Goal: Contribute content: Contribute content

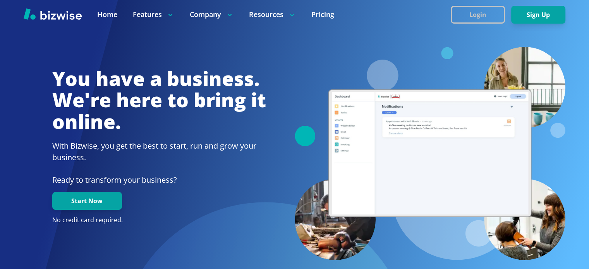
click at [477, 10] on button "Login" at bounding box center [478, 15] width 54 height 18
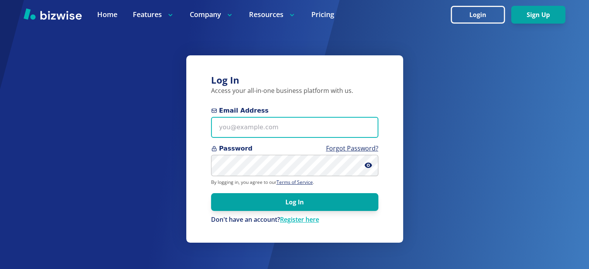
click at [280, 125] on input "Email Address" at bounding box center [294, 127] width 167 height 21
click at [267, 130] on input "Email Address" at bounding box center [294, 127] width 167 height 21
paste input "kelseyurek@gmail.com"
type input "kelseyurek@gmail.com"
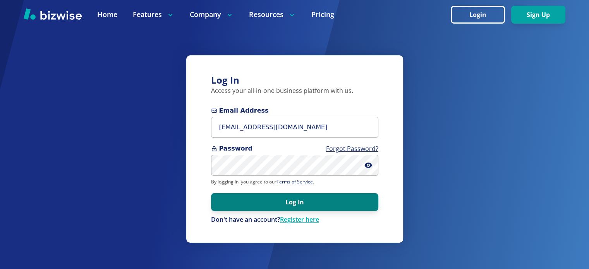
click at [359, 199] on button "Log In" at bounding box center [294, 202] width 167 height 18
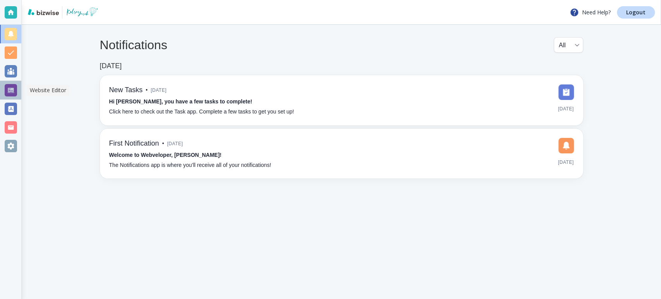
click at [8, 87] on div at bounding box center [11, 90] width 12 height 12
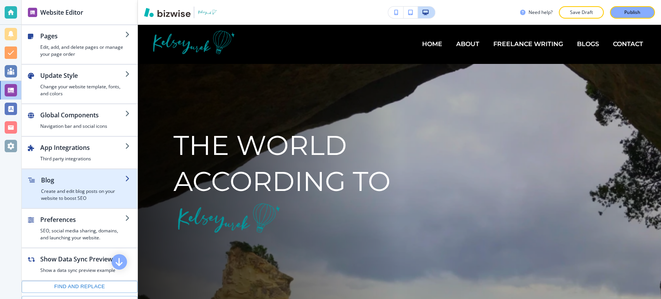
click at [70, 178] on h2 "Blog" at bounding box center [83, 179] width 84 height 9
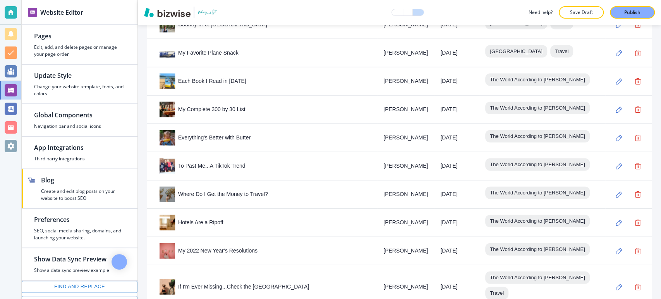
scroll to position [3180, 0]
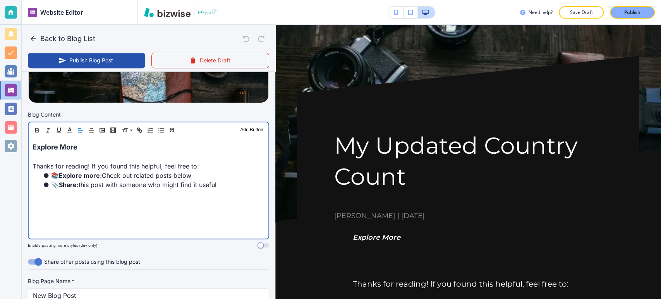
scroll to position [215, 0]
drag, startPoint x: 234, startPoint y: 185, endPoint x: 19, endPoint y: 141, distance: 219.9
click at [19, 141] on div "Website Editor Pages Edit, add, and delete pages or manage your page order Upda…" at bounding box center [330, 149] width 661 height 299
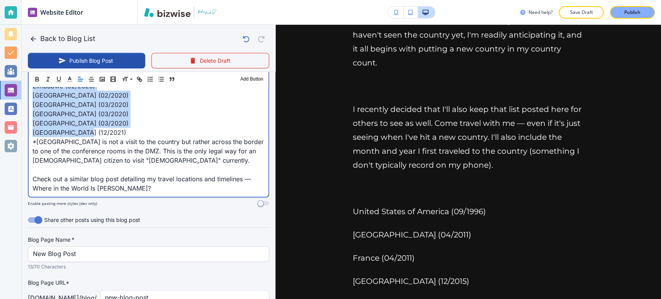
scroll to position [903, 0]
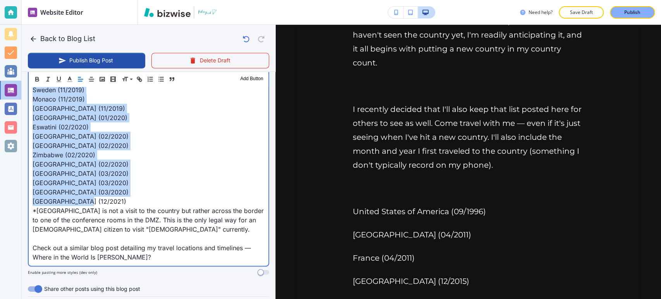
drag, startPoint x: 106, startPoint y: 174, endPoint x: 130, endPoint y: 199, distance: 34.8
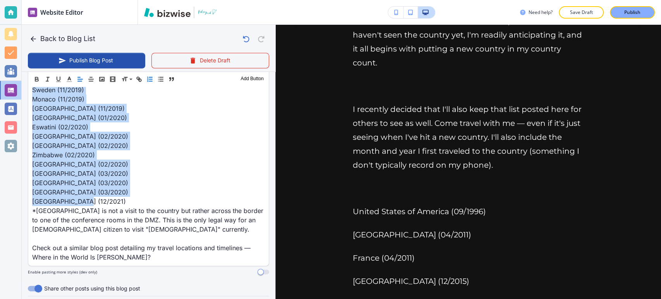
click at [151, 78] on icon "button" at bounding box center [149, 79] width 7 height 7
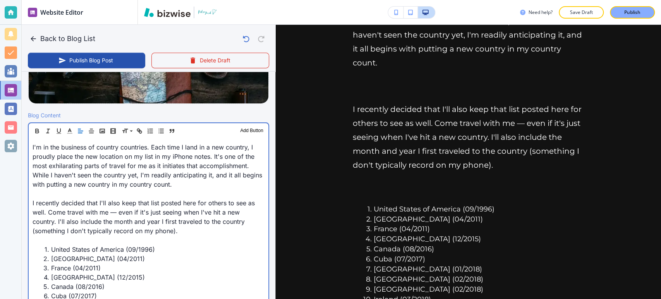
scroll to position [215, 0]
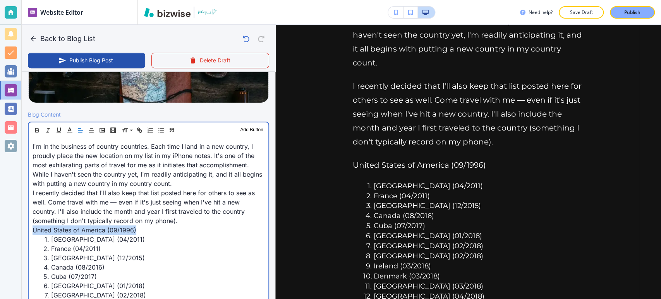
drag, startPoint x: 31, startPoint y: 230, endPoint x: 137, endPoint y: 230, distance: 105.7
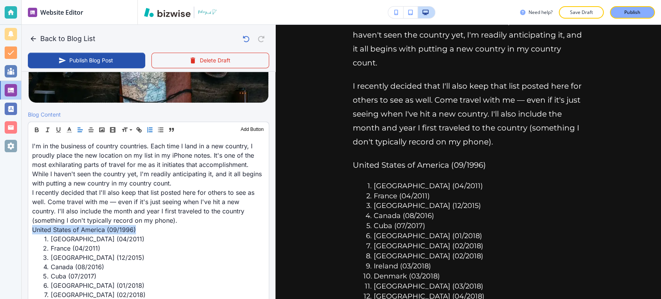
click at [149, 129] on icon "button" at bounding box center [149, 129] width 7 height 7
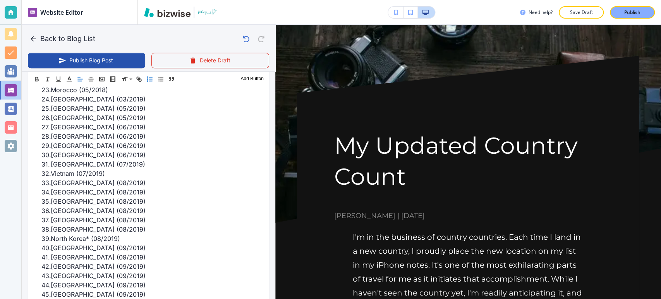
scroll to position [559, 0]
drag, startPoint x: 335, startPoint y: 143, endPoint x: 496, endPoint y: 204, distance: 172.1
click at [496, 203] on div "My Updated Country Count Kelsey Yurek | January 21, 2022" at bounding box center [468, 175] width 268 height 91
copy div "My Updated Country Count Kelsey Yurek | January 21, 2022"
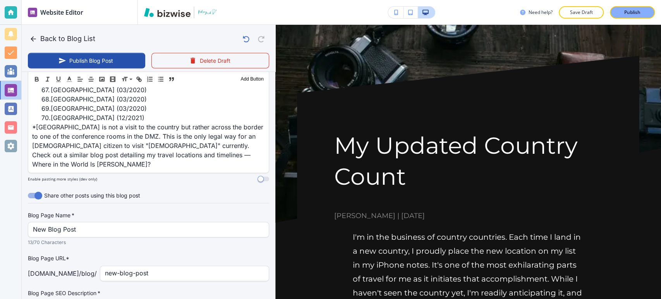
scroll to position [1024, 0]
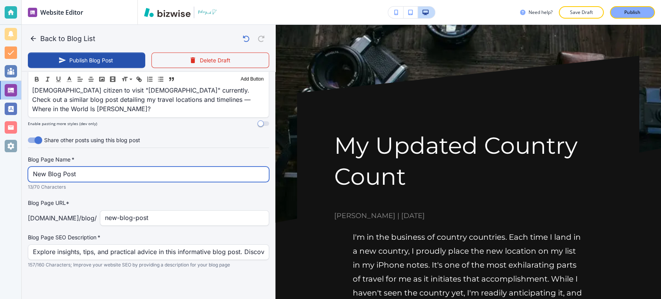
click at [123, 173] on input "New Blog Post" at bounding box center [148, 174] width 231 height 15
click at [119, 177] on input "New Blog Post" at bounding box center [148, 174] width 231 height 15
paste input "My Updated Country Count Kelsey Yurek | January 21, 2022"
drag, startPoint x: 220, startPoint y: 169, endPoint x: 116, endPoint y: 173, distance: 104.2
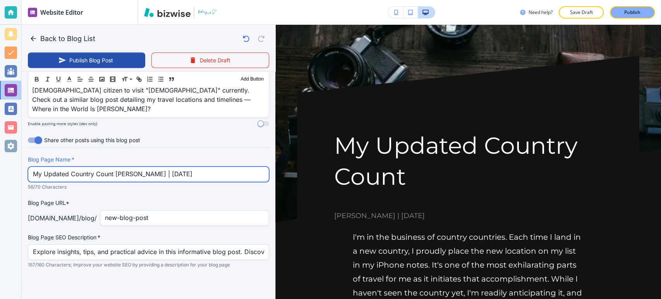
click at [116, 173] on input "My Updated Country Count Kelsey Yurek | January 21, 2022" at bounding box center [148, 174] width 231 height 15
type input "My Updated Country Count"
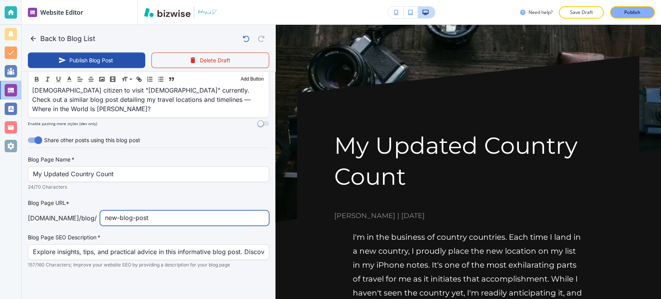
drag, startPoint x: 174, startPoint y: 216, endPoint x: 100, endPoint y: 226, distance: 75.4
click at [100, 226] on div "Blog Page Name   * My Updated Country Count Blog Page Name   * 24/70 Characters…" at bounding box center [148, 212] width 241 height 113
type input "my-updated-country-count"
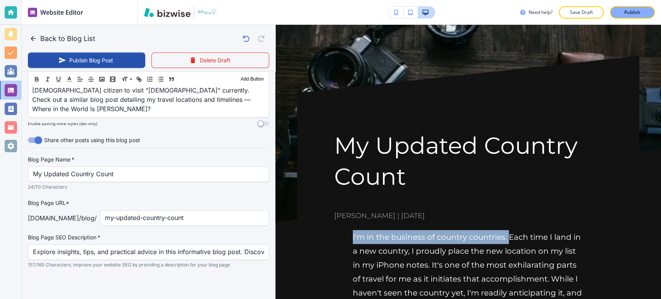
drag, startPoint x: 349, startPoint y: 231, endPoint x: 508, endPoint y: 238, distance: 158.5
copy p "I'm in the business of country countries."
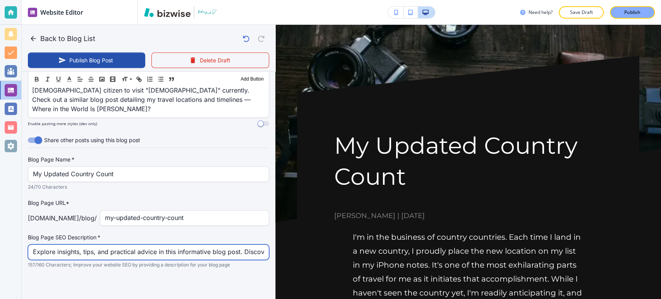
click at [204, 248] on input "Explore insights, tips, and practical advice in this informative blog post. Dis…" at bounding box center [148, 252] width 231 height 15
paste input "I'm in the business of country countries."
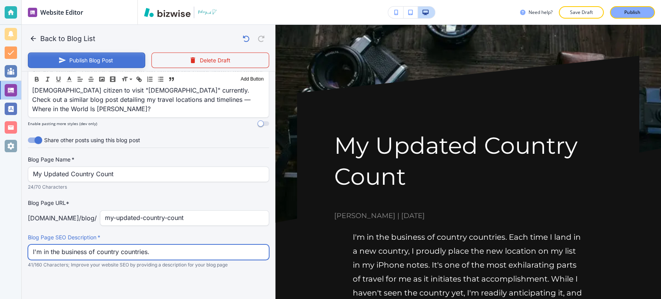
type input "I'm in the business of country countries."
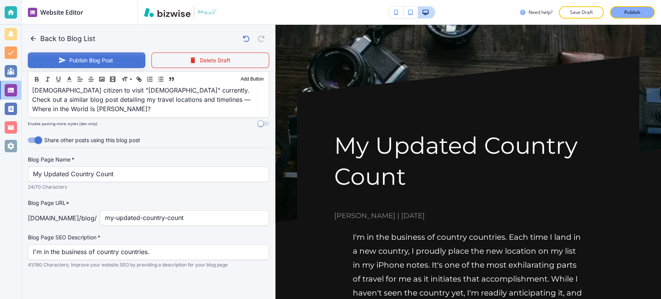
click at [111, 59] on button "Publish Blog Post" at bounding box center [86, 60] width 117 height 15
click at [73, 38] on button "Back to Blog List" at bounding box center [63, 38] width 70 height 15
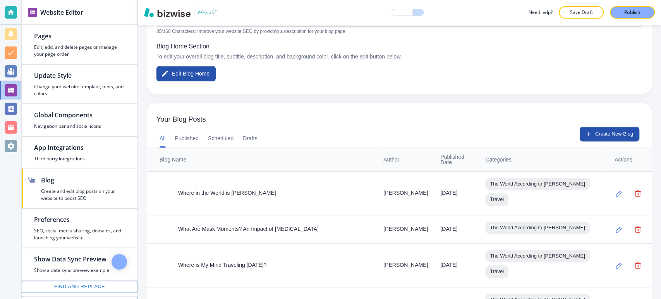
scroll to position [167, 0]
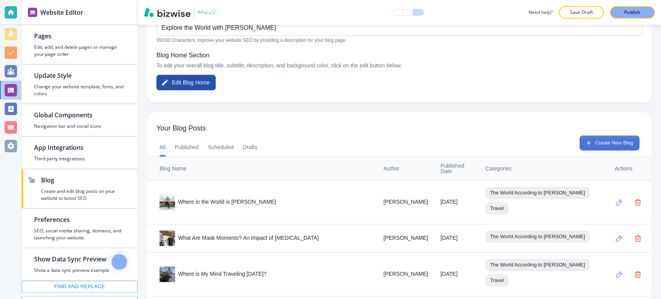
click at [607, 139] on button "Create New Blog" at bounding box center [610, 143] width 60 height 15
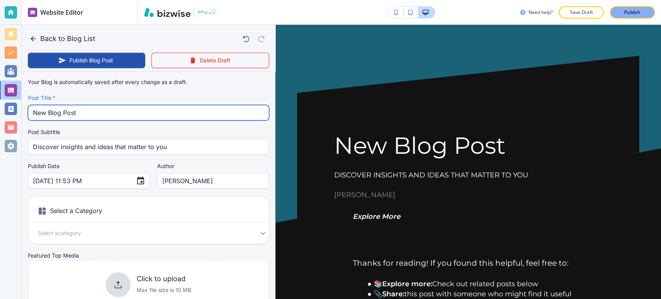
drag, startPoint x: 229, startPoint y: 108, endPoint x: 225, endPoint y: 111, distance: 5.2
click at [225, 111] on input "New Blog Post" at bounding box center [148, 112] width 231 height 15
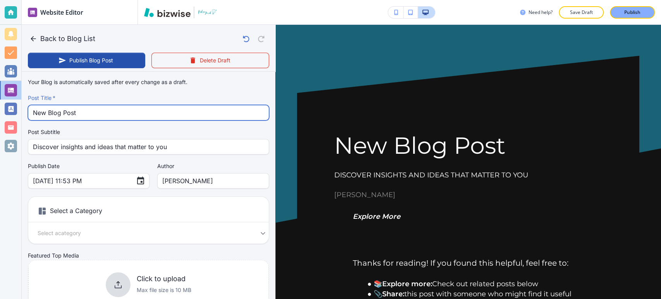
click at [224, 111] on input "New Blog Post" at bounding box center [148, 112] width 231 height 15
paste input "Hiking Dead Man's Catwalk on [GEOGRAPHIC_DATA]"
type input "Hiking Dead Man's Catwalk on [GEOGRAPHIC_DATA]"
type input "Sep 29, 2025 11:54 PM"
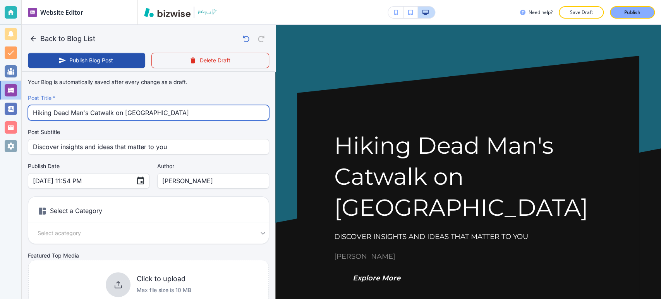
type input "Hiking Dead Man's Catwalk on [GEOGRAPHIC_DATA]"
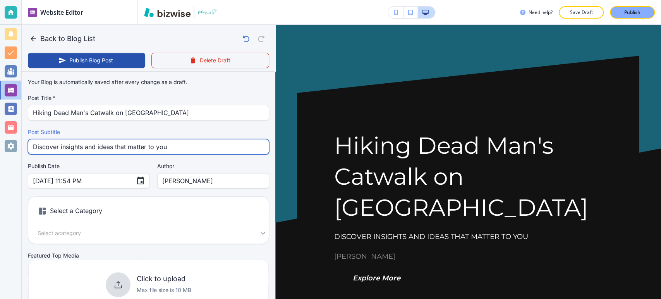
drag, startPoint x: 210, startPoint y: 151, endPoint x: 22, endPoint y: 153, distance: 187.1
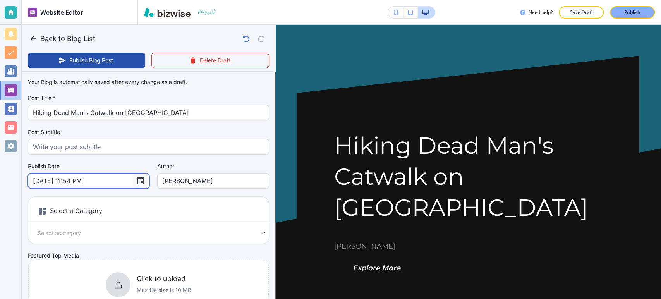
click at [136, 177] on icon "Choose date, selected date is Sep 29, 2025" at bounding box center [140, 180] width 9 height 9
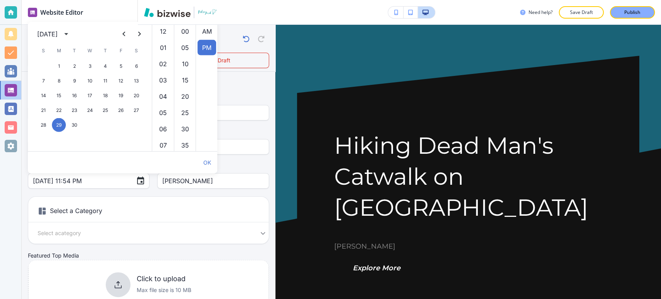
scroll to position [16, 0]
click at [71, 33] on icon "calendar view is open, switch to year view" at bounding box center [66, 33] width 9 height 9
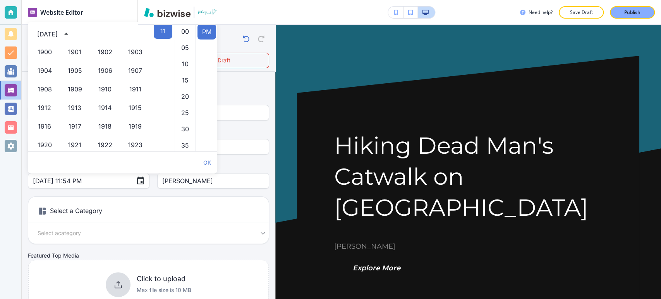
scroll to position [531, 0]
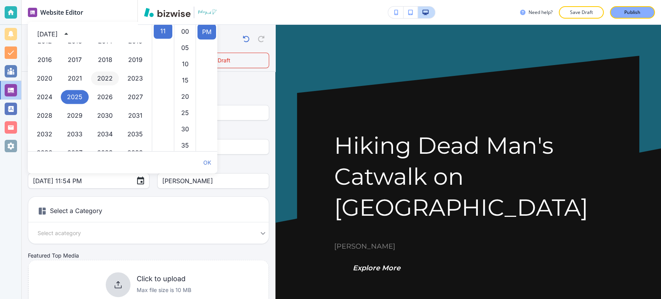
click at [104, 80] on button "2022" at bounding box center [105, 79] width 28 height 14
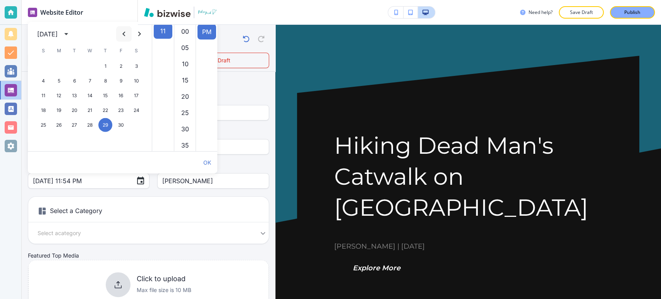
click at [125, 34] on icon "Previous month" at bounding box center [123, 33] width 9 height 9
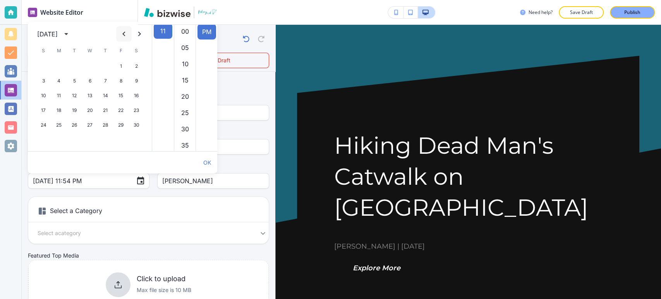
click at [125, 34] on icon "Previous month" at bounding box center [123, 33] width 9 height 9
click at [122, 65] on button "4" at bounding box center [121, 66] width 14 height 14
type input "[DATE] 11:54 PM"
click at [241, 171] on div "Author Kelsey Yurek Author" at bounding box center [213, 175] width 112 height 26
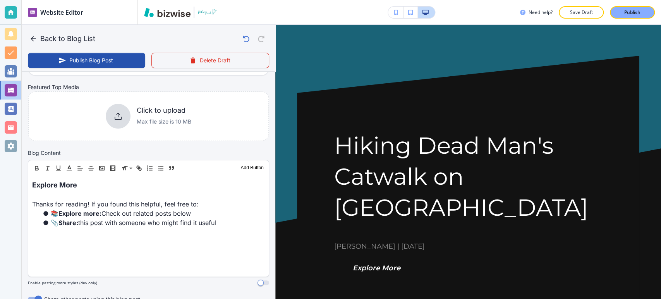
scroll to position [172, 0]
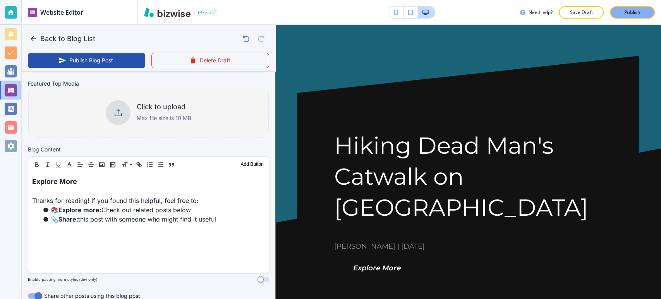
click at [119, 107] on div at bounding box center [118, 112] width 25 height 25
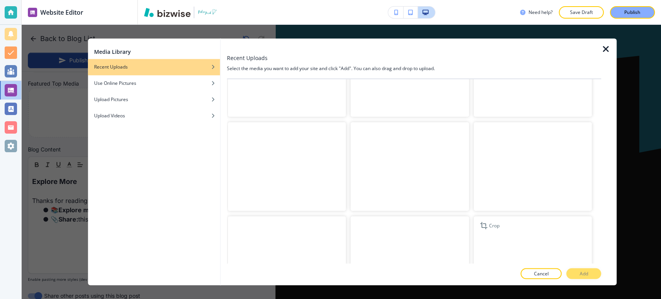
scroll to position [5814, 0]
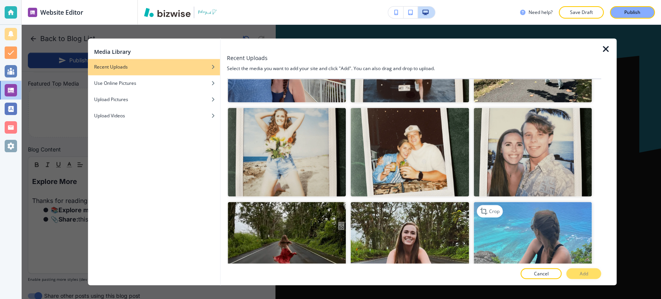
click at [539, 202] on img "button" at bounding box center [533, 246] width 118 height 89
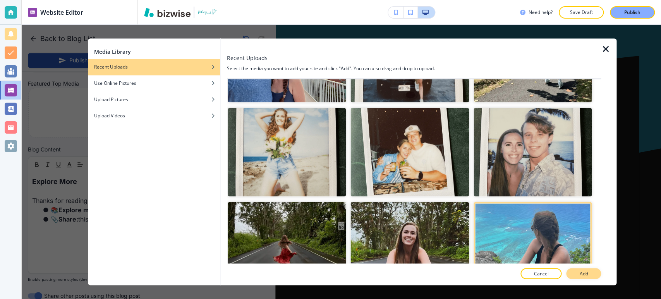
click at [581, 274] on p "Add" at bounding box center [583, 273] width 9 height 7
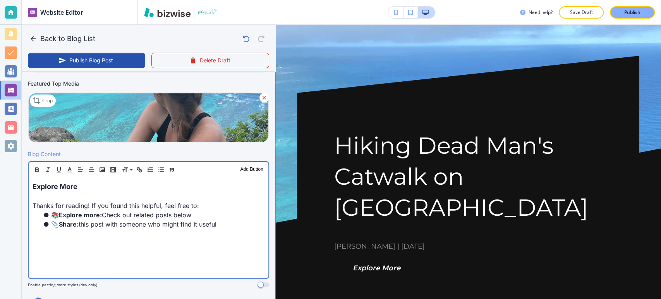
drag, startPoint x: 223, startPoint y: 224, endPoint x: 26, endPoint y: 178, distance: 202.5
click at [26, 178] on div "Blog Content Header 1 Header 2 Header 3 Body Text Add Button Explore More Thank…" at bounding box center [149, 222] width 254 height 144
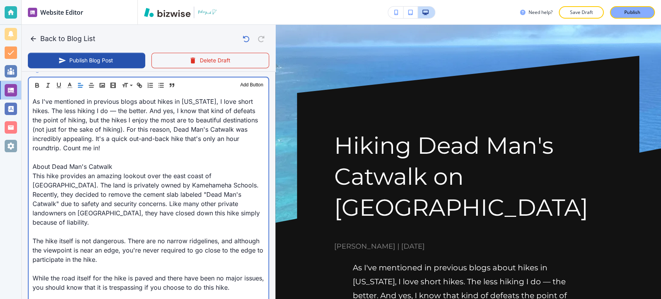
scroll to position [258, 0]
click at [31, 166] on div "As I've mentioned in previous blogs about hikes in Hawaii, I love short hikes. …" at bounding box center [149, 254] width 240 height 324
drag, startPoint x: 119, startPoint y: 163, endPoint x: 22, endPoint y: 160, distance: 97.6
click at [22, 160] on div "Blog Content Header 1 Header 2 Header 3 Body Text Add Button As I've mentioned …" at bounding box center [149, 247] width 254 height 367
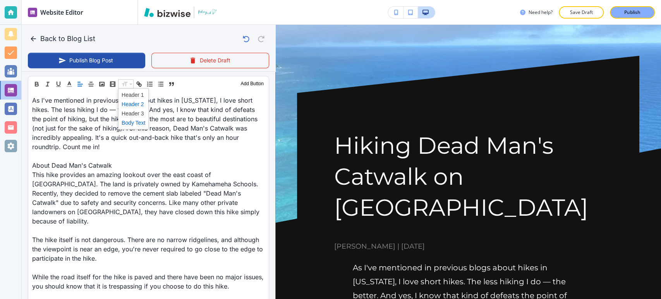
click at [131, 105] on span at bounding box center [134, 104] width 24 height 9
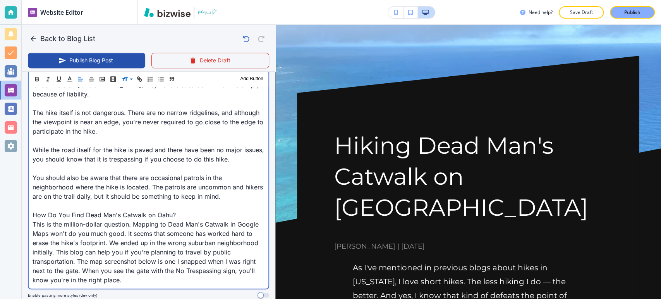
scroll to position [430, 0]
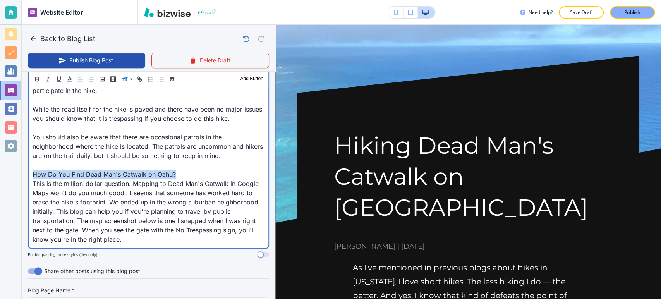
drag, startPoint x: 182, startPoint y: 162, endPoint x: 28, endPoint y: 164, distance: 154.1
click at [29, 164] on div "As I've mentioned in previous blogs about hikes in Hawaii, I love short hikes. …" at bounding box center [149, 83] width 240 height 328
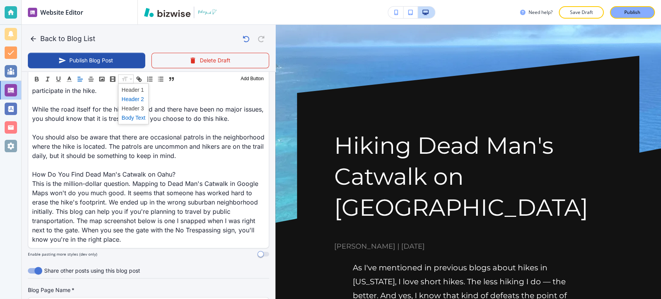
click at [130, 99] on span at bounding box center [134, 98] width 24 height 9
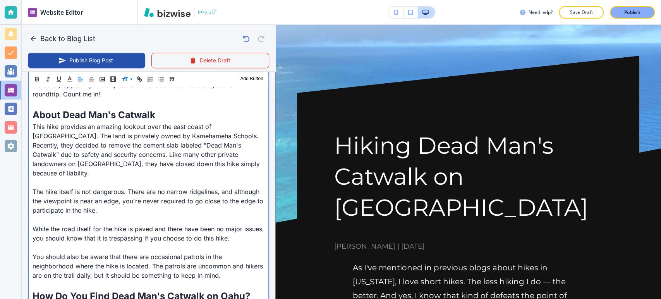
scroll to position [325, 0]
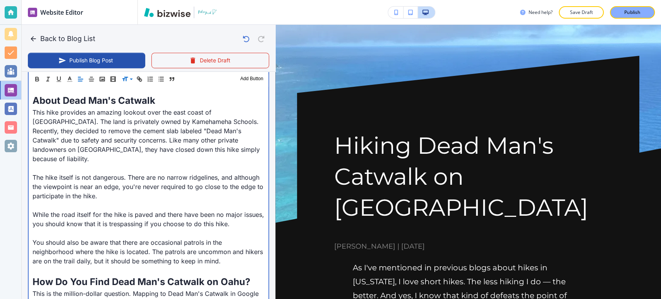
click at [31, 168] on div "As I've mentioned in previous blogs about hikes in Hawaii, I love short hikes. …" at bounding box center [149, 191] width 240 height 333
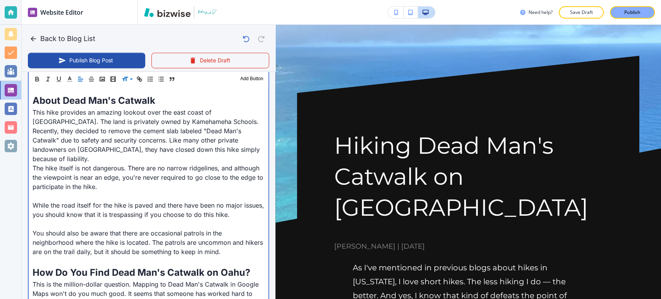
click at [30, 194] on div "As I've mentioned in previous blogs about hikes in Hawaii, I love short hikes. …" at bounding box center [149, 187] width 240 height 324
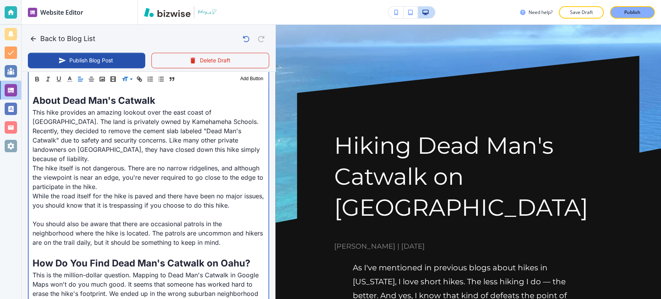
click at [31, 212] on div "As I've mentioned in previous blogs about hikes in Hawaii, I love short hikes. …" at bounding box center [149, 182] width 240 height 314
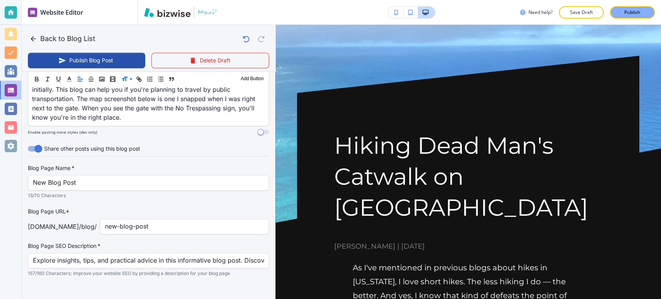
scroll to position [527, 0]
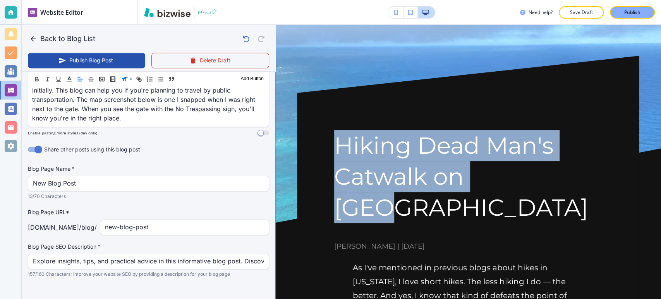
drag, startPoint x: 327, startPoint y: 142, endPoint x: 558, endPoint y: 185, distance: 235.2
copy h1 "Hiking Dead Man's Catwalk on [GEOGRAPHIC_DATA]"
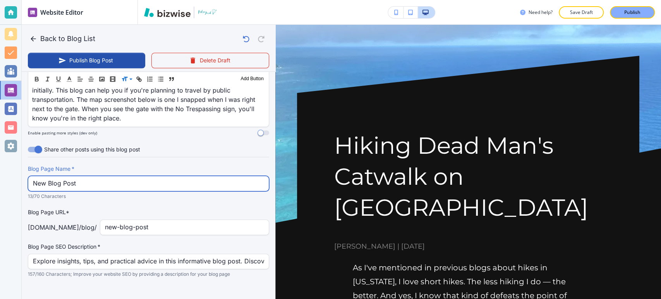
click at [133, 176] on input "New Blog Post" at bounding box center [148, 183] width 231 height 15
click at [131, 176] on input "New Blog Post" at bounding box center [148, 183] width 231 height 15
click at [133, 176] on input "New Blog Post" at bounding box center [148, 183] width 231 height 15
click at [134, 176] on input "New Blog Post" at bounding box center [148, 183] width 231 height 15
click at [128, 176] on input "New Blog Post" at bounding box center [148, 183] width 231 height 15
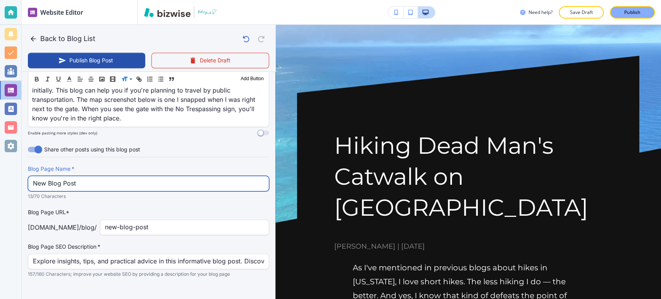
click at [128, 176] on input "New Blog Post" at bounding box center [148, 183] width 231 height 15
click at [131, 176] on input "New Blog Post" at bounding box center [148, 183] width 231 height 15
click at [130, 176] on input "New Blog Post" at bounding box center [148, 183] width 231 height 15
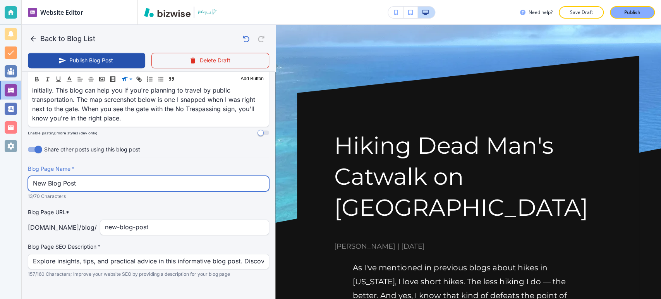
click at [130, 176] on input "New Blog Post" at bounding box center [148, 183] width 231 height 15
paste input "Hiking Dead Man's Catwalk on [GEOGRAPHIC_DATA]"
type input "Hiking Dead Man's Catwalk on [GEOGRAPHIC_DATA]"
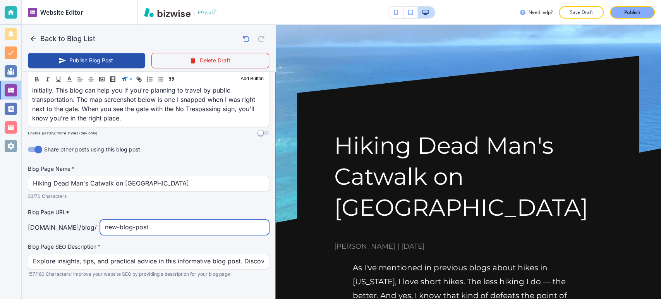
drag, startPoint x: 179, startPoint y: 219, endPoint x: 98, endPoint y: 210, distance: 82.2
click at [100, 220] on div "new-blog-post ​" at bounding box center [184, 227] width 169 height 15
type input "hiking-dead-man-s-catwalk-on-oahu"
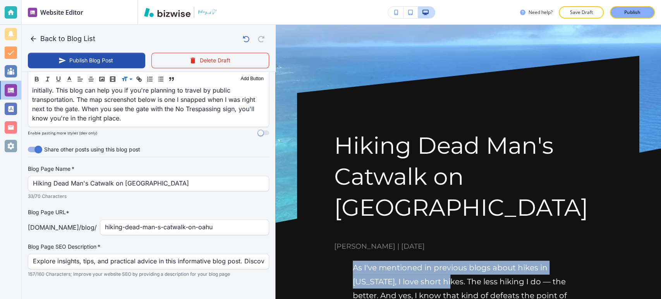
drag, startPoint x: 418, startPoint y: 251, endPoint x: 350, endPoint y: 237, distance: 70.1
copy p "As I've mentioned in previous blogs about hikes in [US_STATE], I love short hik…"
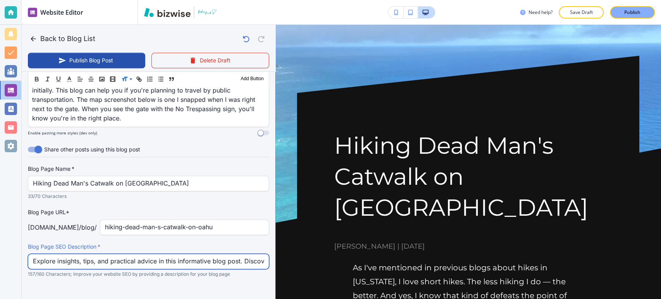
click at [162, 254] on input "Explore insights, tips, and practical advice in this informative blog post. Dis…" at bounding box center [148, 261] width 231 height 15
paste input "As I've mentioned in previous blogs about hikes in Hawaii, I love short hikes"
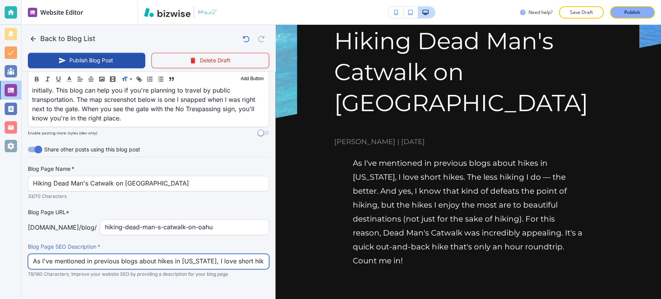
scroll to position [0, 0]
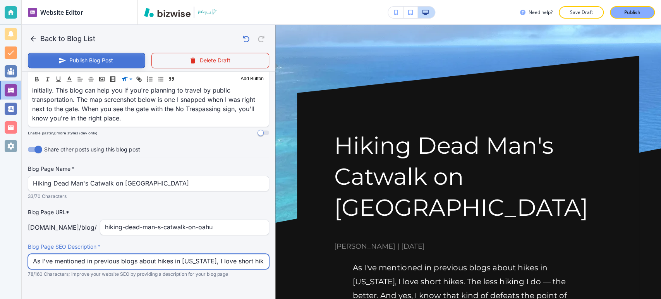
type input "As I've mentioned in previous blogs about hikes in [US_STATE], I love short hik…"
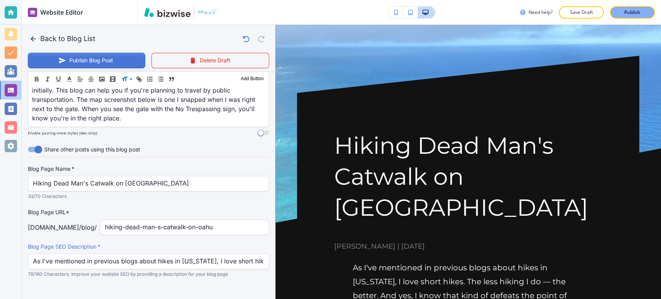
drag, startPoint x: 97, startPoint y: 60, endPoint x: 93, endPoint y: 60, distance: 4.3
click at [93, 60] on button "Publish Blog Post" at bounding box center [86, 60] width 117 height 15
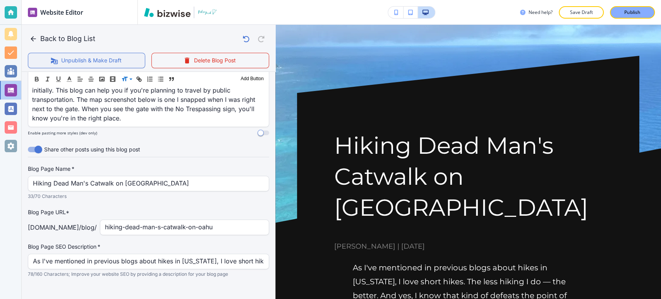
scroll to position [527, 0]
click at [73, 42] on button "Back to Blog List" at bounding box center [63, 38] width 70 height 15
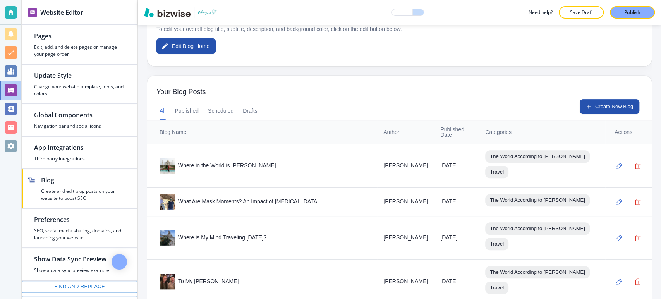
scroll to position [172, 0]
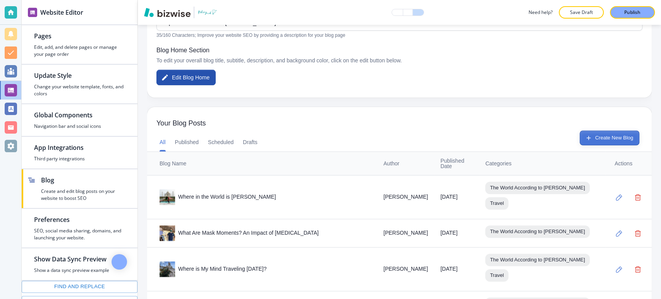
click at [594, 139] on button "Create New Blog" at bounding box center [610, 138] width 60 height 15
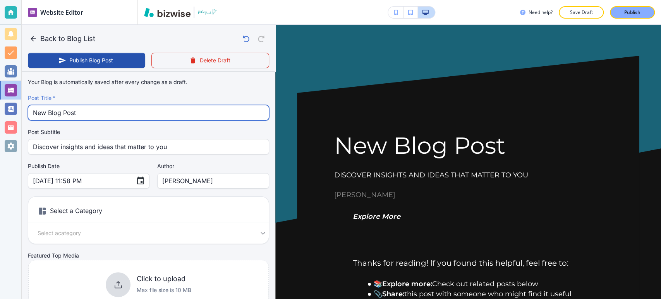
click at [88, 117] on input "New Blog Post" at bounding box center [148, 112] width 231 height 15
paste input "My Favorite Local Guides"
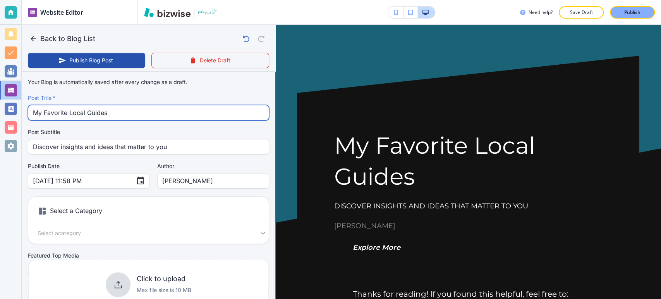
type input "My Favorite Local Guides"
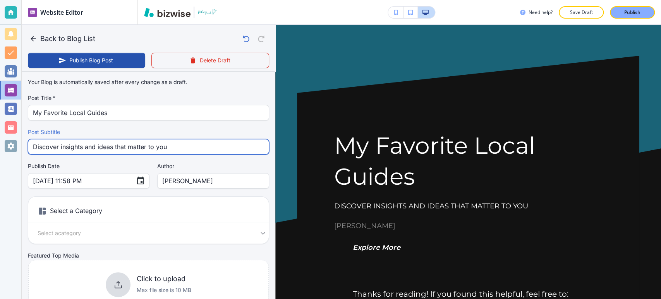
drag, startPoint x: 183, startPoint y: 147, endPoint x: 26, endPoint y: 149, distance: 156.5
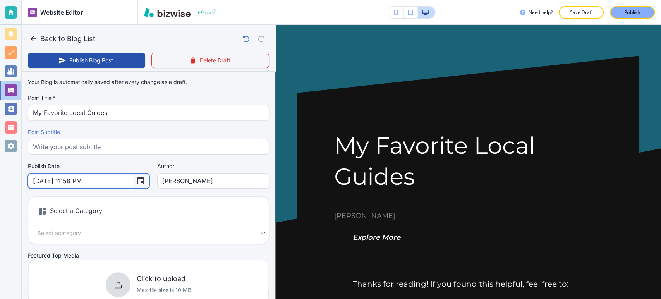
click at [136, 185] on icon "Choose date, selected date is Sep 29, 2025" at bounding box center [140, 180] width 9 height 9
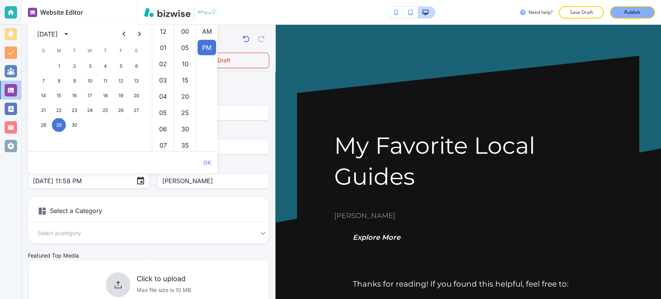
scroll to position [16, 0]
click at [71, 32] on icon "calendar view is open, switch to year view" at bounding box center [66, 33] width 9 height 9
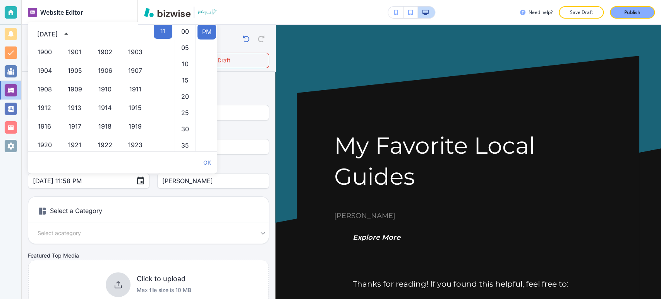
scroll to position [531, 0]
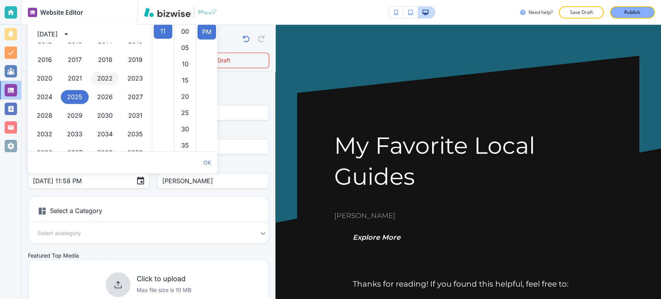
click at [99, 81] on button "2022" at bounding box center [105, 79] width 28 height 14
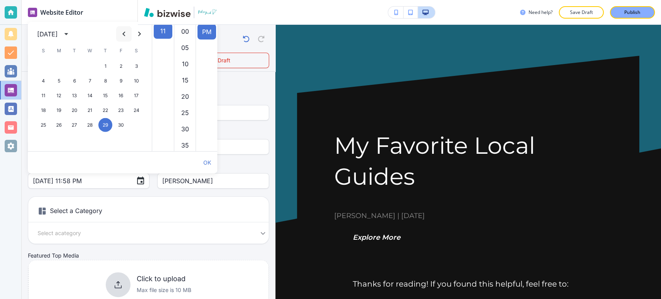
click at [119, 30] on icon "Previous month" at bounding box center [123, 33] width 9 height 9
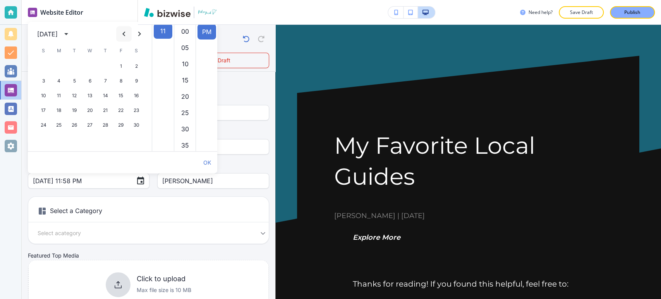
click at [119, 30] on icon "Previous month" at bounding box center [123, 33] width 9 height 9
click at [122, 82] on button "11" at bounding box center [121, 81] width 14 height 14
type input "[DATE] 11:58 PM"
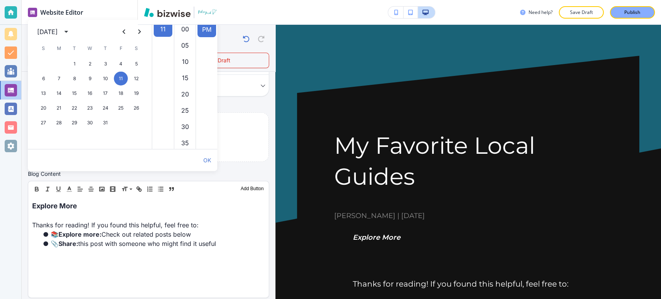
scroll to position [86, 0]
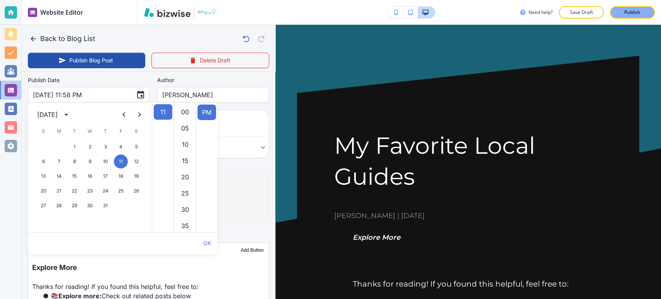
click at [239, 202] on div "Click to upload Max file size is 10 MB" at bounding box center [148, 198] width 240 height 63
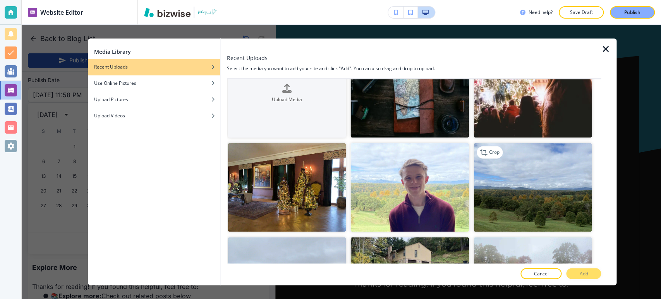
scroll to position [0, 0]
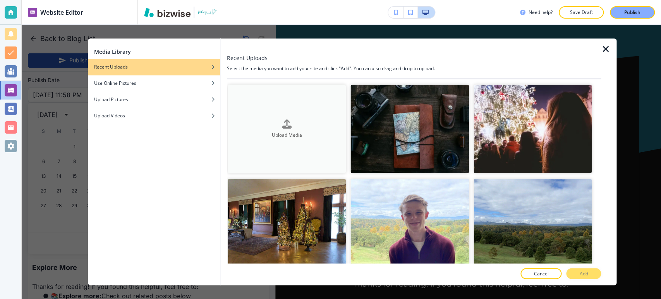
click at [303, 116] on button "Upload Media" at bounding box center [287, 128] width 118 height 89
click at [303, 143] on button "Upload Media" at bounding box center [287, 128] width 118 height 89
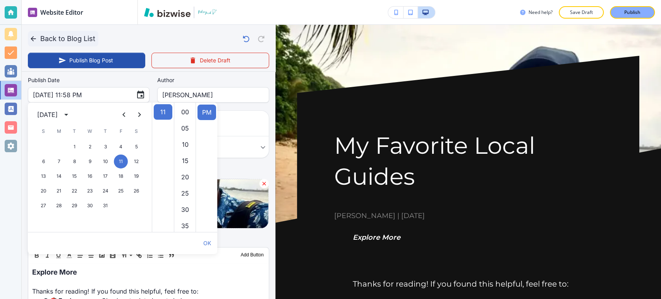
click at [44, 38] on button "Back to Blog List" at bounding box center [63, 38] width 70 height 15
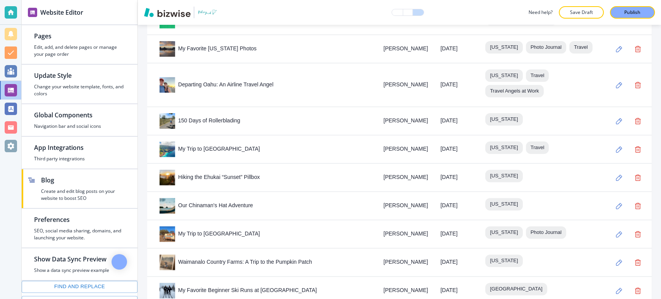
scroll to position [3237, 0]
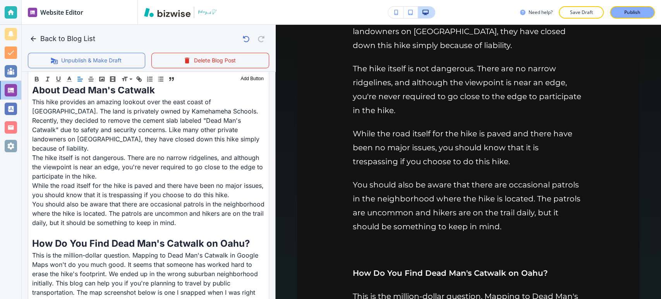
scroll to position [430, 0]
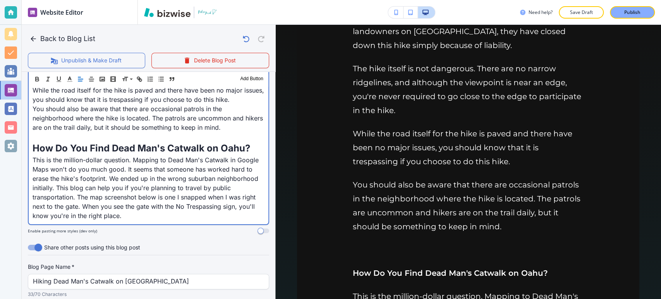
click at [155, 205] on p "This is the million-dollar question. Mapping to Dead Man's Catwalk in Google Ma…" at bounding box center [149, 187] width 232 height 65
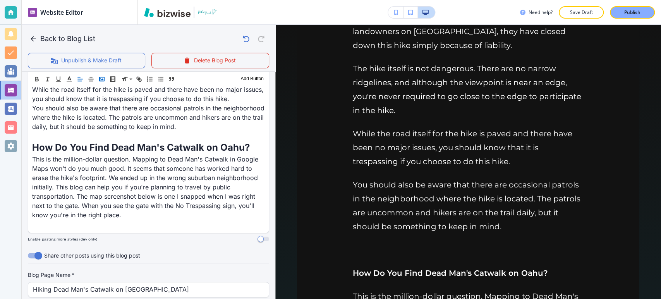
click at [103, 80] on icon "button" at bounding box center [101, 79] width 7 height 7
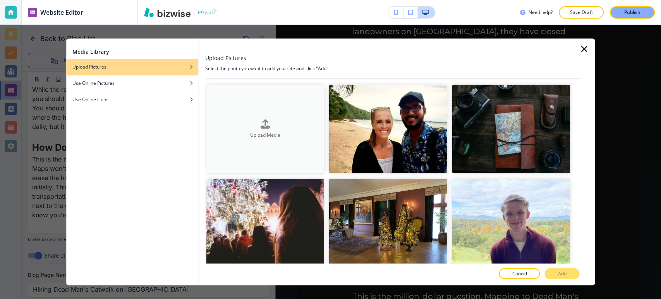
click at [299, 139] on button "Upload Media" at bounding box center [265, 128] width 118 height 89
click at [584, 49] on icon "button" at bounding box center [583, 49] width 9 height 9
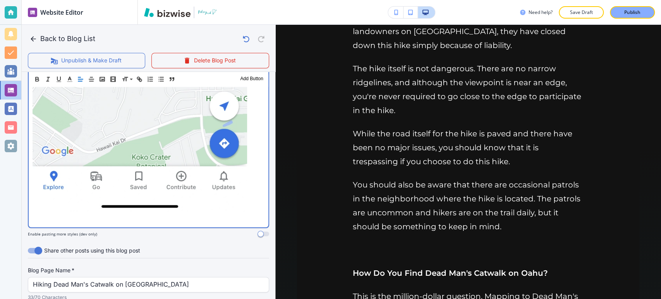
scroll to position [904, 0]
click at [103, 214] on p at bounding box center [149, 218] width 232 height 9
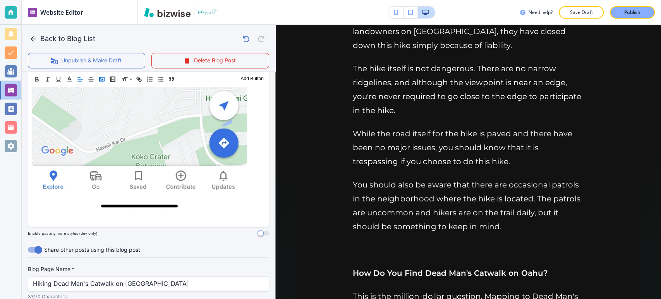
click at [102, 79] on polyline "button" at bounding box center [101, 79] width 3 height 2
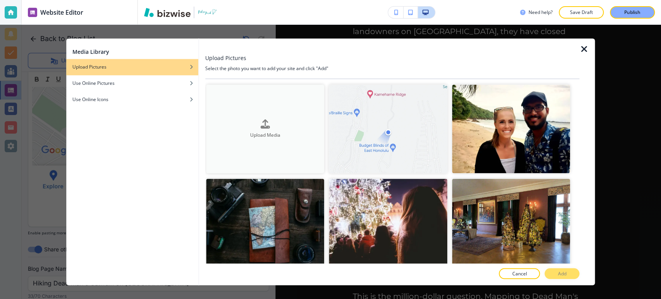
click at [302, 148] on button "Upload Media" at bounding box center [265, 128] width 118 height 89
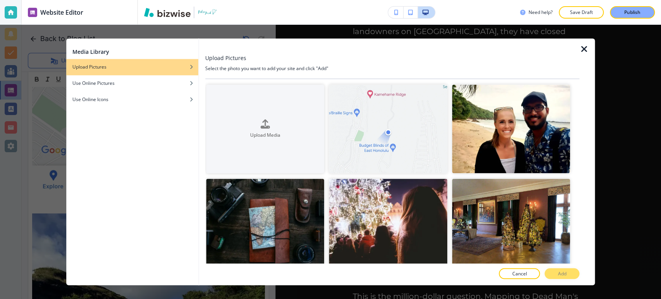
click at [584, 46] on icon "button" at bounding box center [583, 49] width 9 height 9
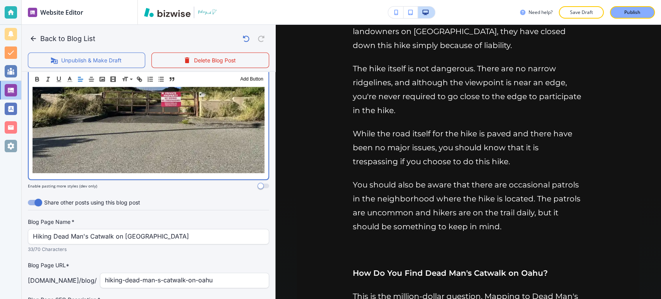
scroll to position [1119, 0]
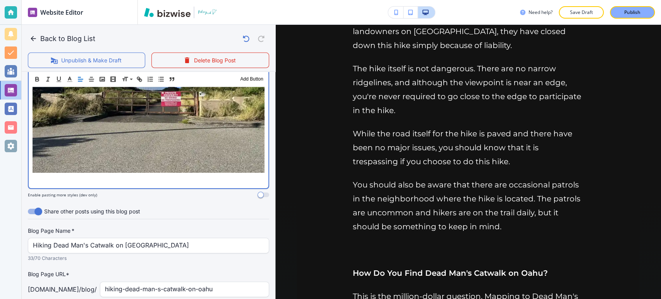
scroll to position [0, 0]
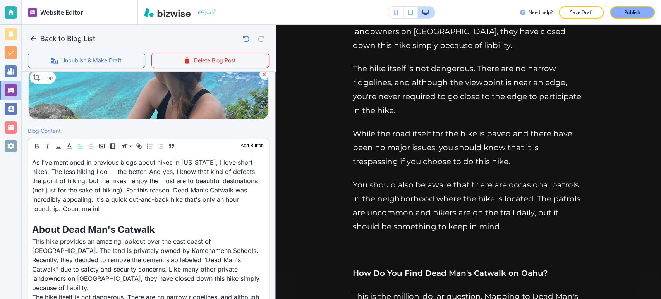
click at [661, 102] on div "Back to Blog List Unpublish & Make Draft Delete Blog Post Your Blog is automati…" at bounding box center [661, 149] width 0 height 299
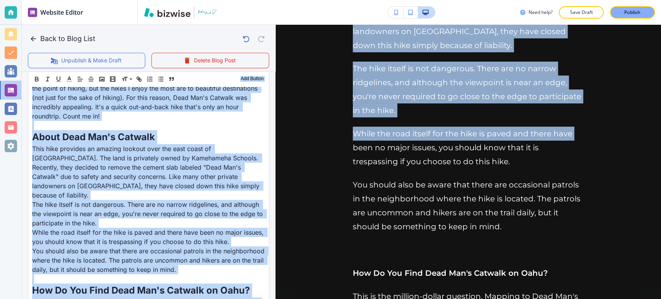
scroll to position [527, 0]
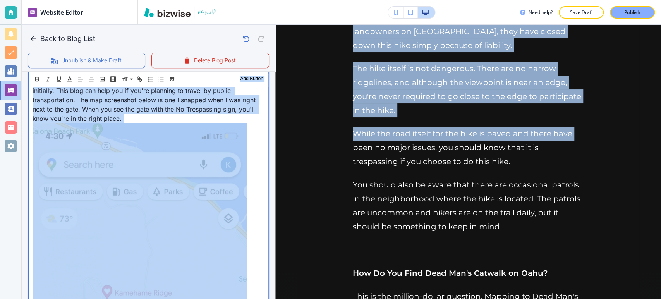
drag, startPoint x: 248, startPoint y: 136, endPoint x: 254, endPoint y: 136, distance: 6.2
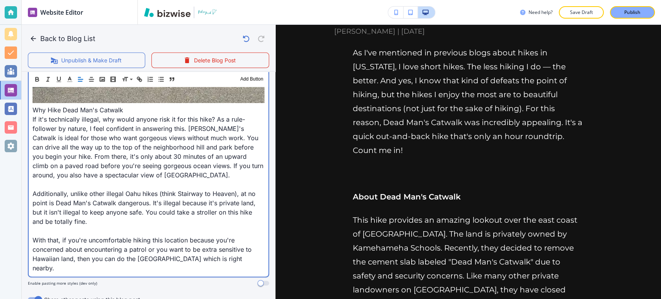
scroll to position [1182, 0]
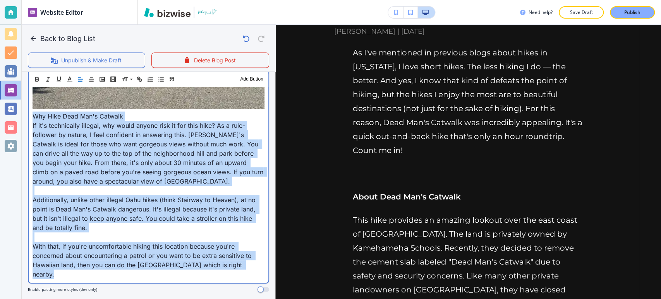
drag, startPoint x: 253, startPoint y: 251, endPoint x: 30, endPoint y: 104, distance: 267.2
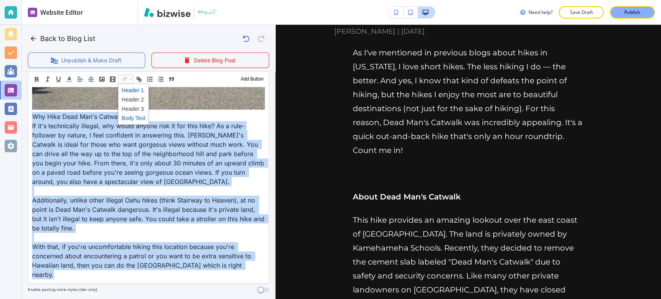
drag, startPoint x: 126, startPoint y: 78, endPoint x: 132, endPoint y: 86, distance: 10.1
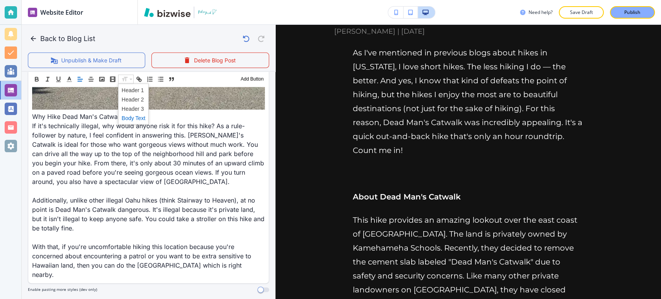
click at [137, 119] on span at bounding box center [134, 117] width 24 height 9
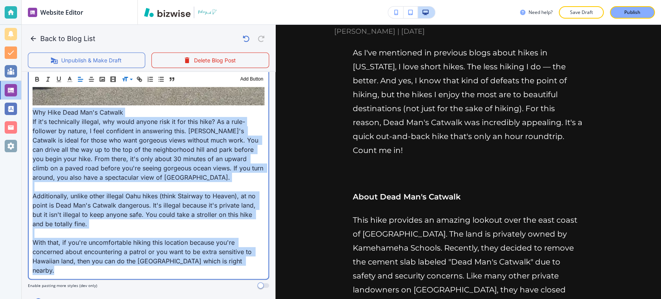
scroll to position [1228, 0]
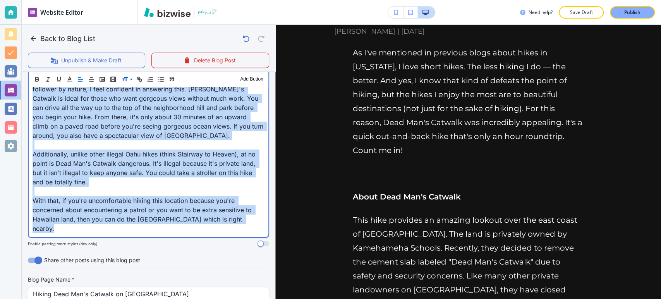
click at [144, 187] on p at bounding box center [149, 191] width 232 height 9
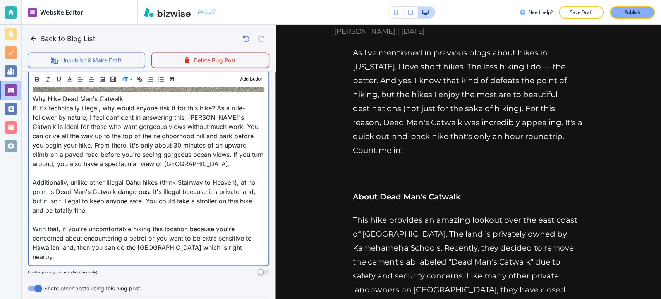
scroll to position [1185, 0]
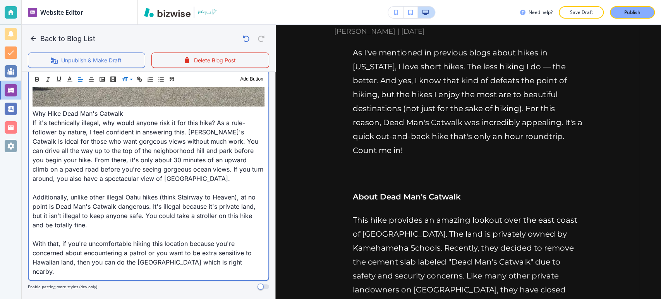
click at [33, 183] on p at bounding box center [149, 187] width 232 height 9
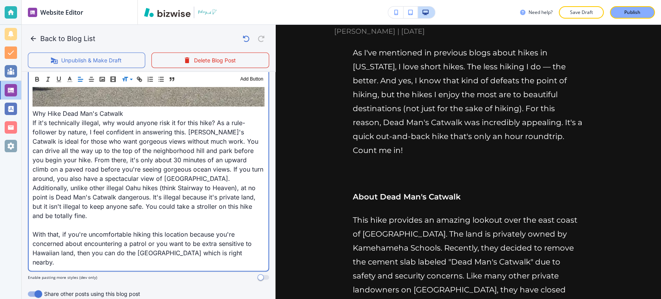
drag, startPoint x: 35, startPoint y: 208, endPoint x: 42, endPoint y: 207, distance: 7.1
click at [35, 220] on p at bounding box center [149, 224] width 232 height 9
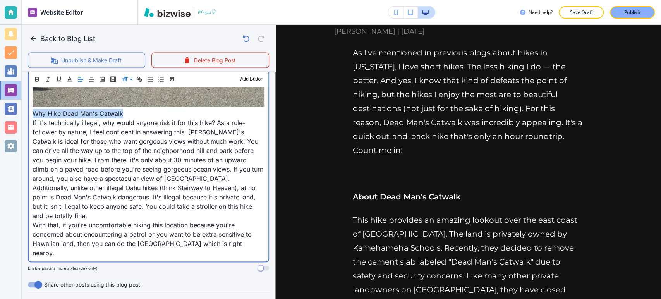
drag, startPoint x: 121, startPoint y: 95, endPoint x: 105, endPoint y: 99, distance: 16.0
click at [33, 109] on p "Why Hike Dead Man's Catwalk" at bounding box center [149, 113] width 232 height 9
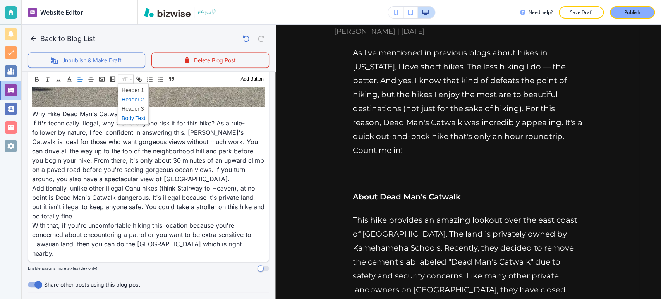
click at [132, 101] on span at bounding box center [134, 98] width 24 height 9
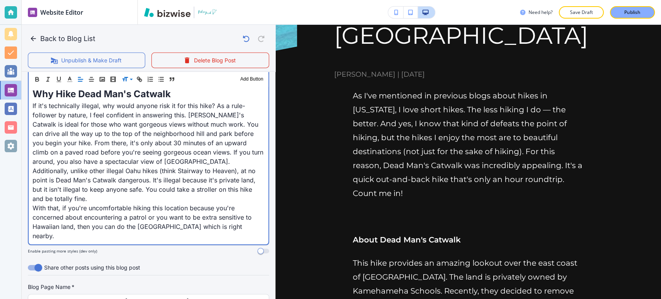
scroll to position [1096, 0]
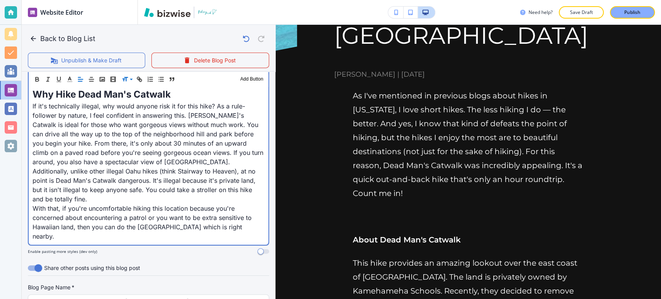
scroll to position [1320, 0]
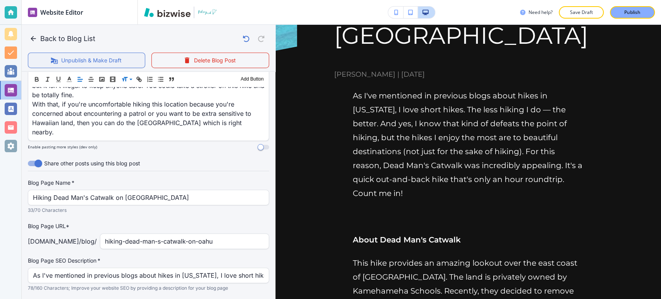
click at [98, 57] on button "Unpublish & Make Draft" at bounding box center [86, 60] width 117 height 15
click at [98, 57] on button "Publish Blog Post" at bounding box center [86, 60] width 117 height 15
click at [46, 40] on button "Back to Blog List" at bounding box center [63, 38] width 70 height 15
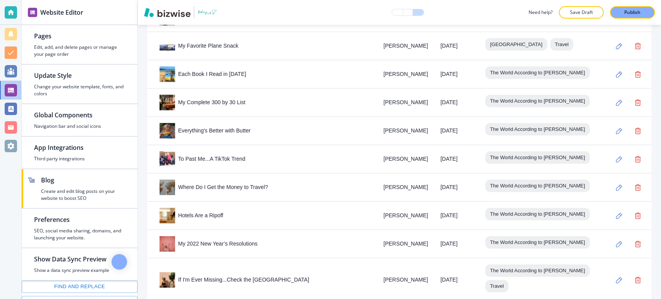
scroll to position [3237, 0]
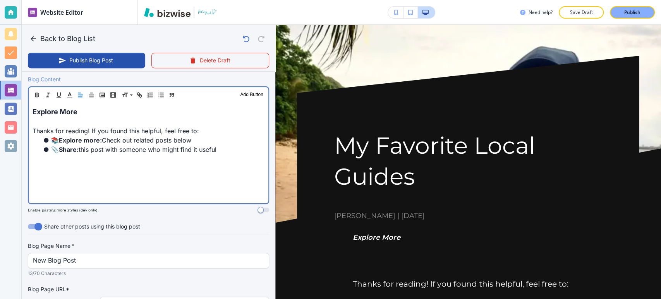
scroll to position [215, 0]
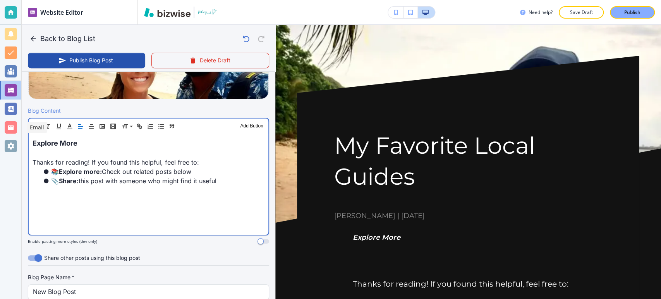
drag, startPoint x: 244, startPoint y: 138, endPoint x: 42, endPoint y: 146, distance: 201.9
click at [42, 146] on div "Explore More Thanks for reading! If you found this helpful, feel free to: 📚 Exp…" at bounding box center [149, 184] width 240 height 101
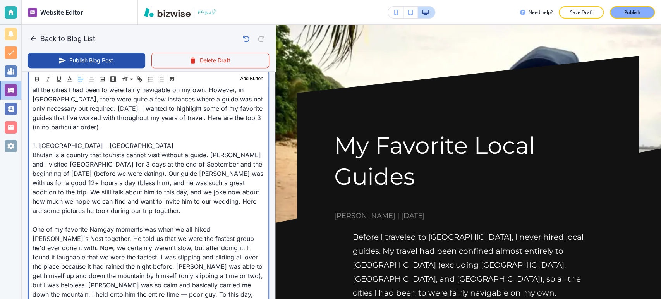
scroll to position [301, 0]
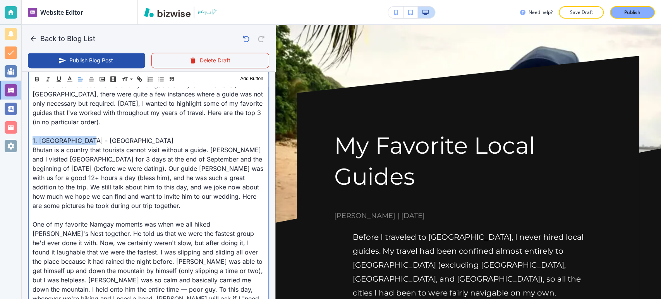
drag, startPoint x: 90, startPoint y: 127, endPoint x: 32, endPoint y: 130, distance: 58.2
click at [32, 130] on div "Before I traveled to Southeast Asia, I never hired local guides. My travel had …" at bounding box center [149, 182] width 240 height 268
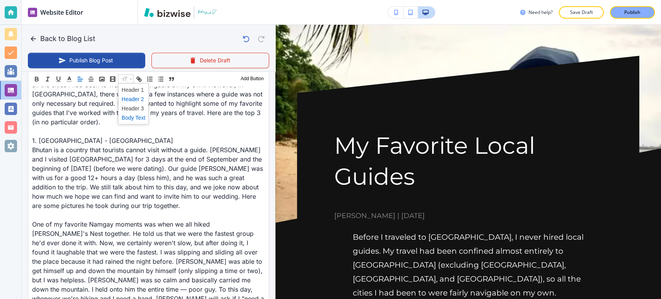
click at [129, 100] on span at bounding box center [134, 98] width 24 height 9
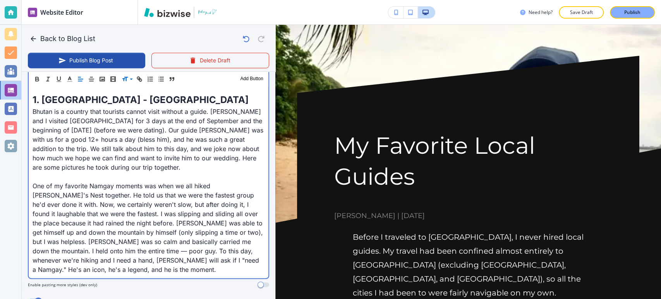
scroll to position [344, 0]
click at [28, 177] on div "Header 1 Header 2 Header 3 Body Text Add Button Before I traveled to Southeast …" at bounding box center [148, 134] width 241 height 290
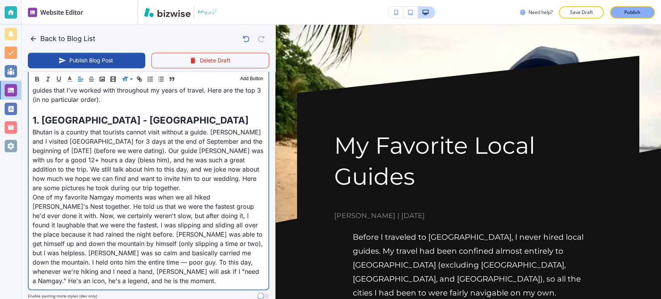
scroll to position [387, 0]
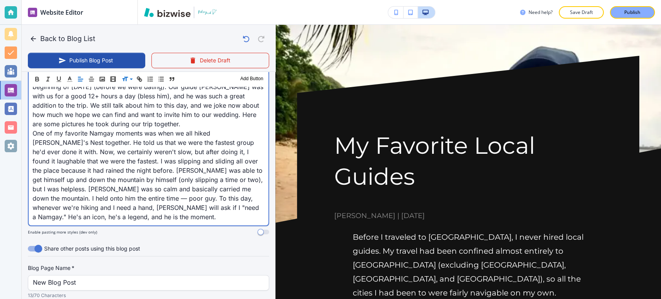
click at [122, 208] on p "One of my favorite Namgay moments was when we all hiked [PERSON_NAME]'s Nest to…" at bounding box center [149, 175] width 232 height 93
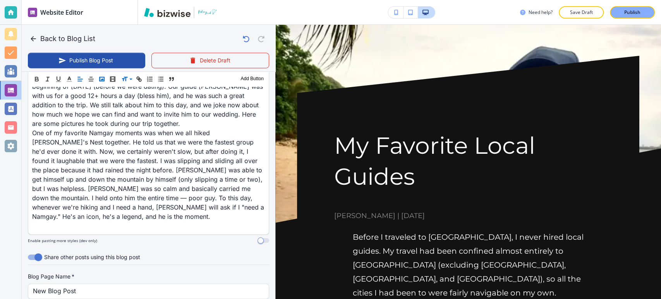
click at [103, 81] on rect "button" at bounding box center [102, 79] width 5 height 4
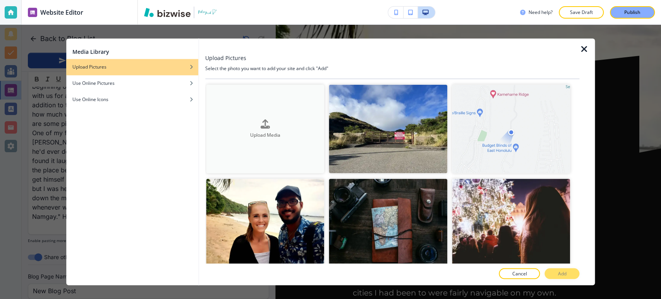
click at [288, 132] on h4 "Upload Media" at bounding box center [265, 135] width 118 height 7
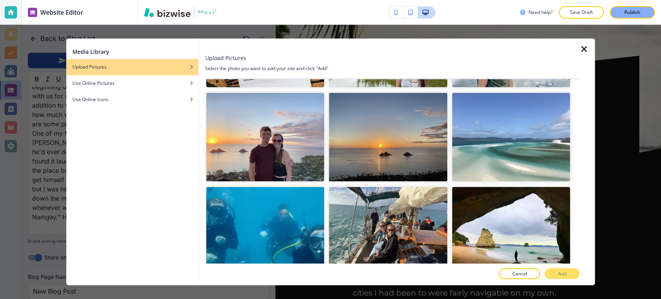
scroll to position [18631, 0]
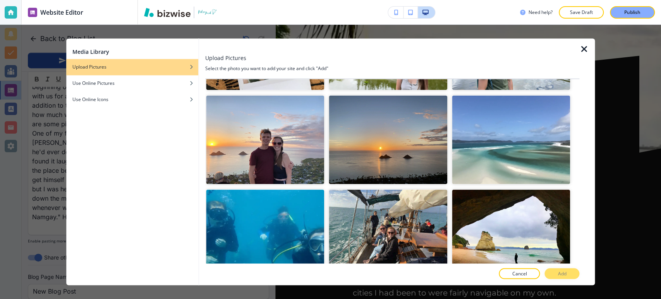
click at [555, 274] on button "Add" at bounding box center [561, 273] width 35 height 11
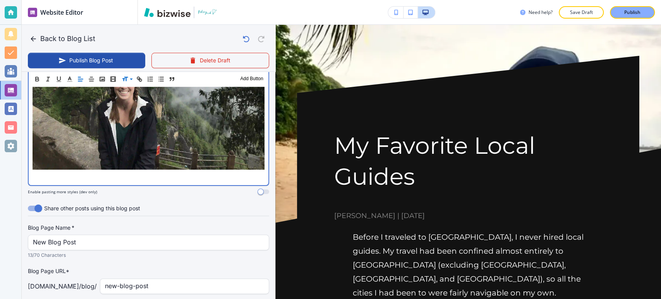
scroll to position [613, 0]
drag, startPoint x: 153, startPoint y: 161, endPoint x: 142, endPoint y: 151, distance: 15.3
click at [153, 172] on p at bounding box center [149, 176] width 232 height 9
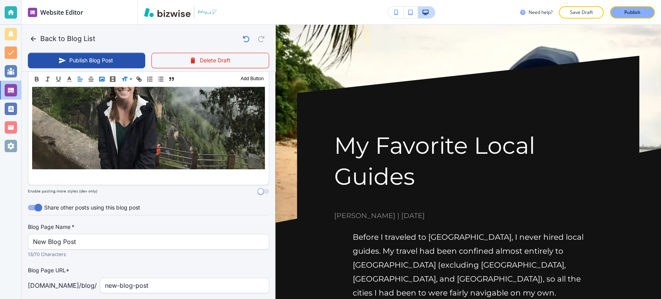
click at [102, 77] on icon "button" at bounding box center [101, 79] width 7 height 7
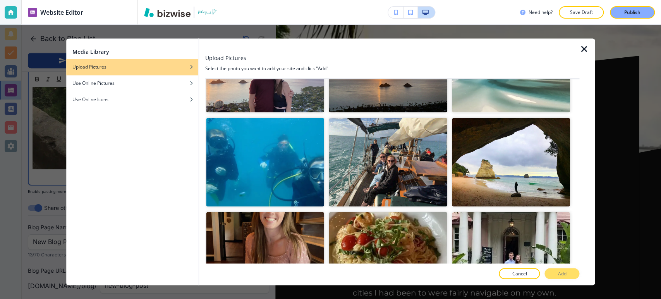
scroll to position [18617, 0]
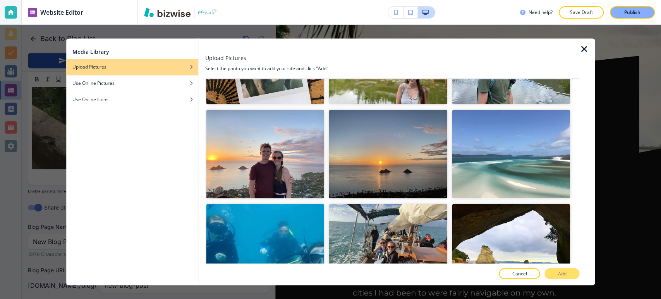
click at [569, 272] on button "Add" at bounding box center [561, 273] width 35 height 11
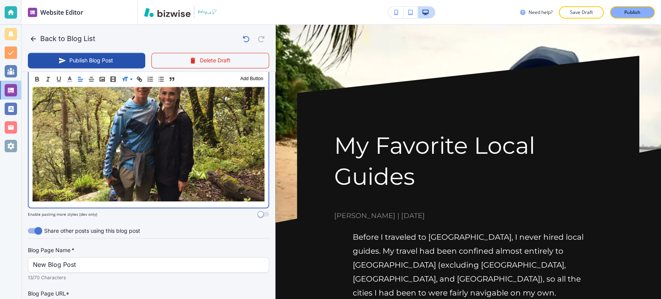
scroll to position [772, 0]
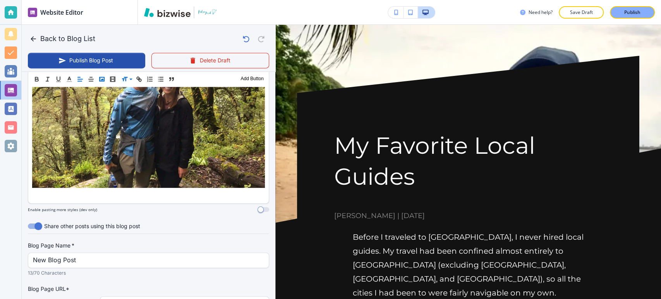
click at [98, 81] on icon "button" at bounding box center [101, 79] width 7 height 7
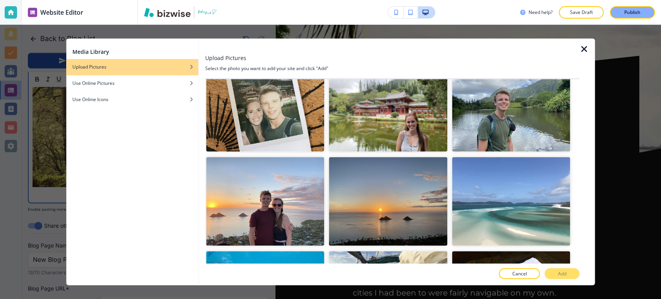
scroll to position [18623, 0]
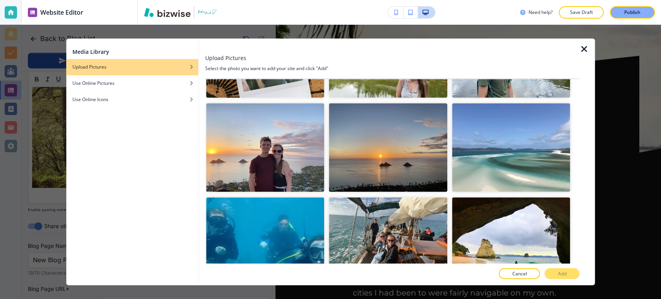
click at [576, 273] on button "Add" at bounding box center [561, 273] width 35 height 11
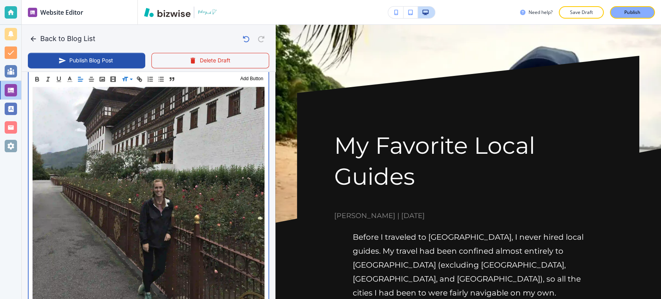
scroll to position [1075, 0]
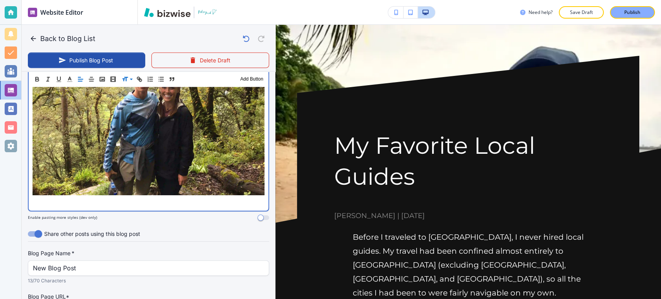
click at [203, 197] on p at bounding box center [149, 201] width 232 height 9
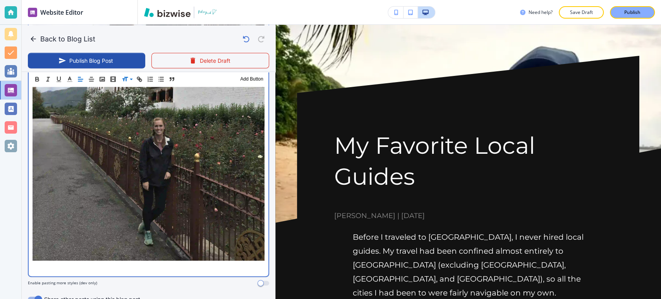
scroll to position [1030, 0]
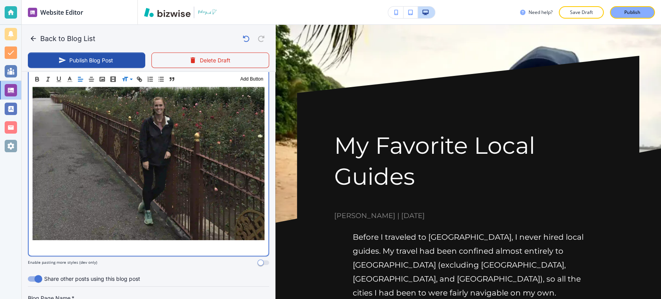
click at [135, 242] on p at bounding box center [149, 246] width 232 height 9
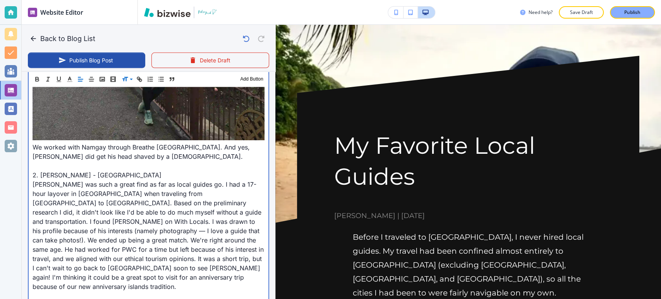
scroll to position [1136, 0]
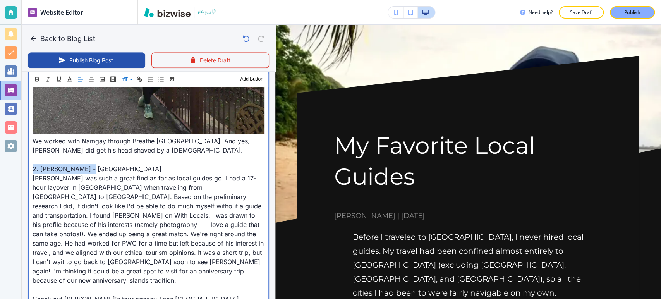
drag, startPoint x: 32, startPoint y: 140, endPoint x: 102, endPoint y: 145, distance: 70.7
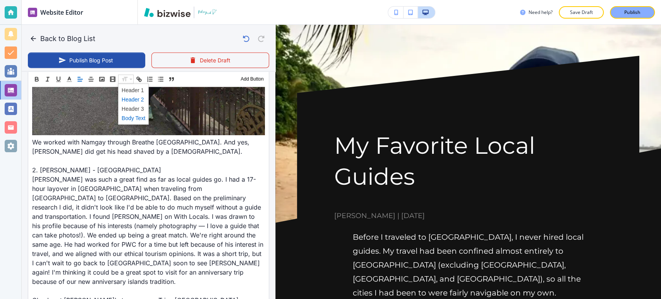
click at [129, 99] on span at bounding box center [134, 98] width 24 height 9
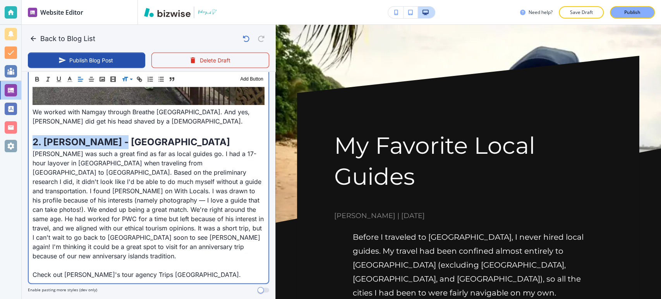
scroll to position [1169, 0]
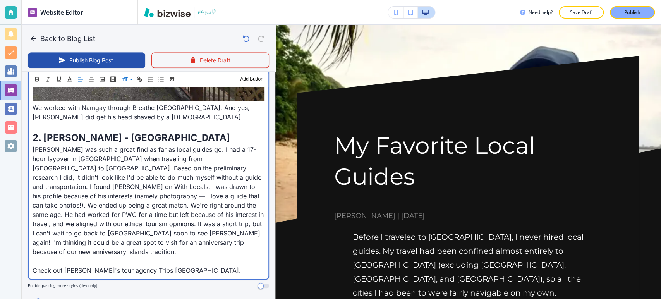
click at [33, 266] on p "Check out [PERSON_NAME]'s tour agency Trips [GEOGRAPHIC_DATA]." at bounding box center [149, 270] width 232 height 9
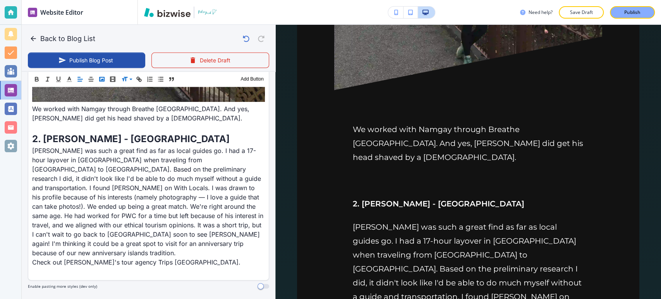
click at [104, 79] on icon "button" at bounding box center [101, 79] width 7 height 7
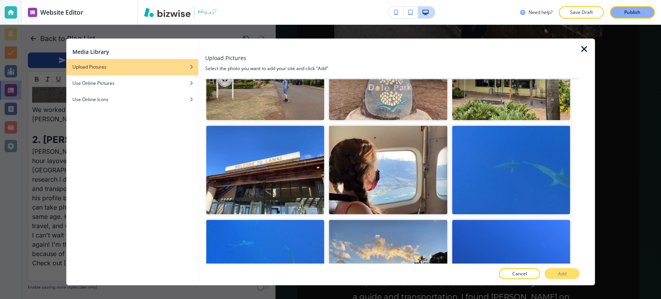
scroll to position [1170, 0]
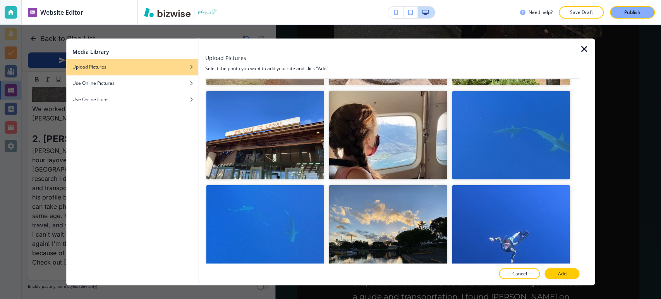
scroll to position [17086, 0]
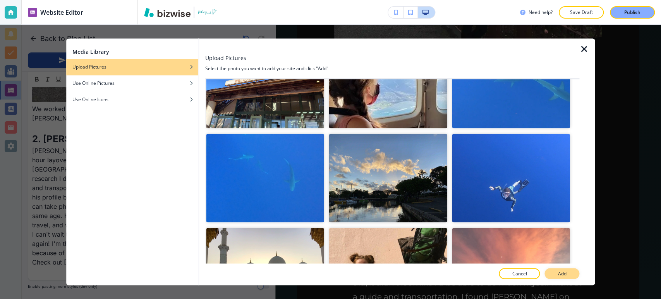
click at [558, 271] on p "Add" at bounding box center [562, 273] width 9 height 7
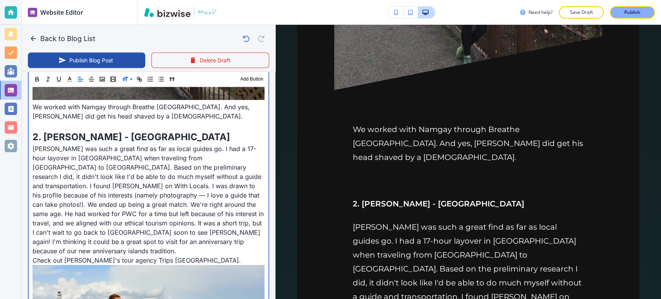
scroll to position [1394, 0]
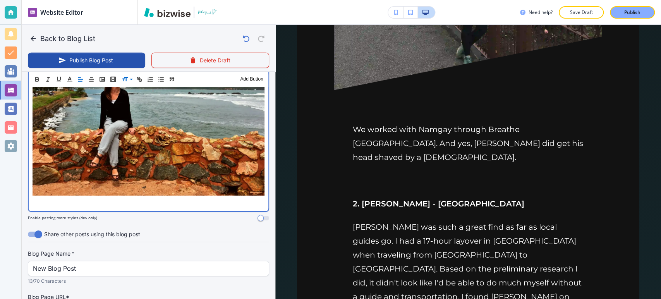
click at [176, 198] on p at bounding box center [149, 202] width 232 height 9
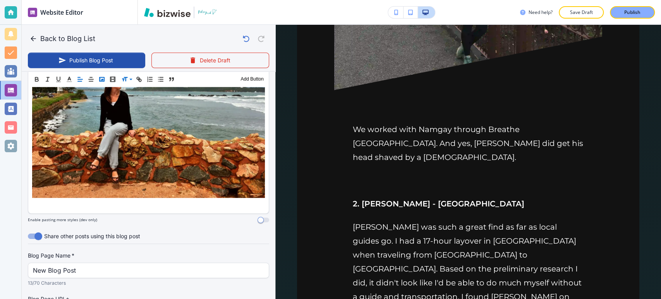
click at [100, 78] on icon "button" at bounding box center [101, 79] width 7 height 7
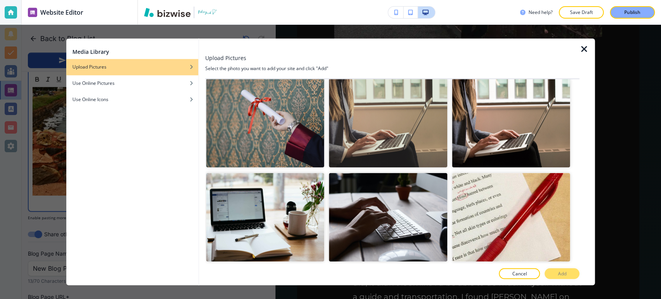
scroll to position [22888, 0]
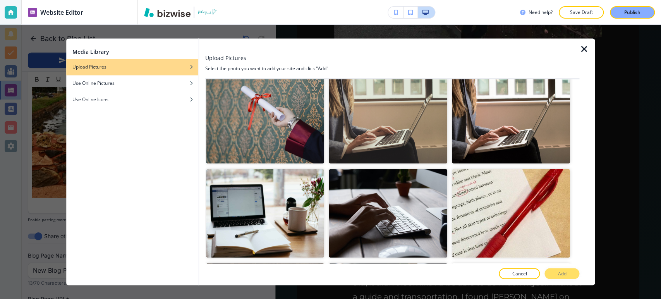
click at [584, 47] on icon "button" at bounding box center [583, 49] width 9 height 9
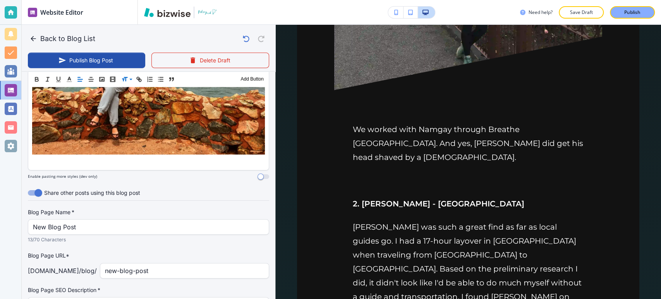
scroll to position [1438, 0]
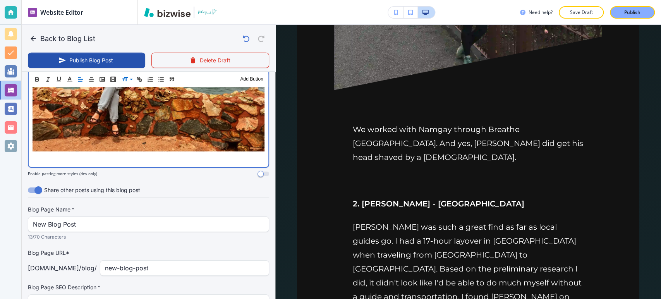
click at [90, 154] on p at bounding box center [149, 158] width 232 height 9
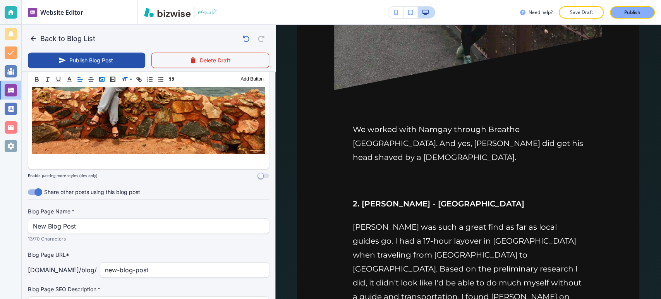
click at [102, 79] on polyline "button" at bounding box center [101, 79] width 3 height 2
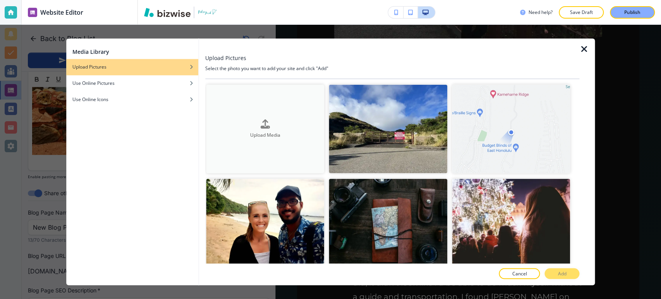
click at [311, 137] on h4 "Upload Media" at bounding box center [265, 135] width 118 height 7
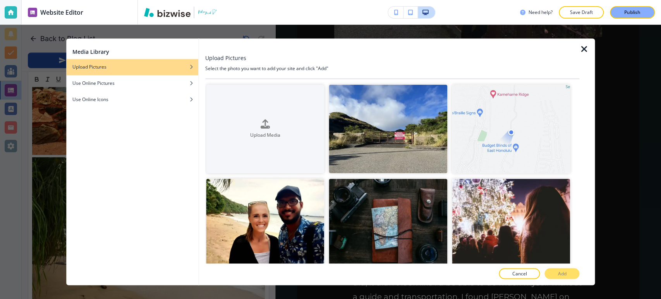
click at [587, 48] on icon "button" at bounding box center [583, 49] width 9 height 9
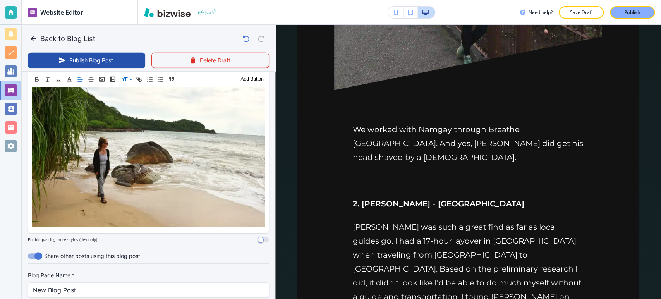
scroll to position [1524, 0]
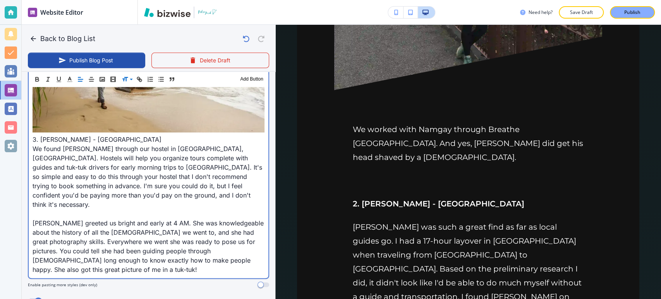
scroll to position [1590, 0]
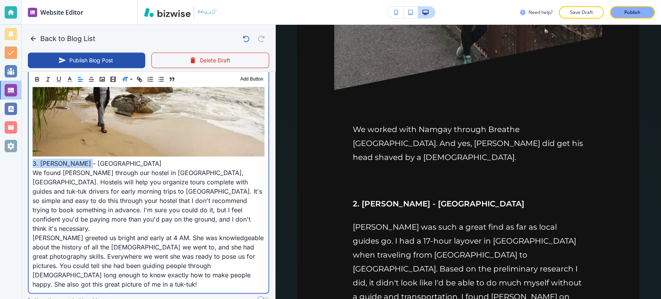
drag, startPoint x: 90, startPoint y: 116, endPoint x: 37, endPoint y: 118, distance: 52.7
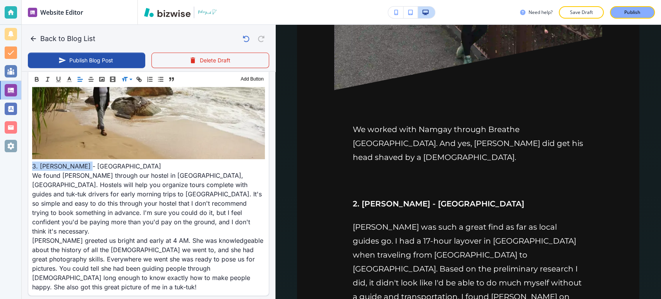
scroll to position [1592, 0]
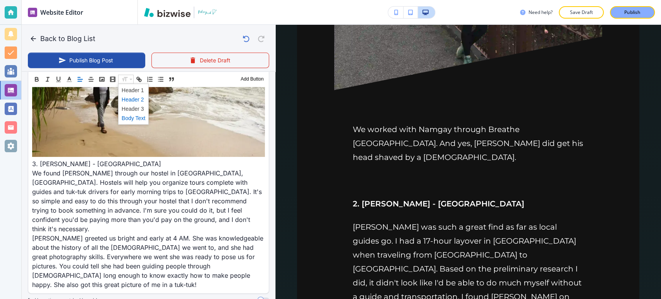
click at [137, 98] on span at bounding box center [134, 98] width 24 height 9
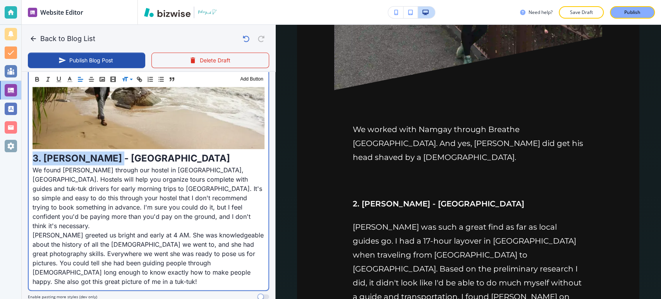
scroll to position [1587, 0]
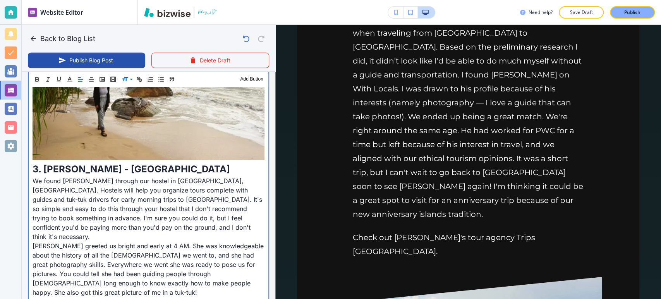
scroll to position [0, 0]
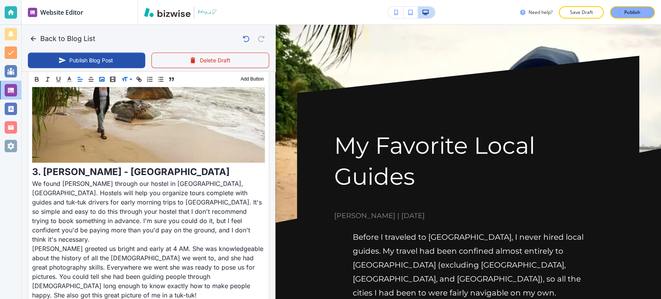
click at [100, 80] on icon "button" at bounding box center [101, 79] width 7 height 7
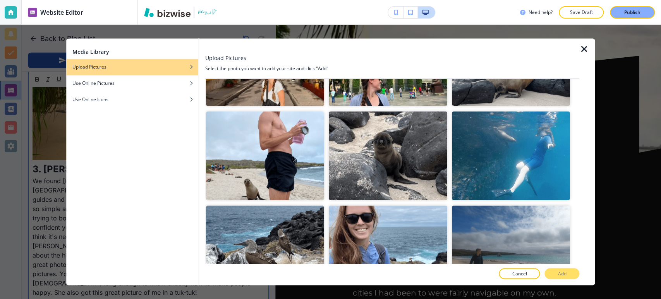
scroll to position [1741, 0]
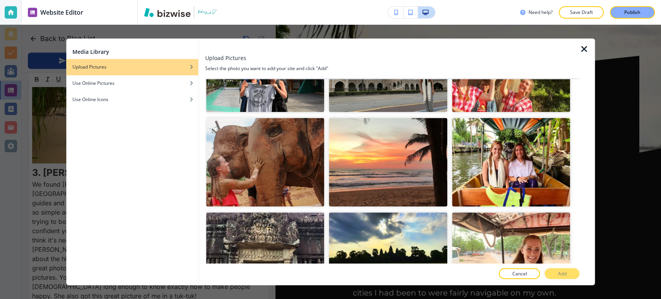
scroll to position [8818, 0]
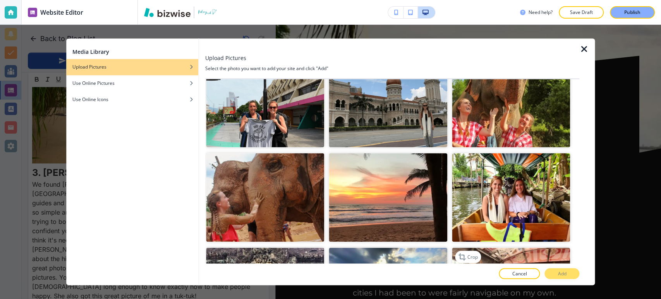
click at [536, 247] on img "button" at bounding box center [511, 291] width 118 height 89
click at [567, 271] on button "Add" at bounding box center [561, 273] width 35 height 11
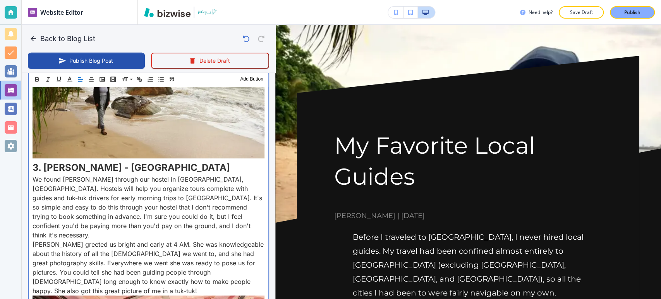
scroll to position [1890, 0]
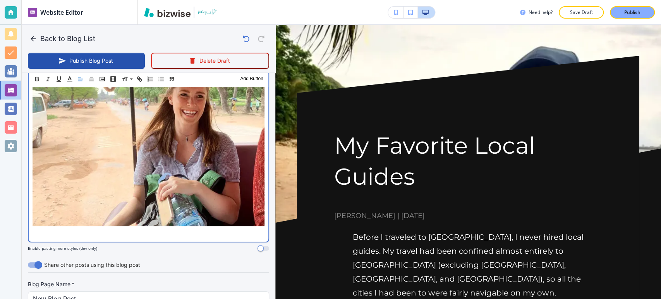
click at [163, 228] on p at bounding box center [149, 232] width 232 height 9
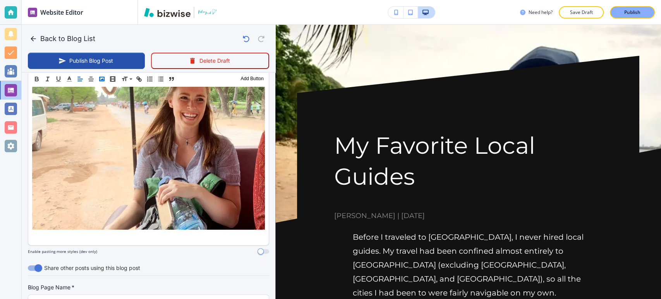
click at [102, 79] on polyline "button" at bounding box center [101, 79] width 3 height 2
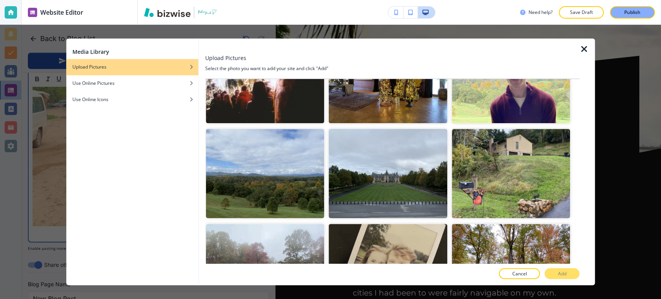
scroll to position [0, 0]
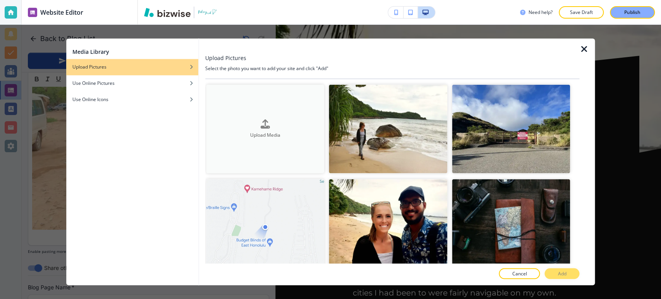
click at [274, 139] on button "Upload Media" at bounding box center [265, 128] width 118 height 89
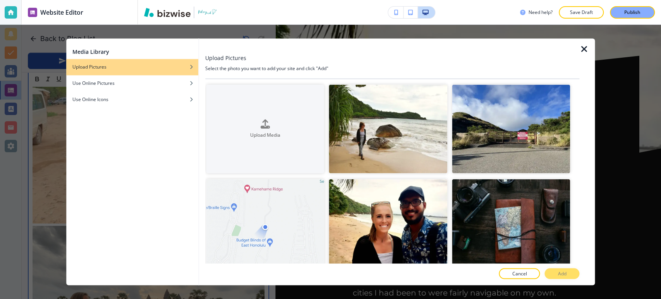
scroll to position [1890, 0]
click at [585, 45] on icon "button" at bounding box center [583, 49] width 9 height 9
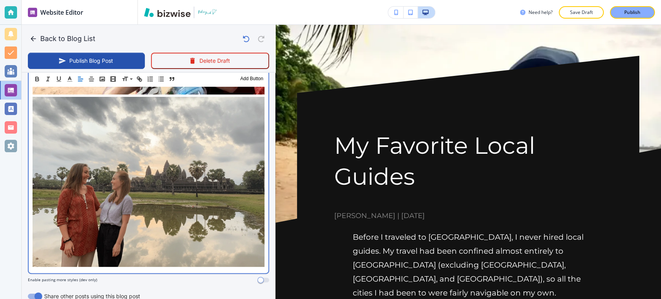
scroll to position [2020, 0]
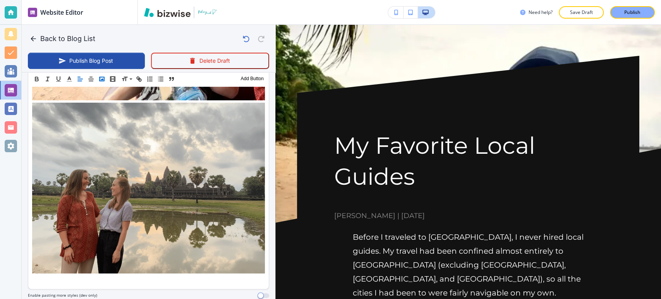
click at [101, 79] on icon "button" at bounding box center [101, 79] width 7 height 7
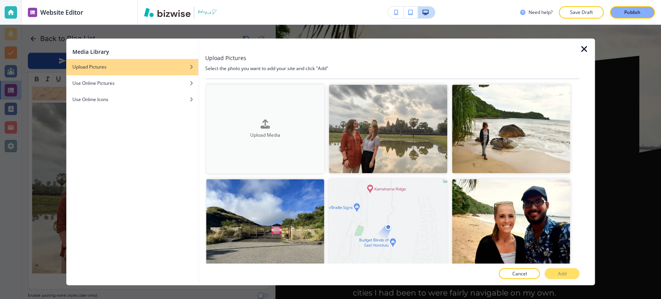
click at [276, 112] on button "Upload Media" at bounding box center [265, 128] width 118 height 89
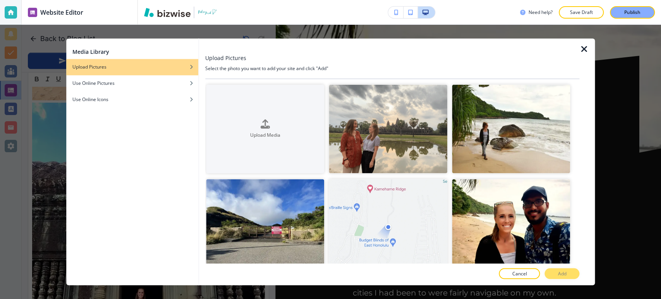
click at [584, 47] on icon "button" at bounding box center [583, 49] width 9 height 9
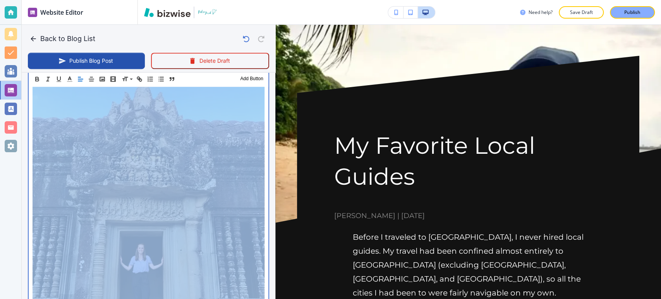
scroll to position [2361, 0]
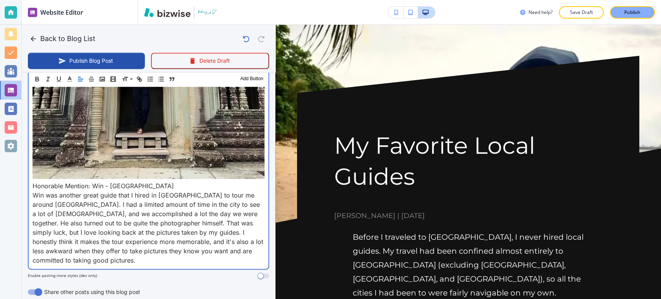
scroll to position [2410, 0]
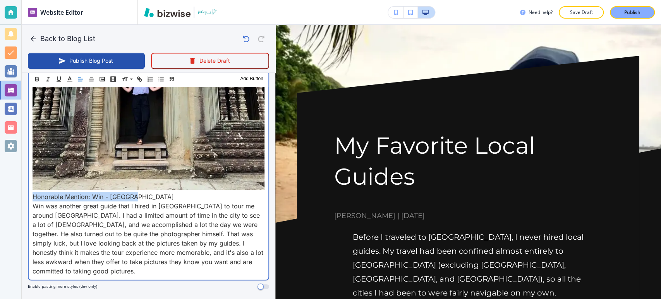
drag, startPoint x: 142, startPoint y: 111, endPoint x: 31, endPoint y: 111, distance: 111.1
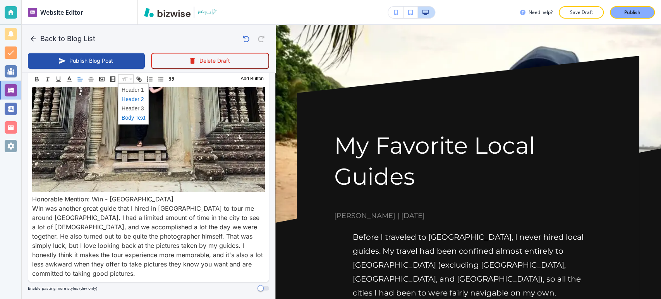
click at [136, 100] on span at bounding box center [134, 98] width 24 height 9
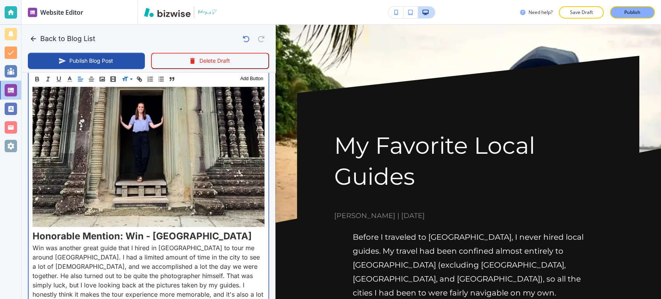
scroll to position [2415, 0]
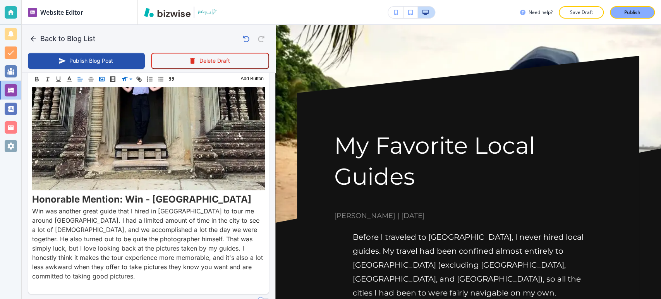
click at [103, 80] on polyline "button" at bounding box center [101, 79] width 3 height 2
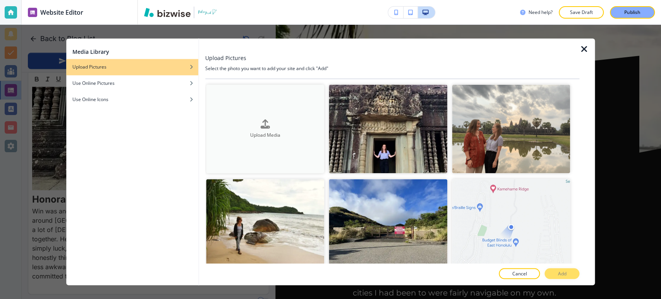
click at [270, 122] on div "Upload Media" at bounding box center [265, 129] width 118 height 20
click at [584, 48] on icon "button" at bounding box center [583, 49] width 9 height 9
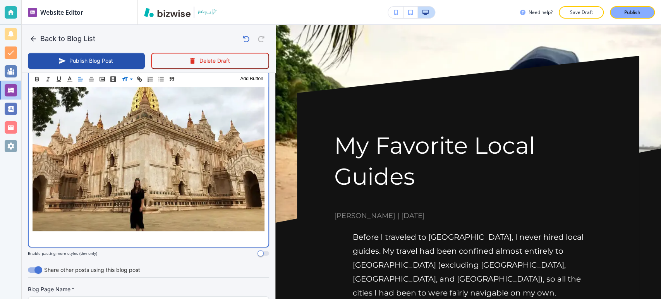
click at [110, 234] on p at bounding box center [149, 238] width 232 height 9
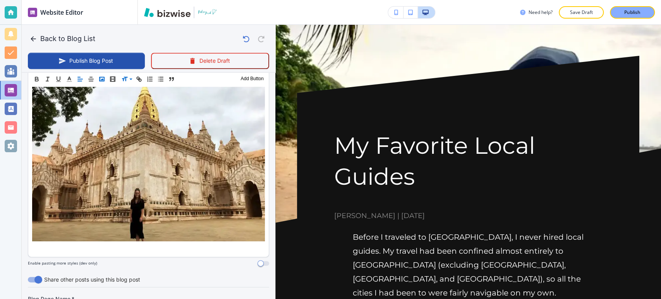
click at [103, 79] on polyline "button" at bounding box center [101, 79] width 3 height 2
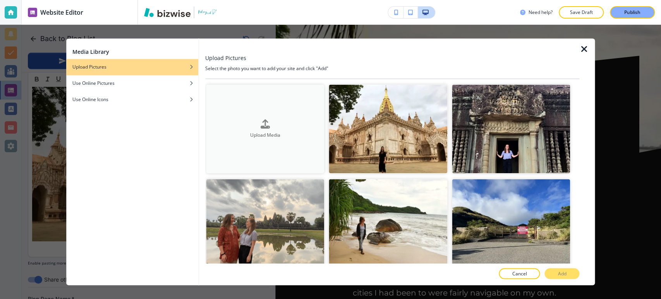
click at [272, 124] on div "Upload Media" at bounding box center [265, 129] width 118 height 20
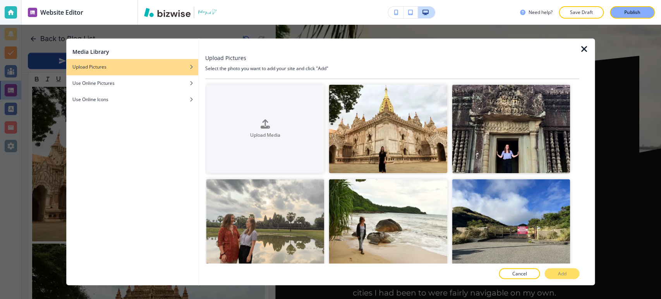
click at [582, 49] on icon "button" at bounding box center [583, 49] width 9 height 9
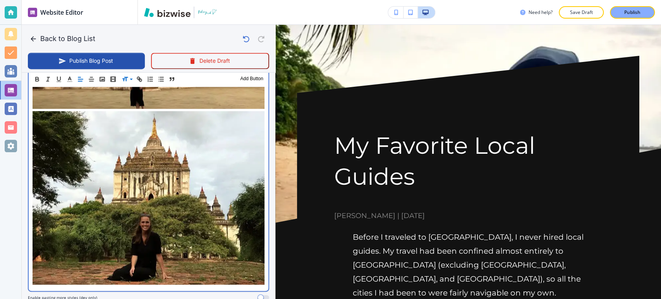
scroll to position [2751, 0]
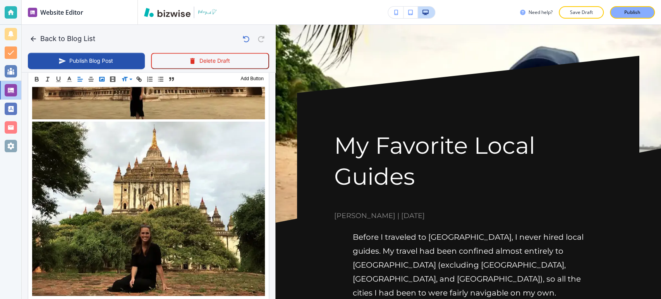
click at [104, 78] on icon "button" at bounding box center [101, 79] width 7 height 7
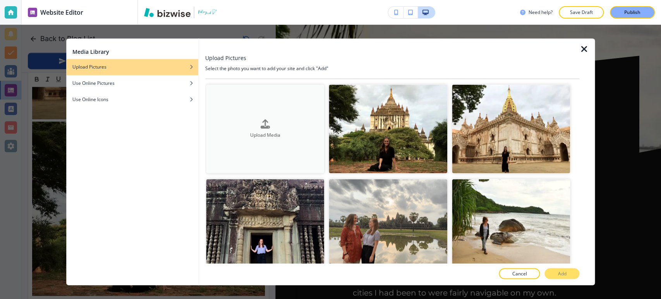
click at [311, 122] on div "Upload Media" at bounding box center [265, 129] width 118 height 20
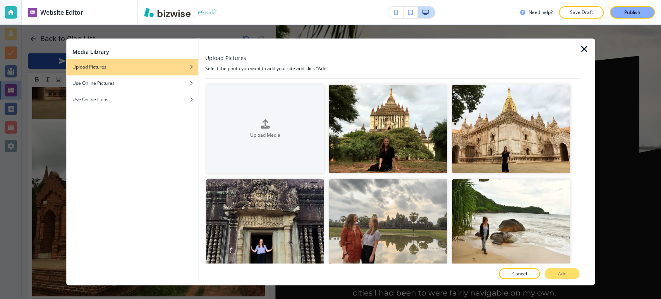
click at [582, 50] on icon "button" at bounding box center [583, 49] width 9 height 9
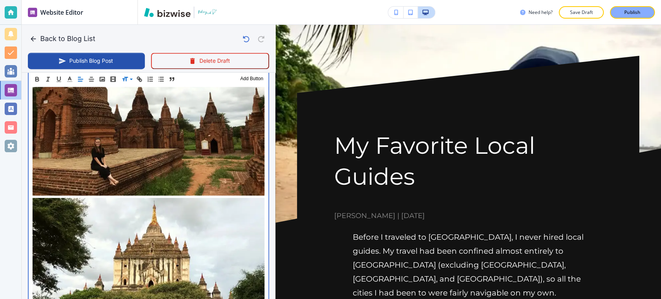
scroll to position [2760, 0]
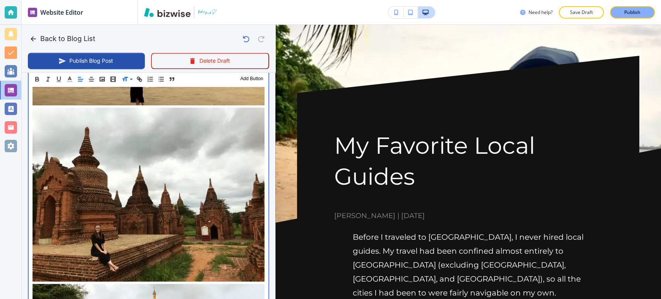
click at [139, 125] on img at bounding box center [149, 195] width 232 height 174
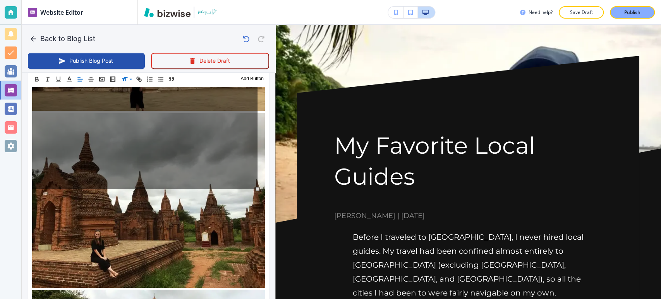
click at [136, 130] on div "100% 50% % Press enter key to apply change! [GEOGRAPHIC_DATA] Left Center Right…" at bounding box center [144, 104] width 225 height 169
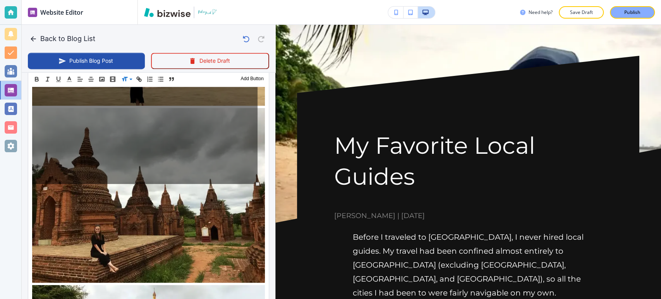
click at [137, 131] on div "100% 50% % Press enter key to apply change! [GEOGRAPHIC_DATA] Left Center Right…" at bounding box center [144, 99] width 225 height 169
drag, startPoint x: 137, startPoint y: 131, endPoint x: 138, endPoint y: 158, distance: 27.5
click at [138, 158] on div "100% 50% % Press enter key to apply change! [GEOGRAPHIC_DATA] Left Center Right…" at bounding box center [144, 99] width 225 height 169
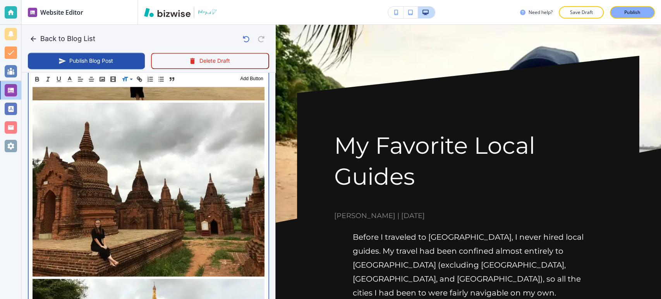
scroll to position [2760, 0]
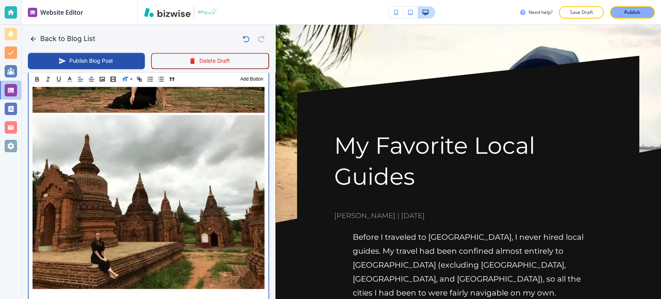
scroll to position [2932, 0]
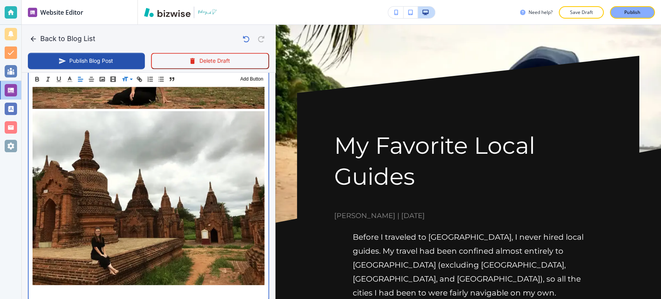
click at [172, 287] on p at bounding box center [149, 291] width 232 height 9
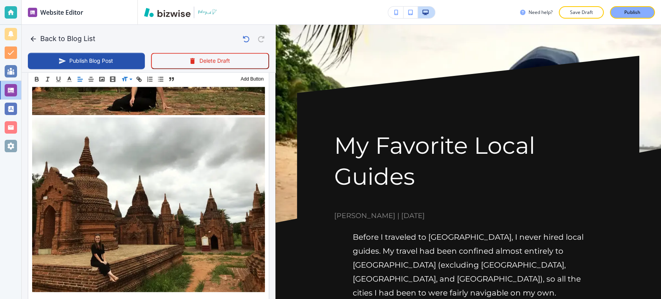
scroll to position [2937, 0]
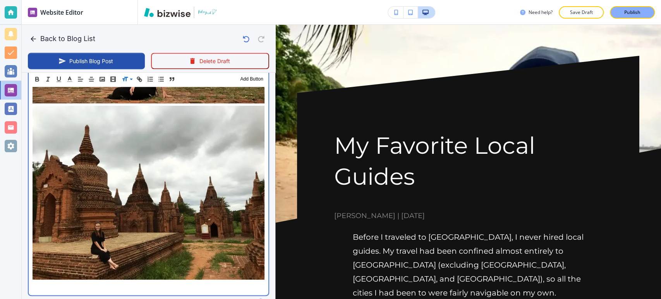
scroll to position [2932, 0]
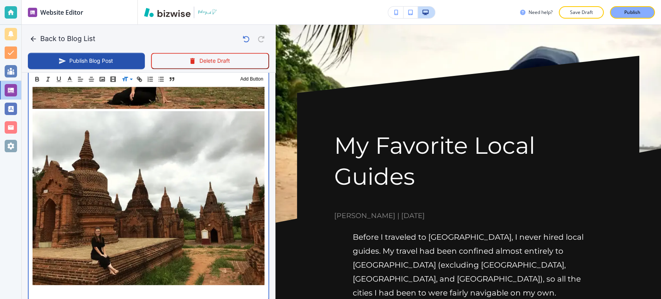
click at [130, 287] on p at bounding box center [149, 291] width 232 height 9
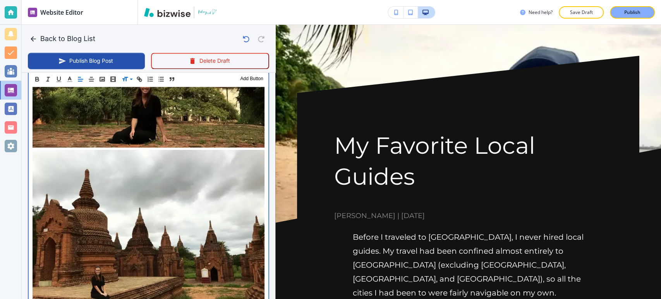
scroll to position [2889, 0]
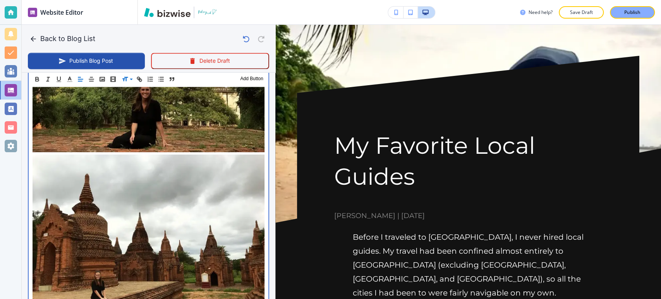
drag, startPoint x: 82, startPoint y: 237, endPoint x: 28, endPoint y: 234, distance: 54.0
click at [18, 237] on div "Website Editor Pages Edit, add, and delete pages or manage your page order Upda…" at bounding box center [330, 149] width 661 height 299
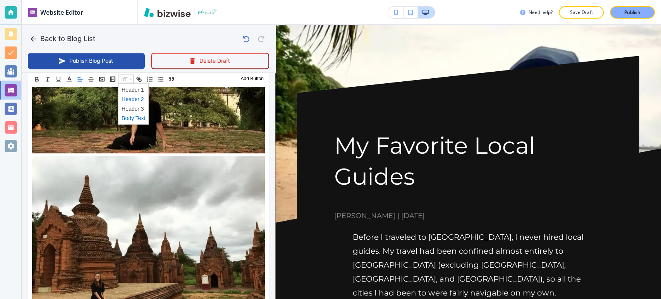
click at [139, 98] on span at bounding box center [134, 98] width 24 height 9
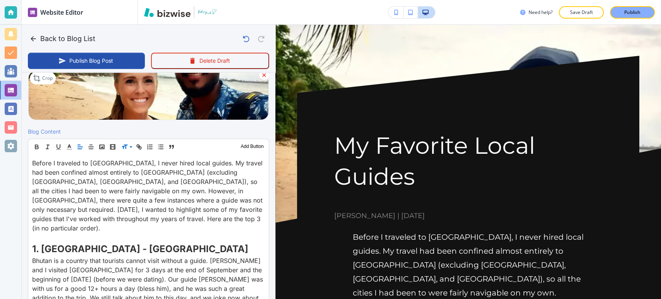
scroll to position [195, 0]
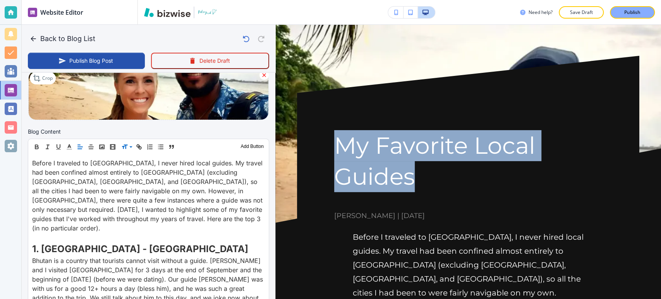
drag, startPoint x: 333, startPoint y: 144, endPoint x: 424, endPoint y: 189, distance: 101.8
copy h1 "My Favorite Local Guides"
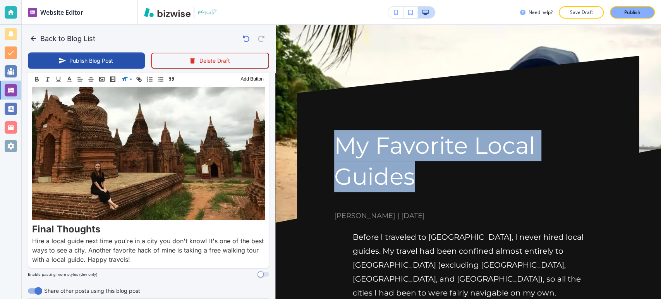
scroll to position [3056, 0]
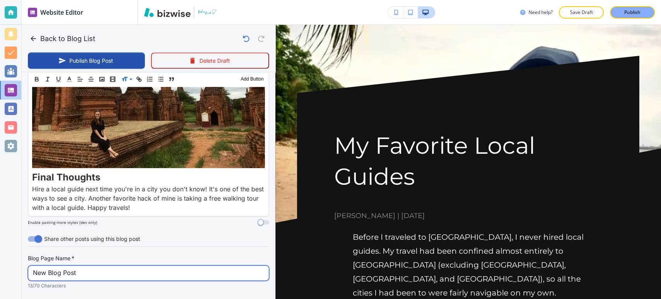
click at [117, 266] on input "New Blog Post" at bounding box center [148, 273] width 231 height 15
click at [116, 266] on input "New Blog Post" at bounding box center [148, 273] width 231 height 15
click at [117, 266] on input "New Blog Post" at bounding box center [148, 273] width 231 height 15
click at [118, 266] on input "New Blog Post" at bounding box center [148, 273] width 231 height 15
paste input "My Favorite Local Guides"
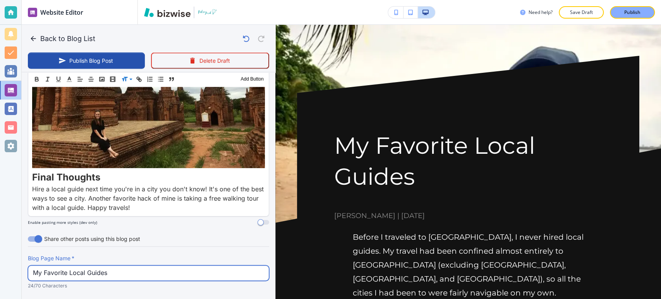
type input "My Favorite Local Guides"
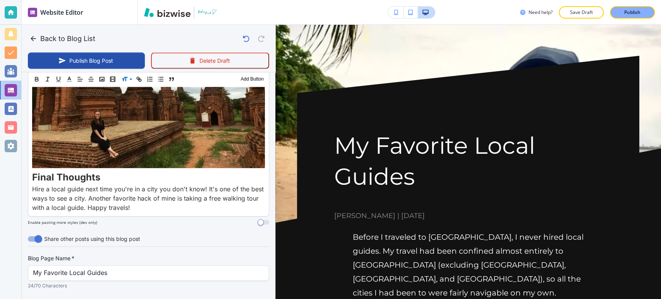
drag, startPoint x: 157, startPoint y: 222, endPoint x: 79, endPoint y: 214, distance: 77.8
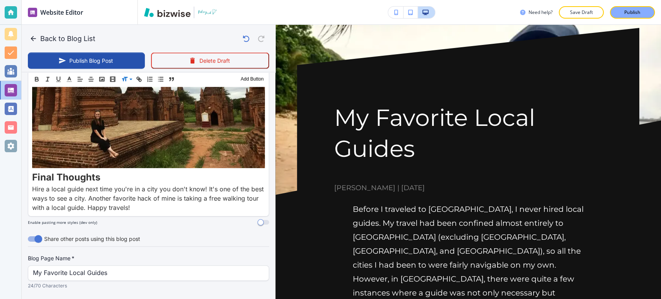
scroll to position [43, 0]
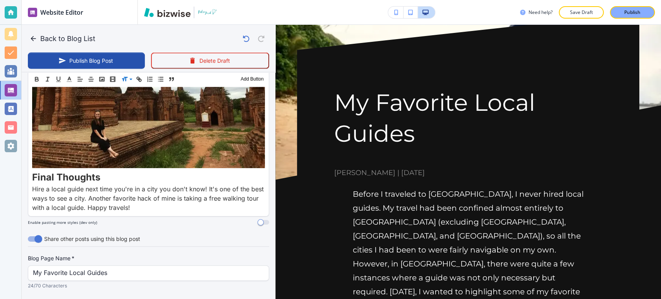
type input "my-favorite-local-guides"
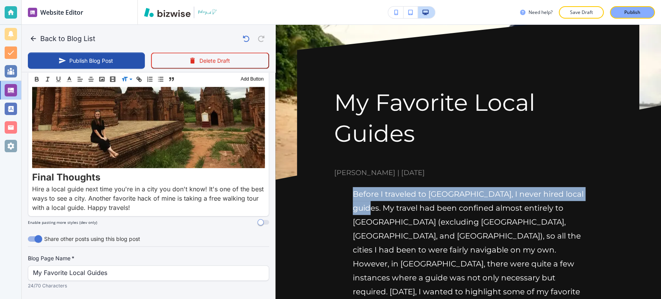
drag, startPoint x: 381, startPoint y: 208, endPoint x: 335, endPoint y: 183, distance: 52.1
copy p "Before I traveled to [GEOGRAPHIC_DATA], I never hired local guides."
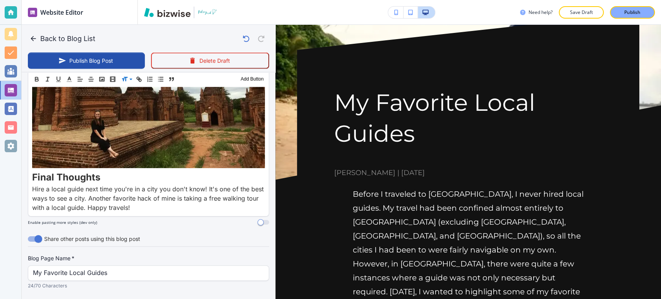
paste input "Before I traveled to [GEOGRAPHIC_DATA], I never hired local guides"
type input "Before I traveled to [GEOGRAPHIC_DATA], I never hired local guides."
click at [119, 64] on button "Publish Blog Post" at bounding box center [86, 61] width 117 height 16
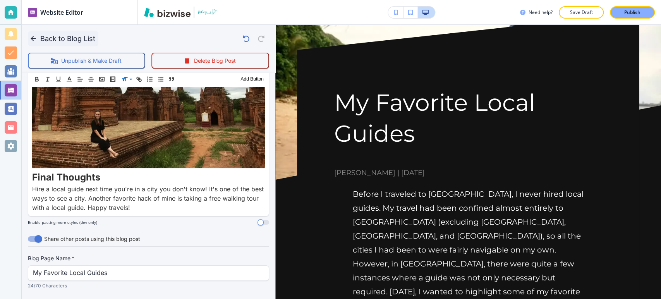
click at [86, 40] on button "Back to Blog List" at bounding box center [63, 38] width 70 height 15
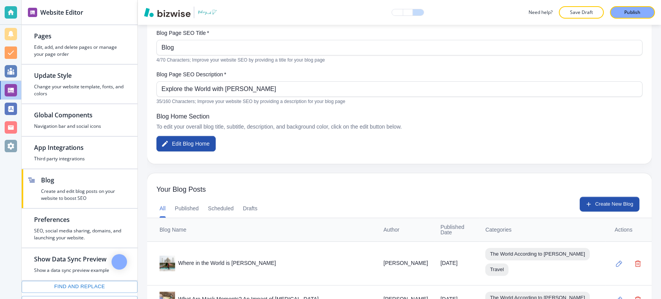
scroll to position [172, 0]
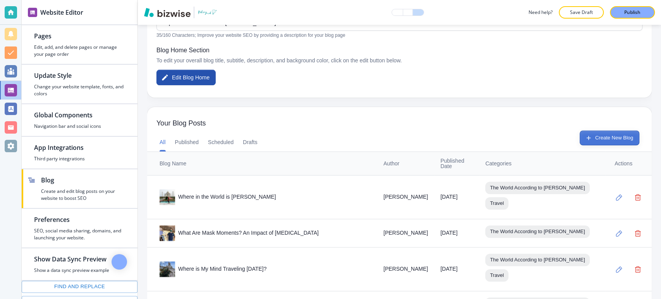
click at [585, 134] on icon "button" at bounding box center [588, 137] width 7 height 7
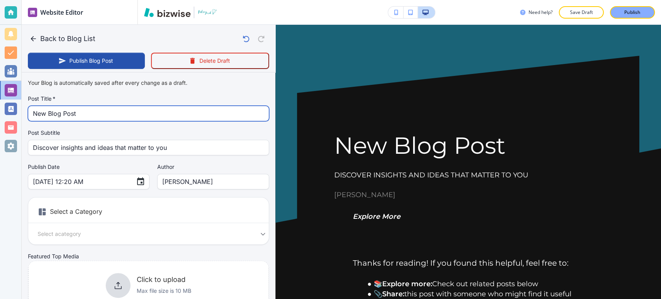
click at [131, 118] on input "New Blog Post" at bounding box center [148, 113] width 231 height 15
click at [135, 117] on input "New Blog Post" at bounding box center [148, 113] width 231 height 15
click at [135, 116] on input "New Blog Post" at bounding box center [148, 113] width 231 height 15
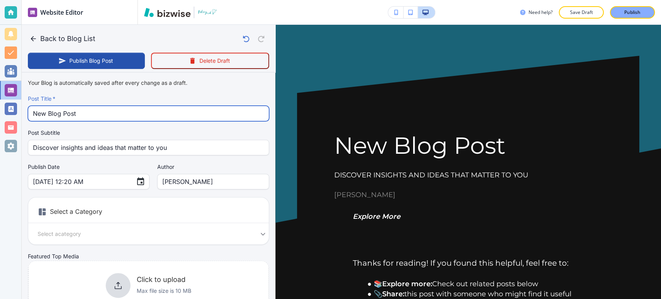
paste input "My 2023 New Year's Resolutions"
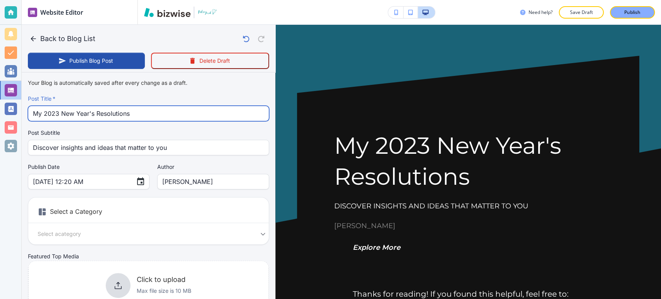
type input "My 2023 New Year's Resolutions"
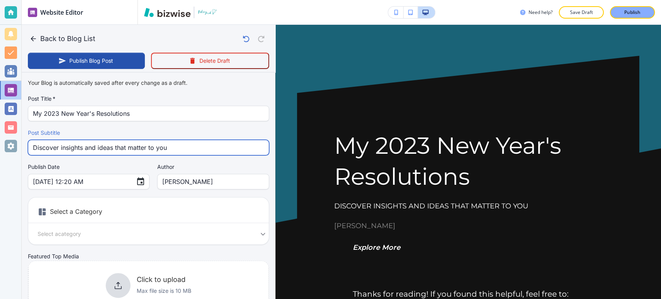
drag, startPoint x: 178, startPoint y: 145, endPoint x: 31, endPoint y: 150, distance: 147.6
click at [31, 150] on div "Discover insights and ideas that matter to you Post Subtitle" at bounding box center [148, 147] width 241 height 15
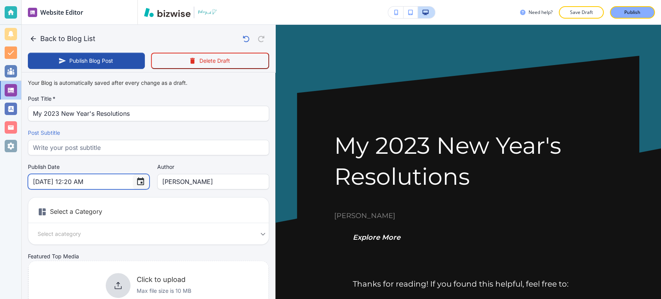
click at [136, 180] on icon "Choose date, selected date is Sep 30, 2025" at bounding box center [140, 181] width 9 height 9
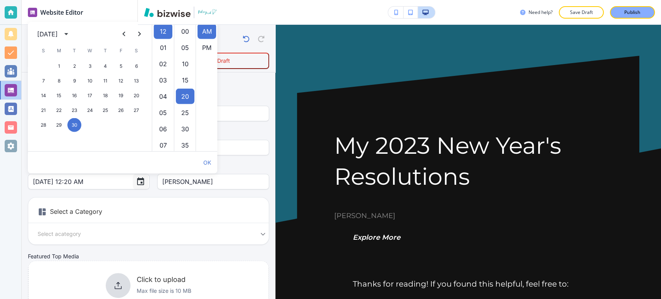
scroll to position [65, 0]
click at [71, 34] on icon "calendar view is open, switch to year view" at bounding box center [66, 33] width 9 height 9
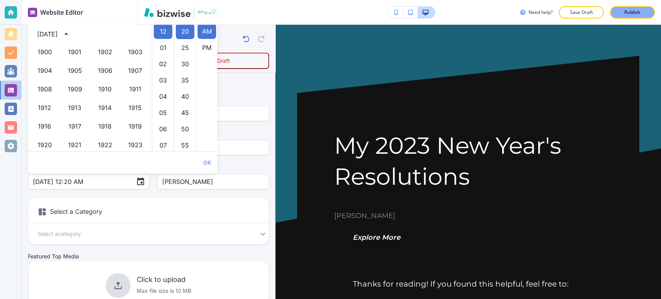
scroll to position [531, 0]
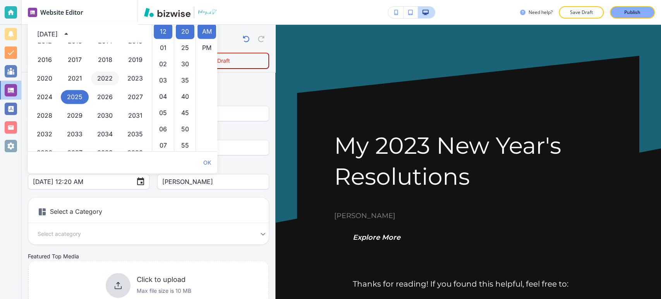
click at [99, 75] on button "2022" at bounding box center [105, 79] width 28 height 14
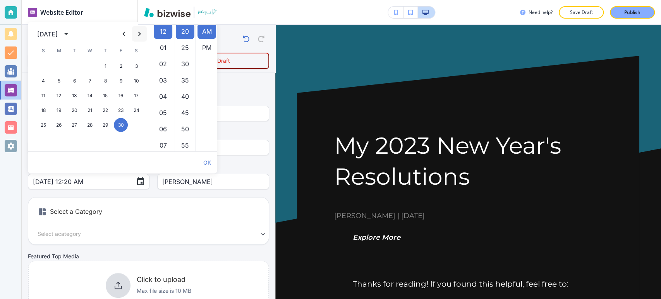
click at [142, 38] on icon "Next month" at bounding box center [139, 33] width 9 height 9
click at [122, 109] on button "23" at bounding box center [121, 110] width 14 height 14
click at [118, 124] on button "30" at bounding box center [121, 125] width 14 height 14
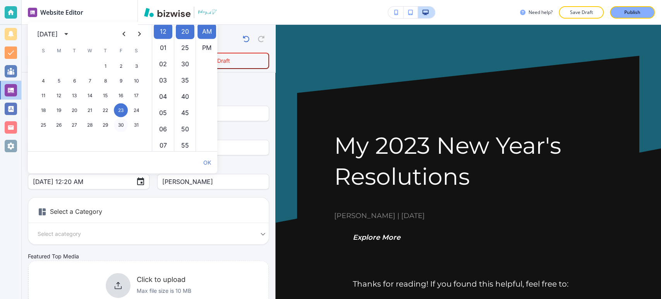
type input "[DATE] 12:20 AM"
click at [233, 194] on div "Your Blog is automatically saved after every change as a draft. Post Title   * …" at bounding box center [148, 197] width 241 height 242
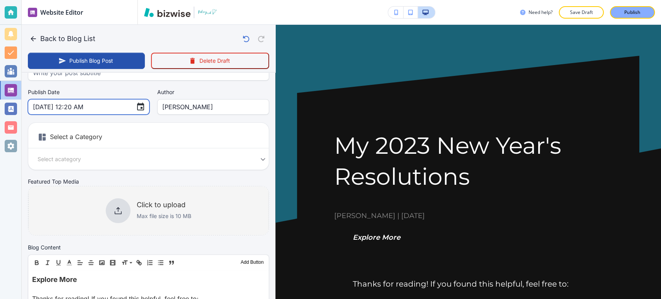
scroll to position [86, 0]
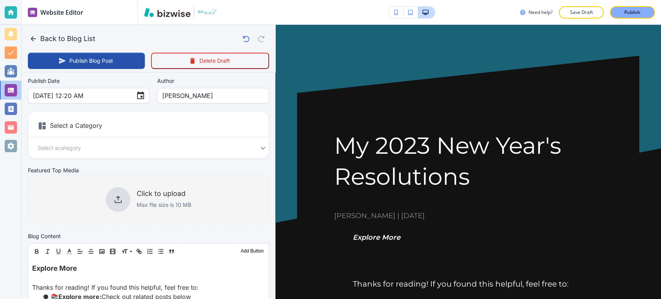
click at [100, 207] on div "Click to upload Max file size is 10 MB" at bounding box center [148, 199] width 240 height 63
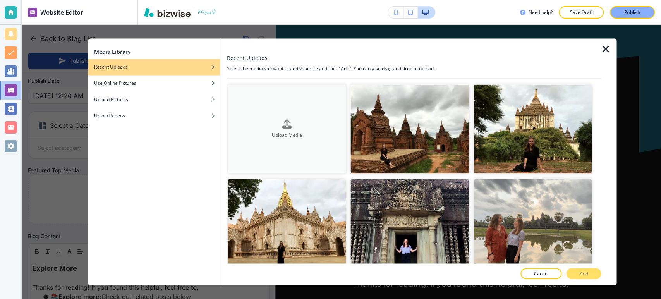
click at [307, 147] on button "Upload Media" at bounding box center [287, 128] width 118 height 89
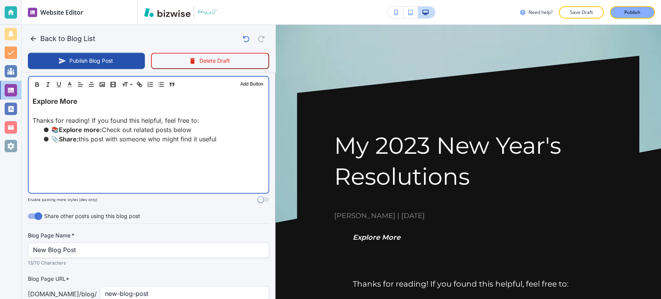
scroll to position [258, 0]
drag, startPoint x: 201, startPoint y: 145, endPoint x: 21, endPoint y: 98, distance: 186.0
click at [21, 99] on div "Website Editor Pages Edit, add, and delete pages or manage your page order Upda…" at bounding box center [330, 149] width 661 height 299
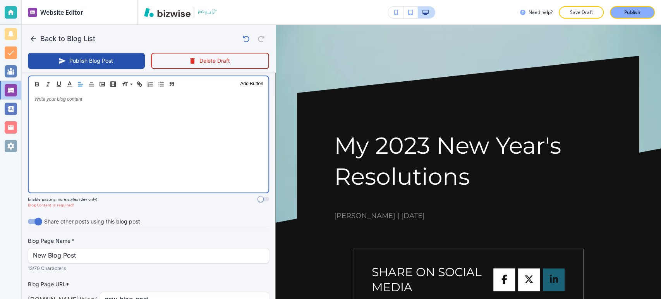
scroll to position [258, 0]
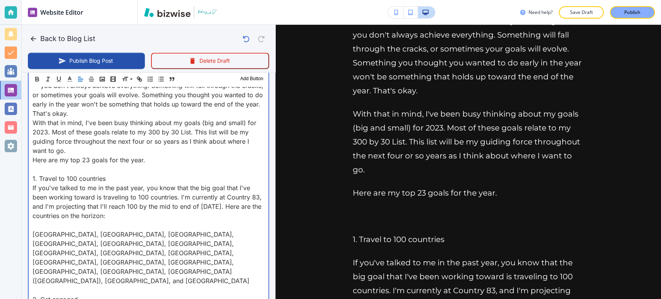
drag, startPoint x: 106, startPoint y: 176, endPoint x: 133, endPoint y: 120, distance: 62.2
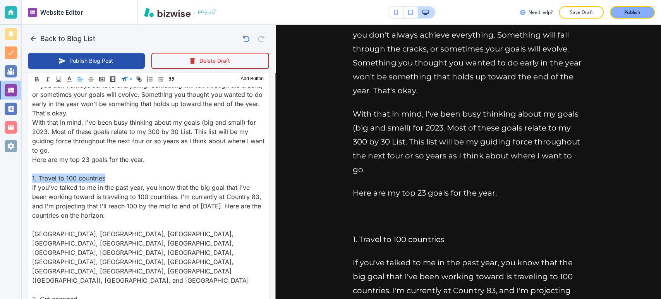
scroll to position [301, 0]
click at [127, 100] on span at bounding box center [134, 98] width 24 height 9
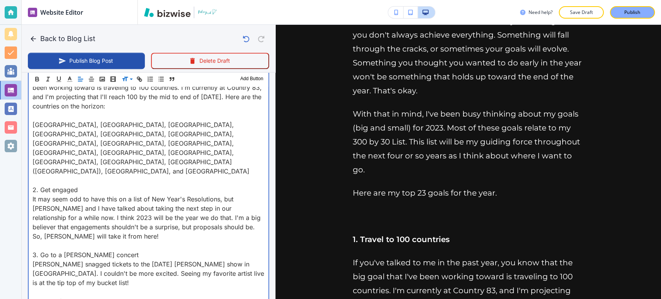
scroll to position [430, 0]
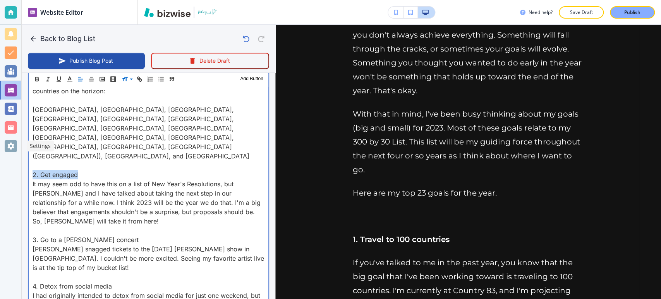
drag, startPoint x: 79, startPoint y: 145, endPoint x: 18, endPoint y: 146, distance: 61.2
click at [18, 146] on div "Website Editor Pages Edit, add, and delete pages or manage your page order Upda…" at bounding box center [330, 149] width 661 height 299
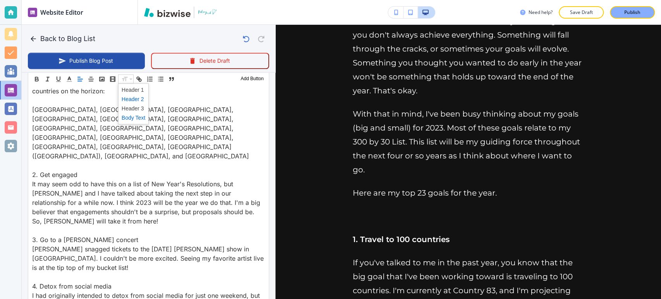
click at [128, 97] on span at bounding box center [134, 98] width 24 height 9
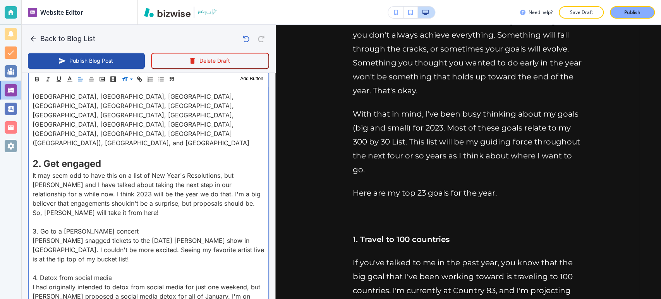
scroll to position [496, 0]
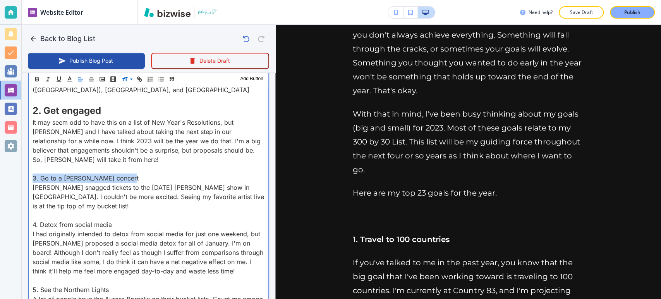
drag, startPoint x: 122, startPoint y: 148, endPoint x: 75, endPoint y: 136, distance: 48.4
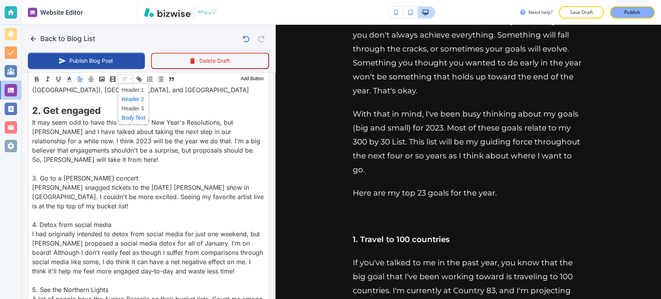
click at [130, 98] on span at bounding box center [134, 98] width 24 height 9
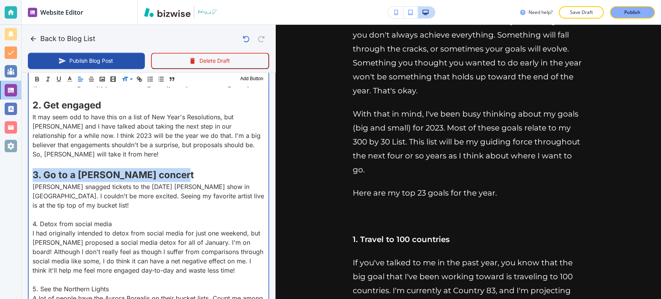
scroll to position [539, 0]
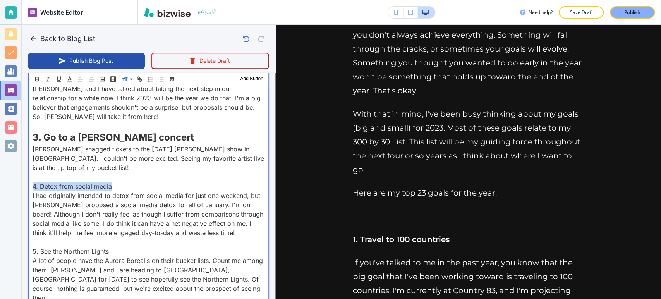
drag, startPoint x: 112, startPoint y: 143, endPoint x: 30, endPoint y: 145, distance: 82.1
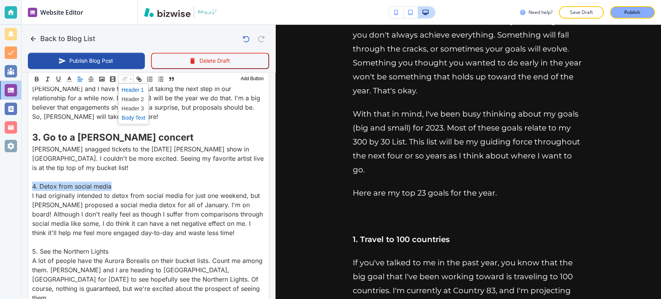
drag, startPoint x: 127, startPoint y: 79, endPoint x: 127, endPoint y: 94, distance: 14.3
click at [129, 99] on span at bounding box center [134, 98] width 24 height 9
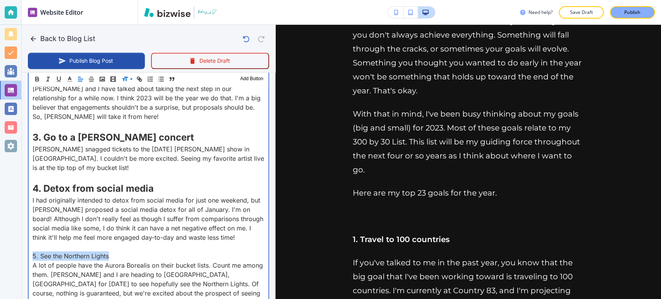
drag, startPoint x: 118, startPoint y: 215, endPoint x: 33, endPoint y: 217, distance: 85.6
click at [33, 251] on p "5. See the Northern Lights" at bounding box center [149, 255] width 232 height 9
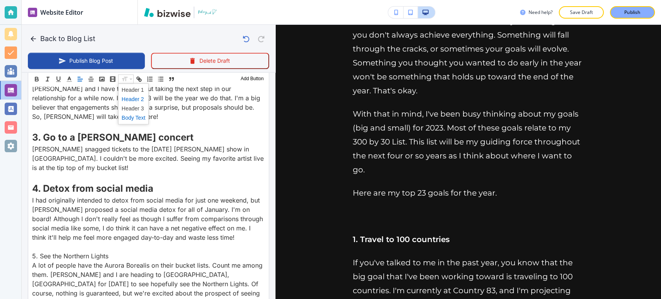
click at [127, 99] on span at bounding box center [134, 98] width 24 height 9
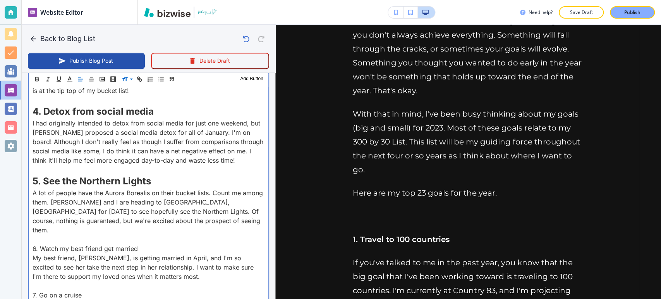
scroll to position [669, 0]
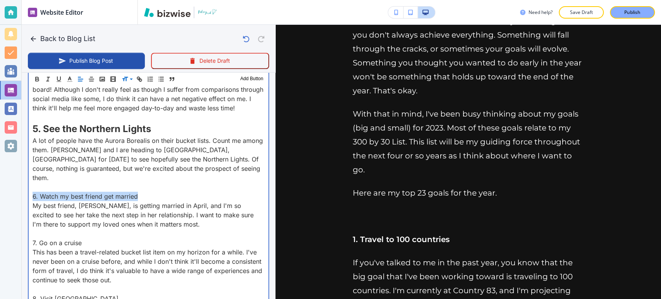
drag, startPoint x: 138, startPoint y: 146, endPoint x: 32, endPoint y: 148, distance: 106.5
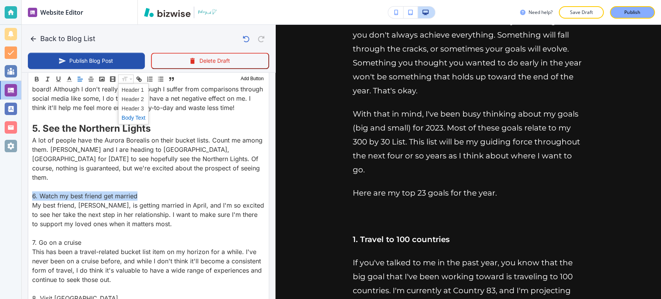
scroll to position [668, 0]
click at [131, 100] on span at bounding box center [134, 98] width 24 height 9
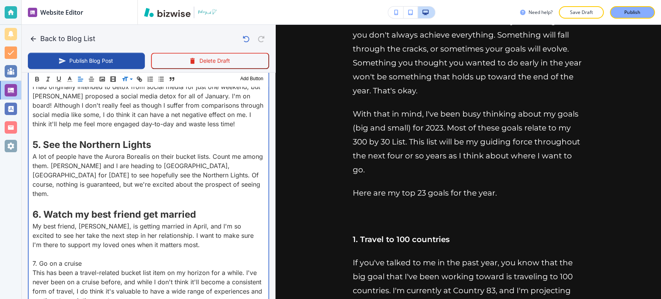
scroll to position [712, 0]
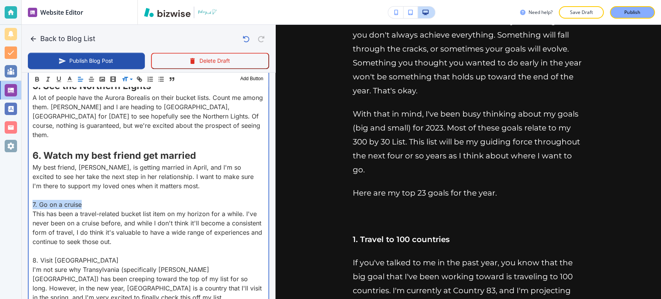
drag, startPoint x: 83, startPoint y: 157, endPoint x: 103, endPoint y: 115, distance: 47.1
click at [33, 200] on p "7. Go on a cruise" at bounding box center [149, 204] width 232 height 9
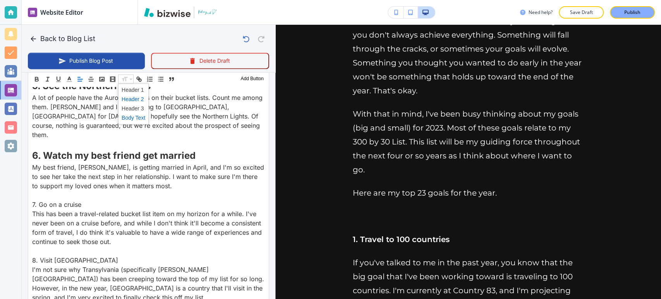
click at [123, 99] on span at bounding box center [134, 98] width 24 height 9
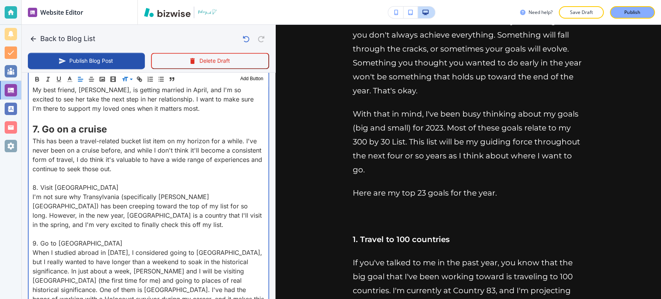
scroll to position [798, 0]
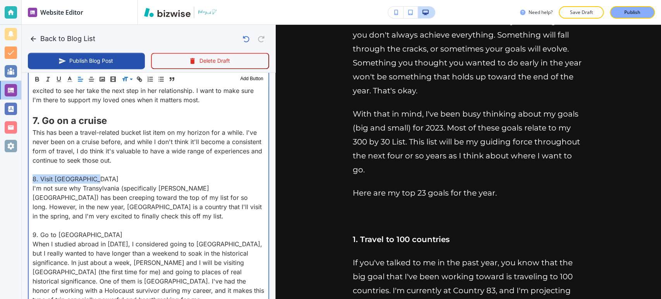
drag, startPoint x: 92, startPoint y: 129, endPoint x: 97, endPoint y: 109, distance: 21.1
click at [33, 174] on p "8. Visit [GEOGRAPHIC_DATA]" at bounding box center [149, 178] width 232 height 9
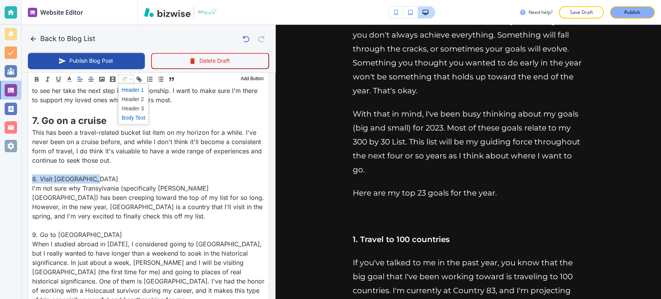
drag, startPoint x: 129, startPoint y: 78, endPoint x: 127, endPoint y: 87, distance: 9.4
click at [127, 98] on span at bounding box center [134, 98] width 24 height 9
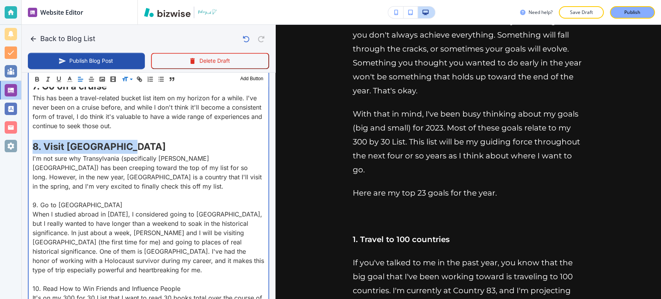
scroll to position [841, 0]
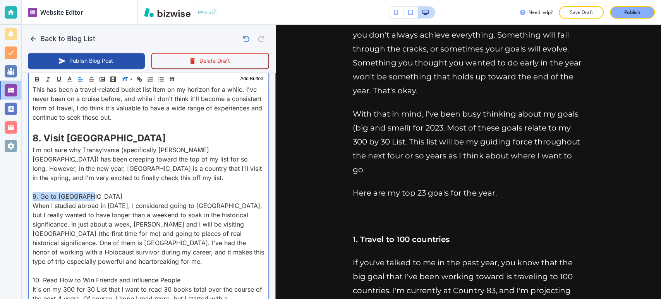
drag, startPoint x: 88, startPoint y: 148, endPoint x: 127, endPoint y: 119, distance: 48.7
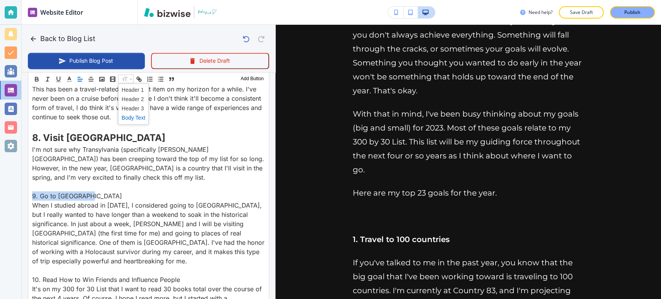
scroll to position [840, 0]
click at [130, 100] on span at bounding box center [134, 98] width 24 height 9
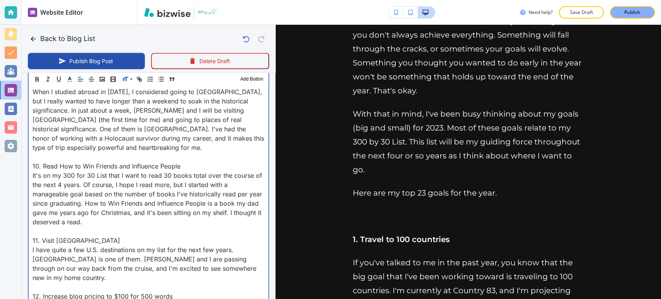
scroll to position [970, 0]
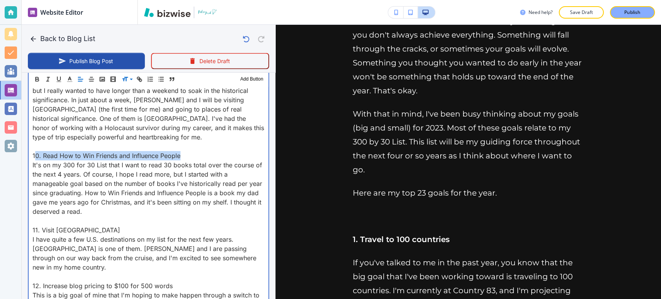
drag, startPoint x: 184, startPoint y: 100, endPoint x: 88, endPoint y: 89, distance: 96.6
click at [39, 151] on p "10. Read How to Win Friends and Influence People" at bounding box center [149, 155] width 232 height 9
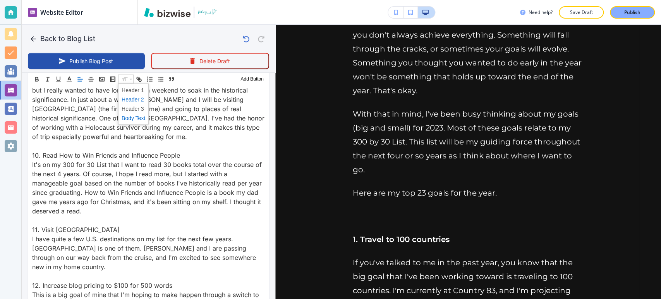
click at [130, 96] on span at bounding box center [134, 98] width 24 height 9
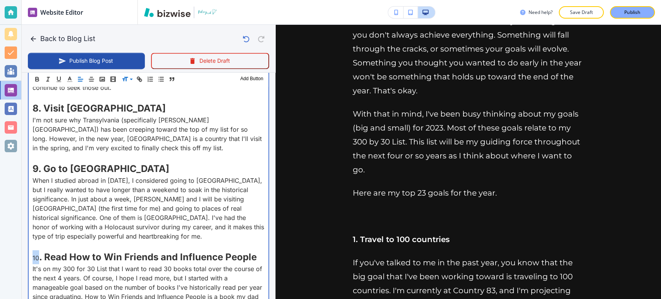
scroll to position [884, 0]
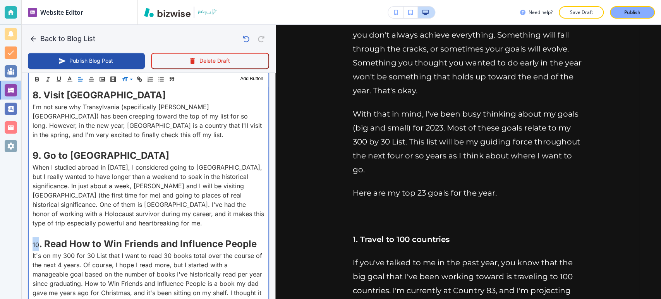
drag, startPoint x: 32, startPoint y: 185, endPoint x: 40, endPoint y: 185, distance: 8.5
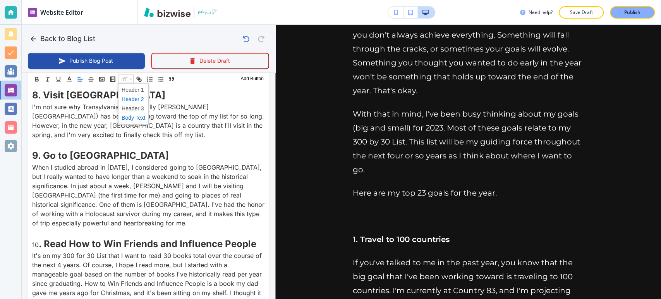
click at [124, 101] on span at bounding box center [134, 98] width 24 height 9
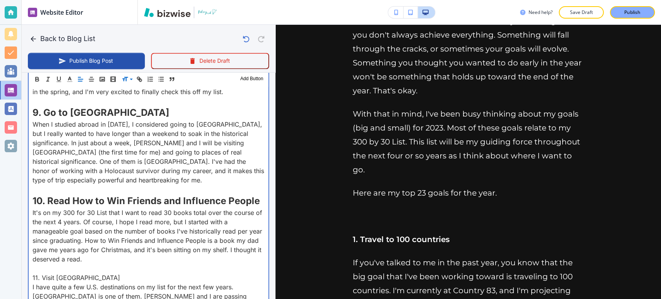
scroll to position [1013, 0]
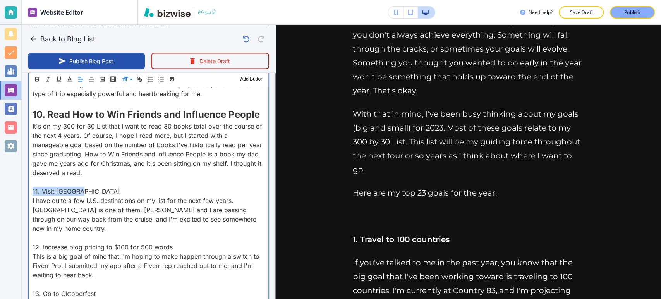
drag, startPoint x: 82, startPoint y: 145, endPoint x: 33, endPoint y: 143, distance: 48.5
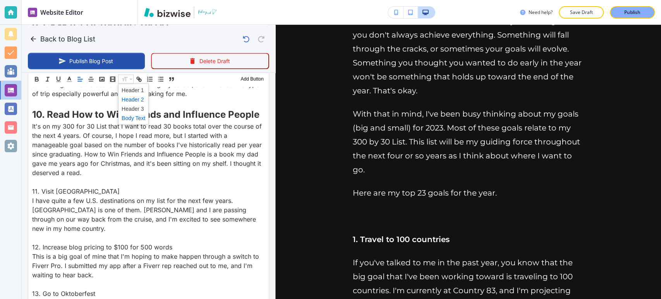
click at [130, 100] on span at bounding box center [134, 98] width 24 height 9
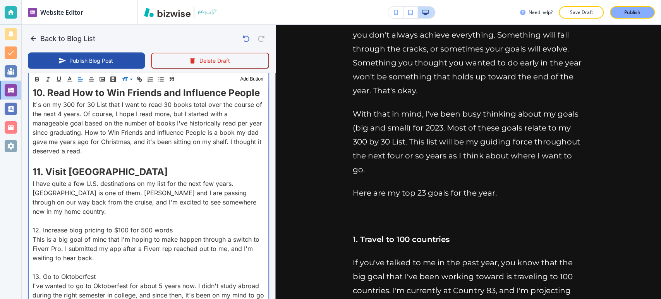
scroll to position [1056, 0]
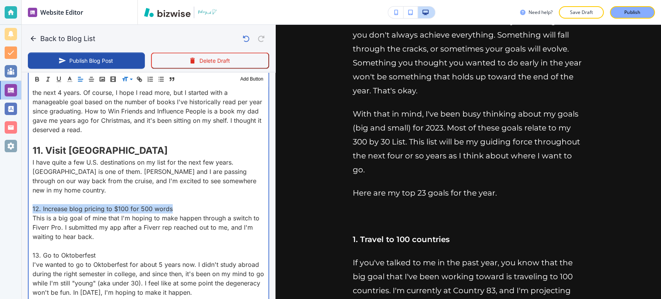
drag, startPoint x: 156, startPoint y: 155, endPoint x: 127, endPoint y: 110, distance: 53.6
click at [23, 155] on div "Blog Content Header 1 Header 2 Header 3 Body Text Add Button Last year, I publi…" at bounding box center [149, 266] width 254 height 1998
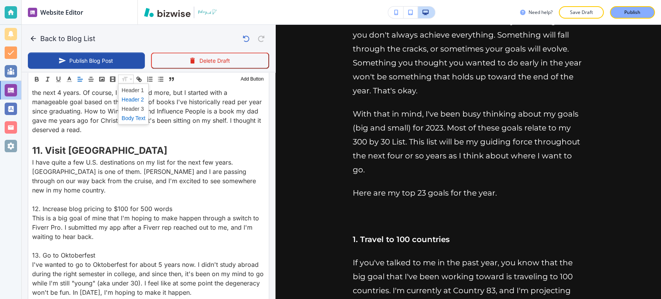
click at [139, 100] on span at bounding box center [134, 98] width 24 height 9
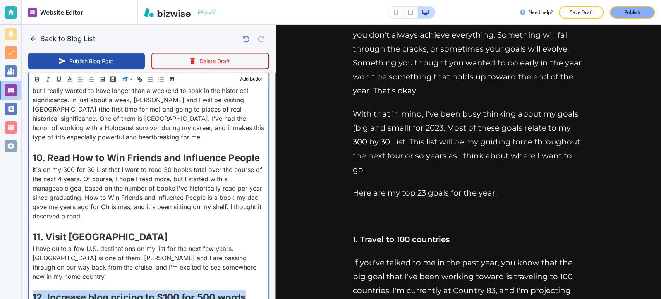
scroll to position [1142, 0]
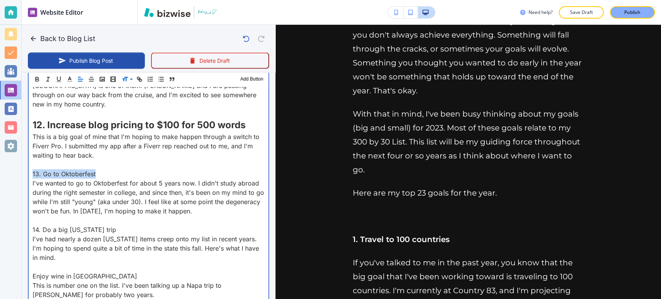
drag, startPoint x: 94, startPoint y: 118, endPoint x: 65, endPoint y: 116, distance: 28.3
click at [37, 169] on p "13. Go to Oktoberfest" at bounding box center [149, 173] width 232 height 9
click at [105, 169] on p "13. Go to Oktoberfest" at bounding box center [149, 173] width 232 height 9
drag, startPoint x: 71, startPoint y: 121, endPoint x: 45, endPoint y: 122, distance: 26.4
click at [34, 169] on p "13. Go to Oktoberfest" at bounding box center [149, 173] width 232 height 9
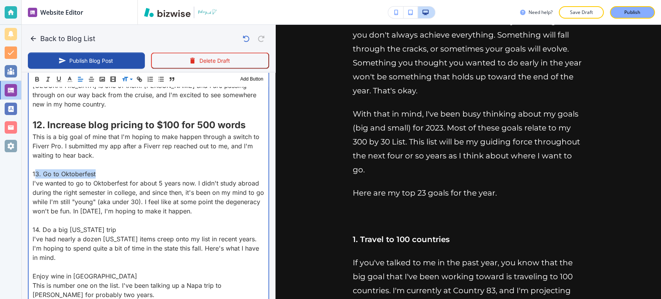
click at [107, 169] on p "13. Go to Oktoberfest" at bounding box center [149, 173] width 232 height 9
drag, startPoint x: 89, startPoint y: 120, endPoint x: 29, endPoint y: 118, distance: 60.4
click at [29, 118] on div "Last year, I published my 2022 New Year's Resolutions. I did a lot of things in…" at bounding box center [149, 187] width 240 height 1959
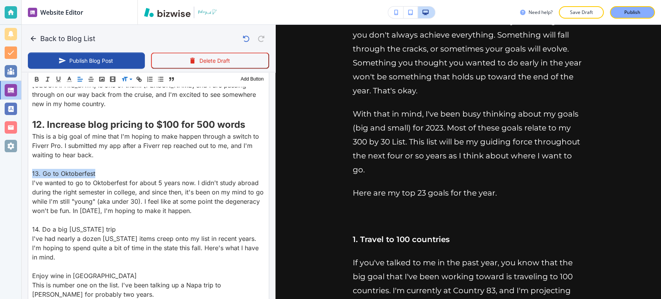
scroll to position [1128, 0]
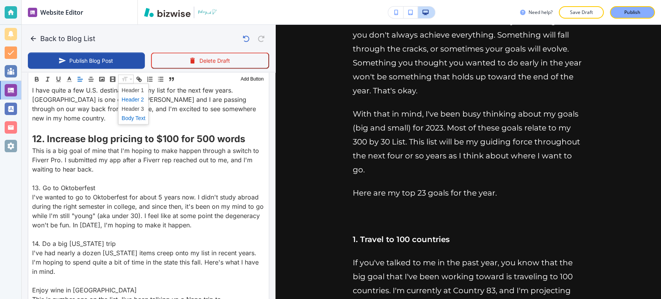
click at [124, 99] on span at bounding box center [134, 98] width 24 height 9
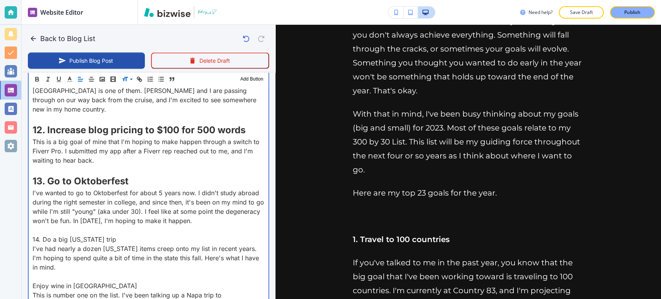
scroll to position [1142, 0]
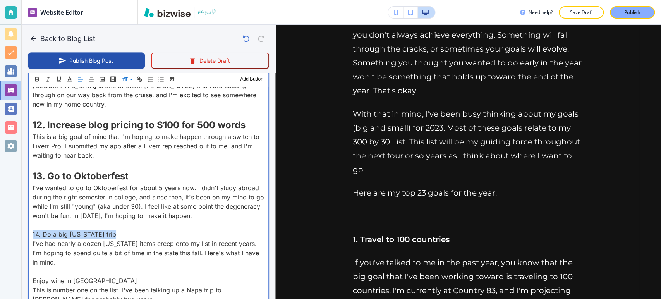
drag, startPoint x: 113, startPoint y: 180, endPoint x: 40, endPoint y: 175, distance: 73.0
click at [32, 179] on div "Last year, I published my 2022 New Year's Resolutions. I did a lot of things in…" at bounding box center [149, 190] width 240 height 1964
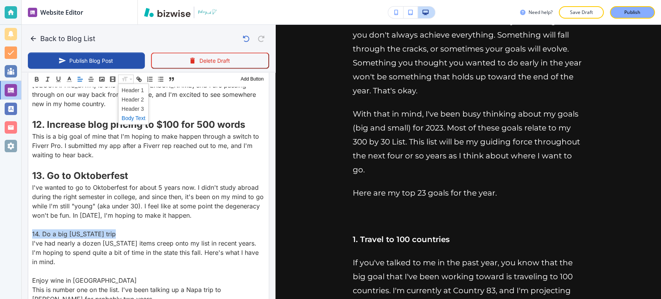
scroll to position [1128, 0]
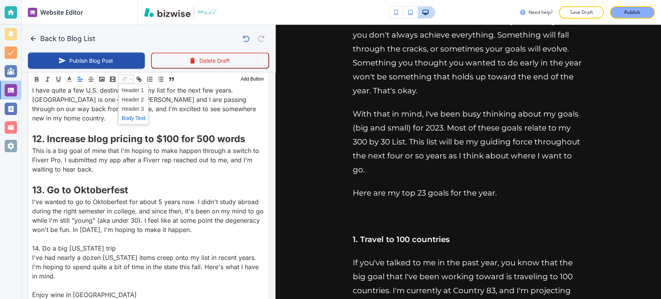
click at [127, 100] on span at bounding box center [134, 98] width 24 height 9
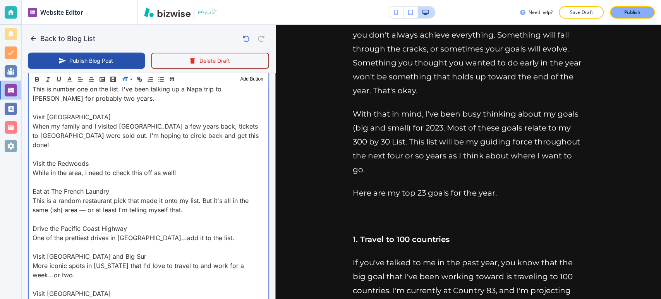
scroll to position [1400, 0]
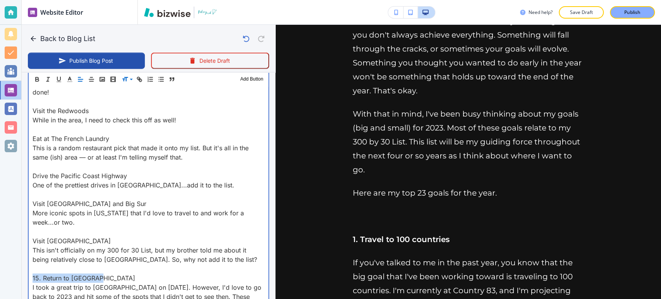
drag, startPoint x: 93, startPoint y: 216, endPoint x: 105, endPoint y: 157, distance: 60.4
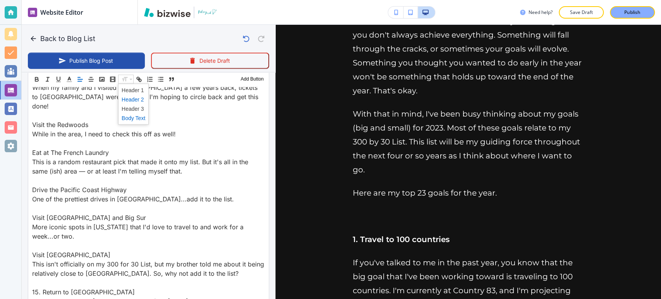
click at [129, 98] on span at bounding box center [134, 98] width 24 height 9
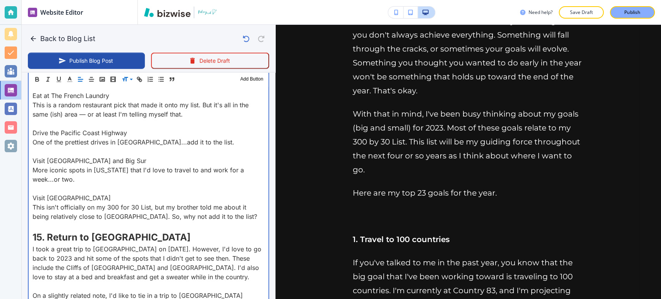
scroll to position [1486, 0]
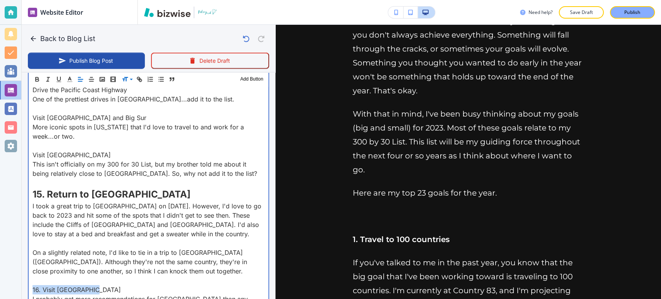
drag, startPoint x: 76, startPoint y: 228, endPoint x: 59, endPoint y: 188, distance: 43.2
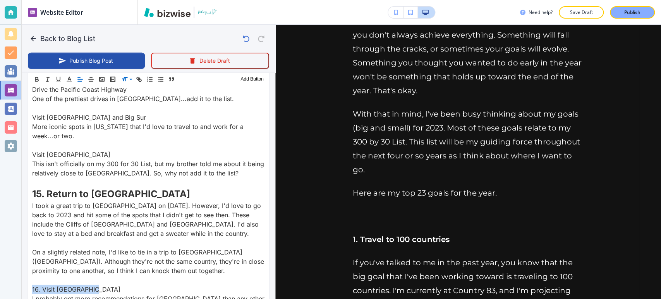
scroll to position [1472, 0]
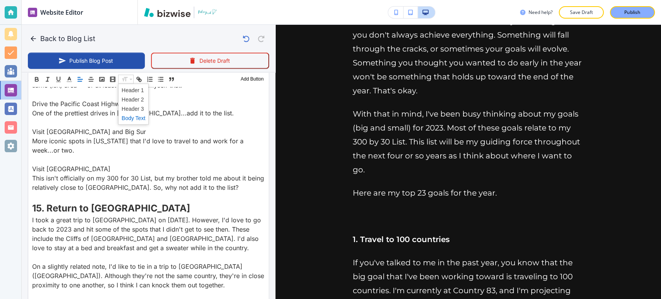
click at [131, 97] on span at bounding box center [134, 98] width 24 height 9
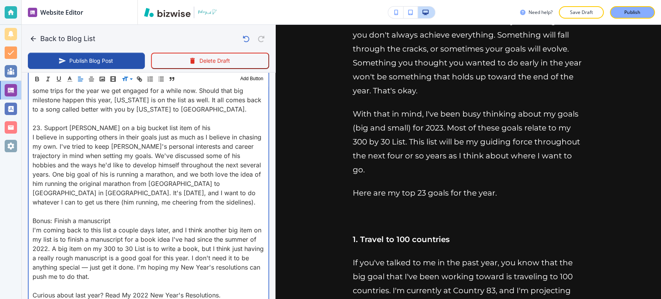
scroll to position [2002, 0]
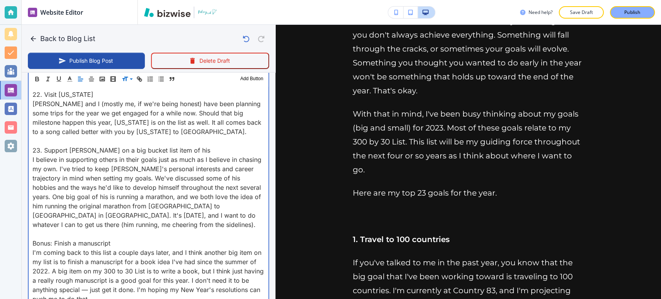
drag, startPoint x: 31, startPoint y: 235, endPoint x: 141, endPoint y: 235, distance: 109.6
drag, startPoint x: 109, startPoint y: 160, endPoint x: 31, endPoint y: 163, distance: 77.9
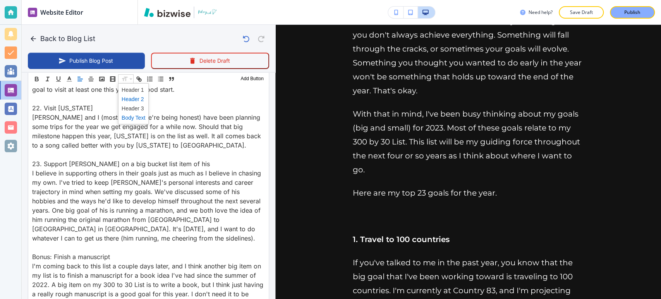
click at [134, 98] on span at bounding box center [134, 98] width 24 height 9
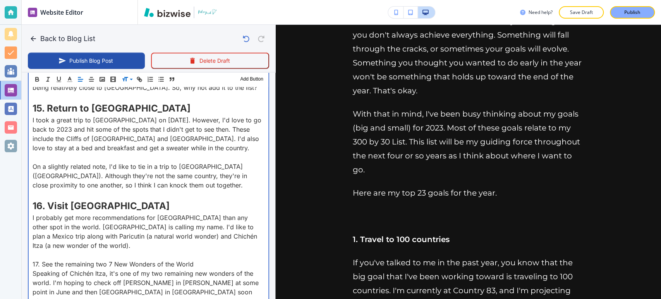
scroll to position [1615, 0]
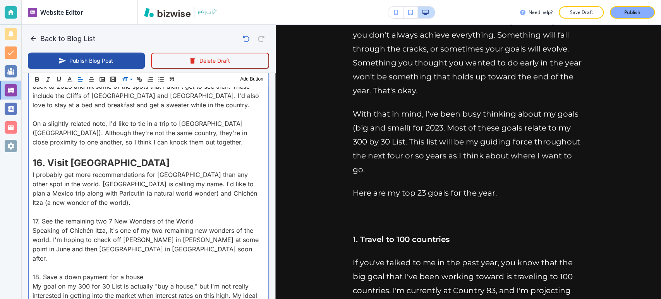
drag, startPoint x: 196, startPoint y: 156, endPoint x: 51, endPoint y: 133, distance: 147.3
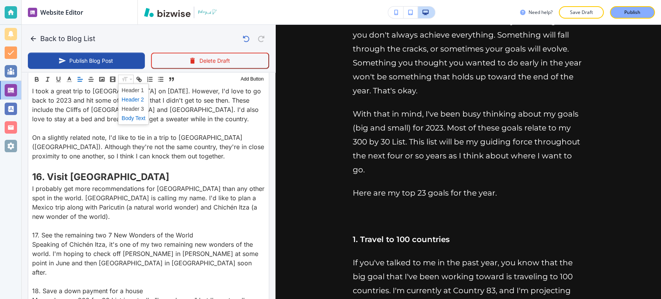
click at [127, 100] on span at bounding box center [134, 98] width 24 height 9
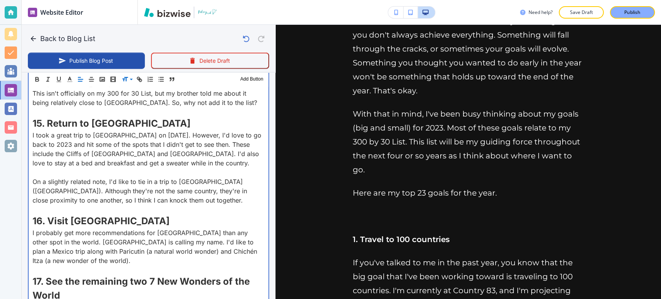
scroll to position [1658, 0]
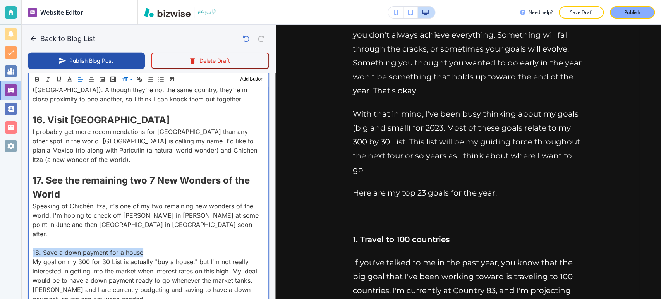
drag, startPoint x: 141, startPoint y: 180, endPoint x: 32, endPoint y: 182, distance: 109.6
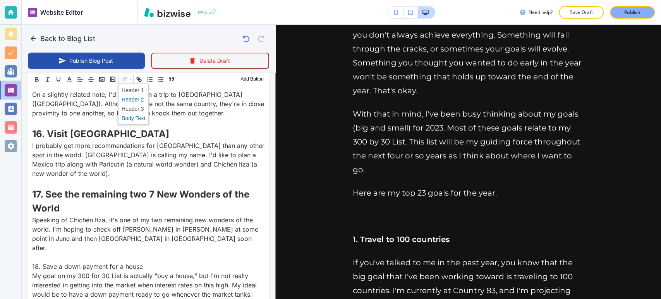
click at [129, 99] on span at bounding box center [134, 98] width 24 height 9
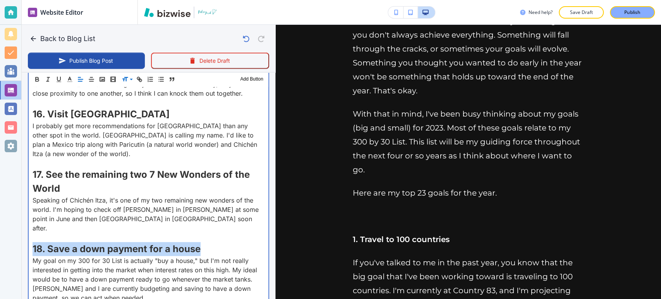
scroll to position [1701, 0]
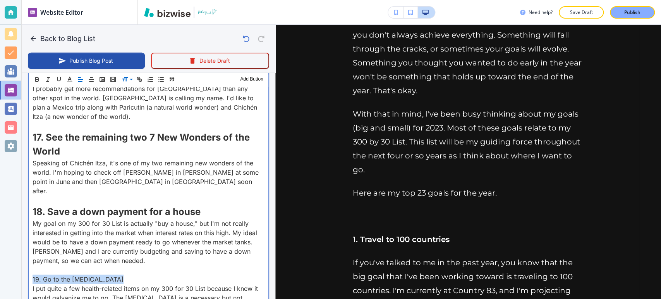
drag, startPoint x: 120, startPoint y: 210, endPoint x: 59, endPoint y: 180, distance: 67.4
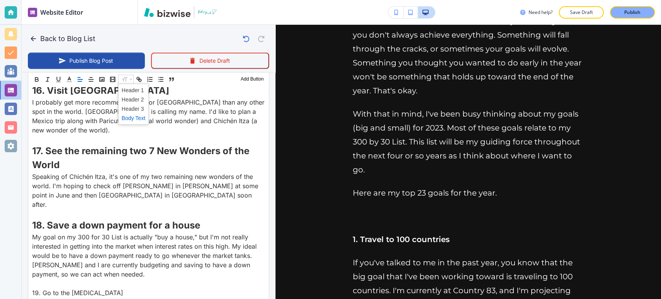
click at [130, 98] on span at bounding box center [134, 98] width 24 height 9
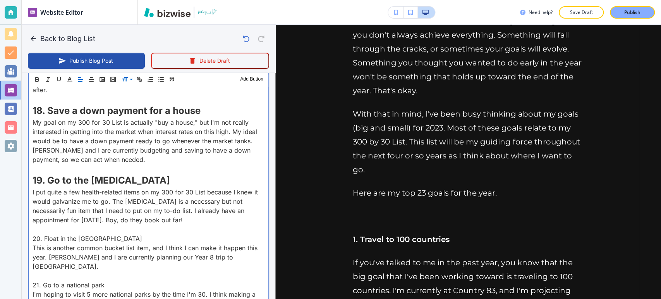
scroll to position [1788, 0]
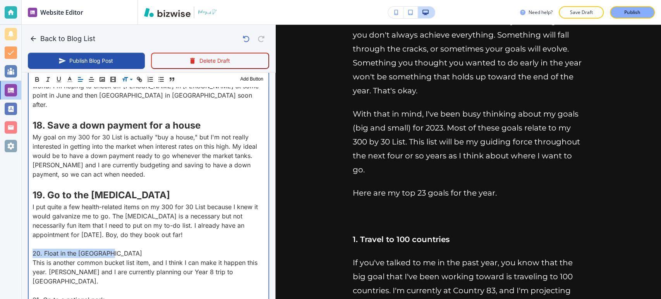
drag, startPoint x: 107, startPoint y: 180, endPoint x: 31, endPoint y: 183, distance: 75.9
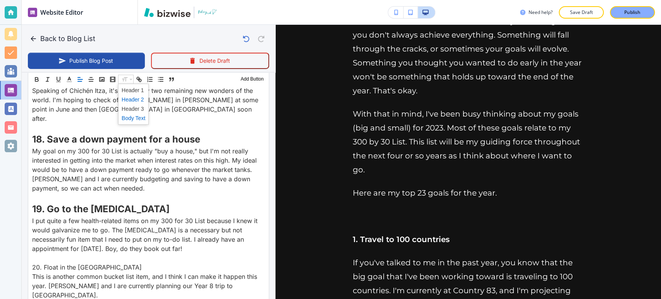
click at [127, 99] on span at bounding box center [134, 98] width 24 height 9
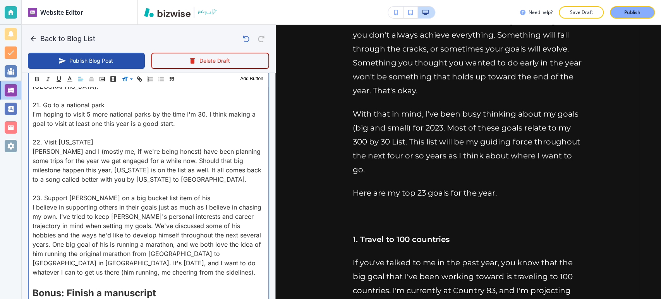
scroll to position [1944, 0]
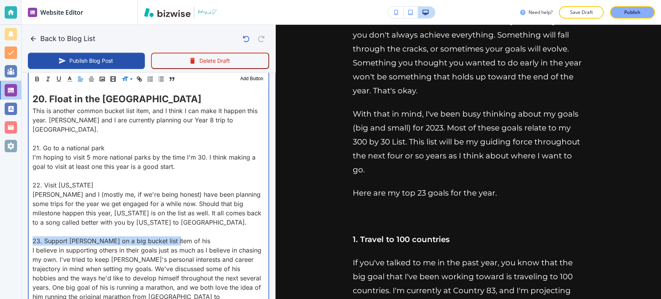
drag, startPoint x: 171, startPoint y: 160, endPoint x: 43, endPoint y: 156, distance: 127.9
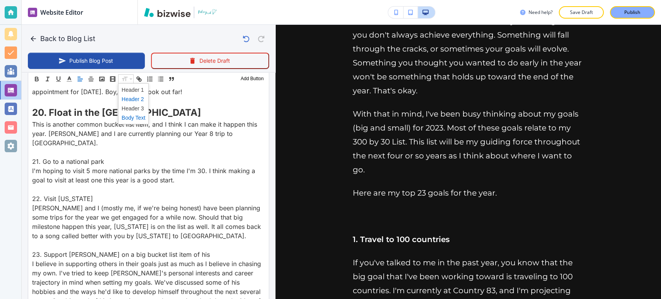
click at [133, 100] on span at bounding box center [134, 98] width 24 height 9
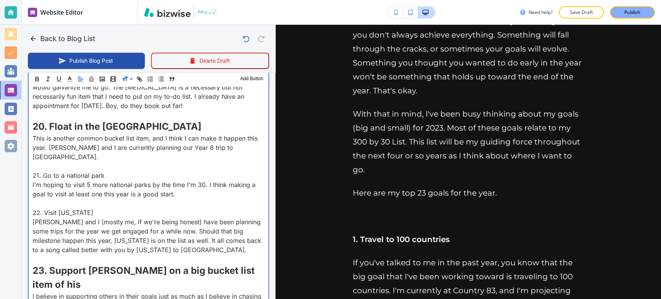
scroll to position [1831, 0]
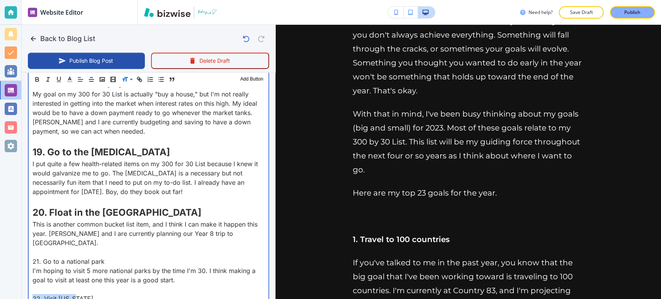
drag, startPoint x: 77, startPoint y: 217, endPoint x: 31, endPoint y: 216, distance: 45.7
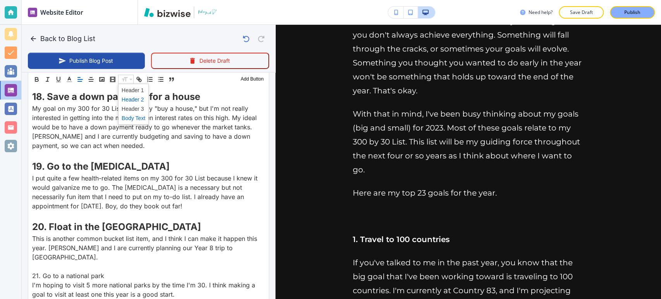
click at [133, 101] on span at bounding box center [134, 98] width 24 height 9
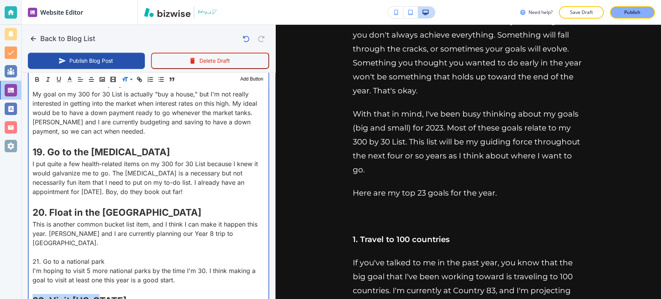
drag, startPoint x: 106, startPoint y: 182, endPoint x: 55, endPoint y: 165, distance: 53.6
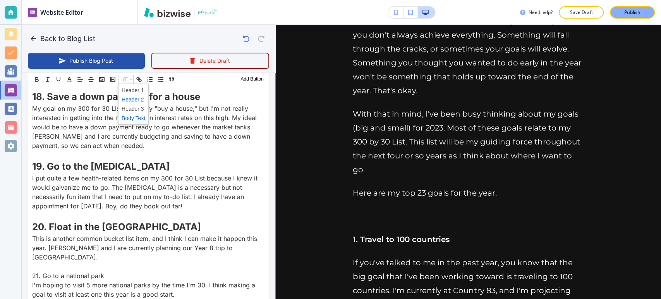
click at [129, 98] on span at bounding box center [134, 98] width 24 height 9
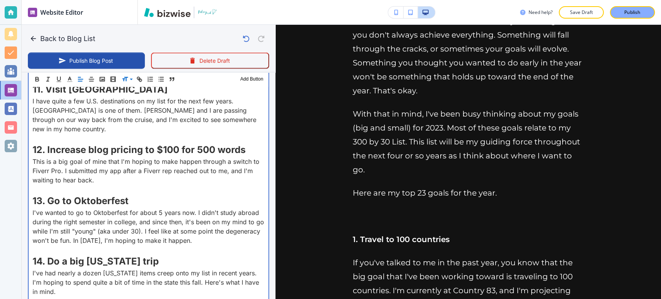
scroll to position [1185, 0]
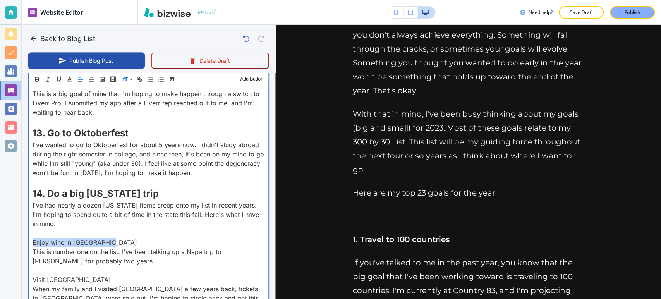
drag, startPoint x: 110, startPoint y: 189, endPoint x: 36, endPoint y: 185, distance: 74.5
click at [32, 185] on div "Last year, I published my 2022 New Year's Resolutions. I did a lot of things in…" at bounding box center [149, 182] width 240 height 2034
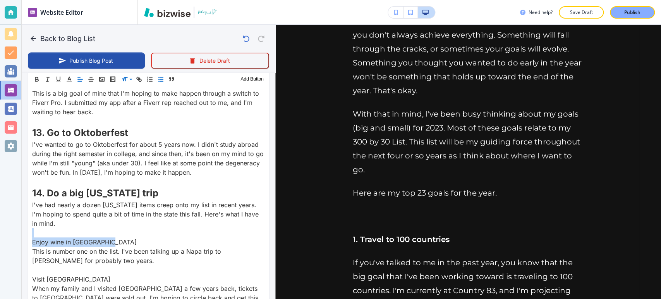
click at [161, 81] on line "button" at bounding box center [161, 81] width 3 height 0
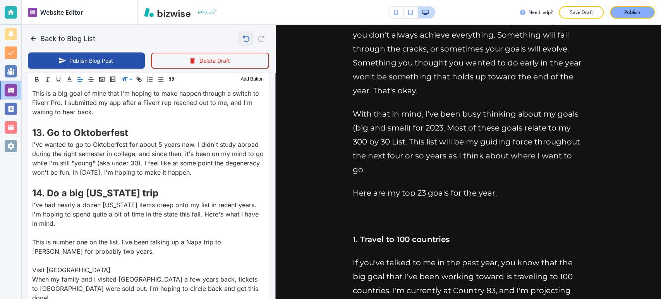
scroll to position [1171, 0]
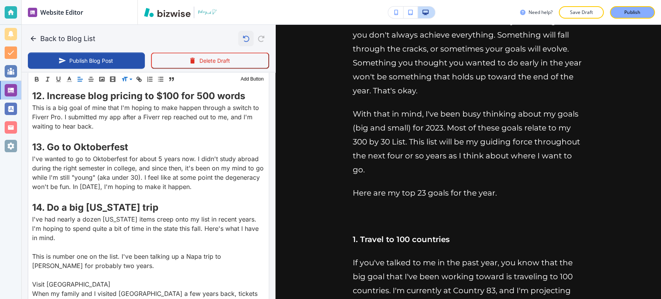
click at [239, 39] on icon "button" at bounding box center [245, 38] width 13 height 13
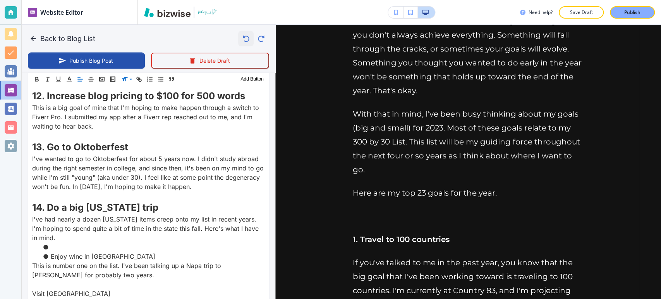
click at [239, 39] on icon "button" at bounding box center [245, 38] width 13 height 13
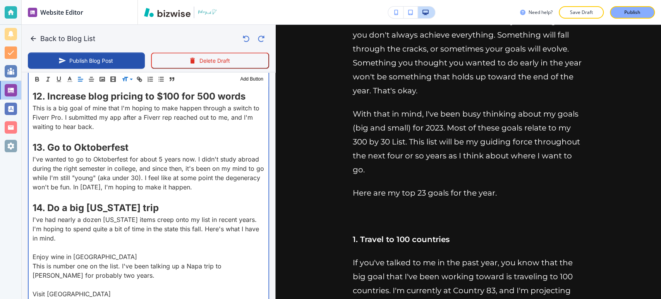
scroll to position [1171, 0]
drag, startPoint x: 105, startPoint y: 189, endPoint x: 120, endPoint y: 201, distance: 18.8
click at [120, 252] on p "Enjoy wine in [GEOGRAPHIC_DATA]" at bounding box center [149, 256] width 232 height 9
click at [121, 252] on p "Enjoy wine in [GEOGRAPHIC_DATA]" at bounding box center [149, 256] width 232 height 9
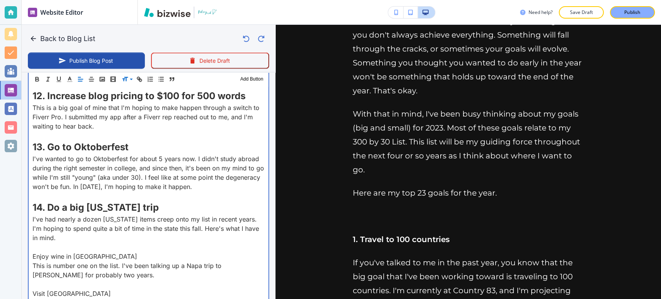
click at [91, 242] on p at bounding box center [149, 246] width 232 height 9
drag, startPoint x: 111, startPoint y: 203, endPoint x: 33, endPoint y: 204, distance: 77.5
click at [33, 252] on p "Enjoy wine in [GEOGRAPHIC_DATA]" at bounding box center [149, 256] width 232 height 9
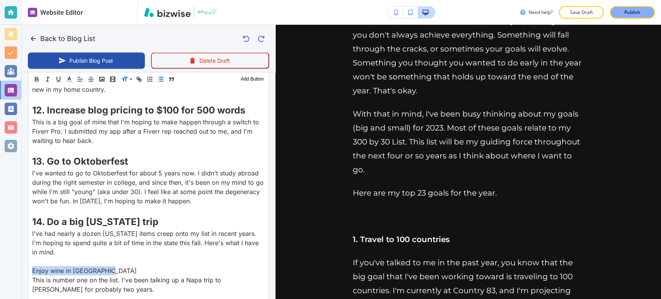
click at [161, 79] on icon "button" at bounding box center [160, 79] width 7 height 7
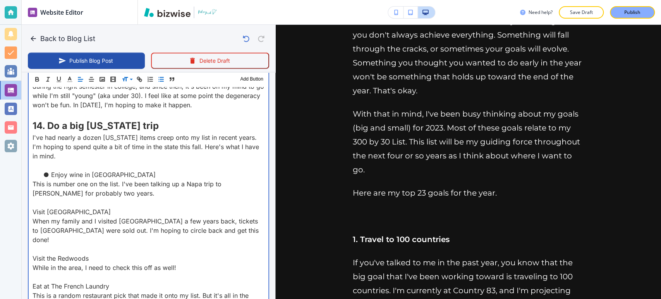
scroll to position [1257, 0]
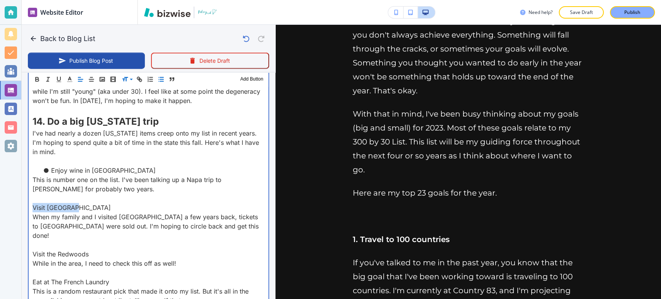
drag, startPoint x: 67, startPoint y: 154, endPoint x: 65, endPoint y: 143, distance: 10.9
click at [33, 203] on p "Visit [GEOGRAPHIC_DATA]" at bounding box center [149, 207] width 232 height 9
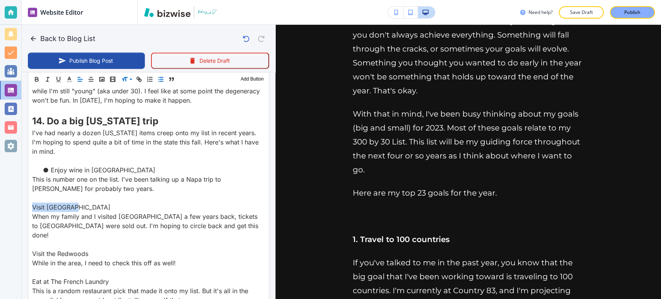
click at [160, 79] on icon "button" at bounding box center [160, 79] width 7 height 7
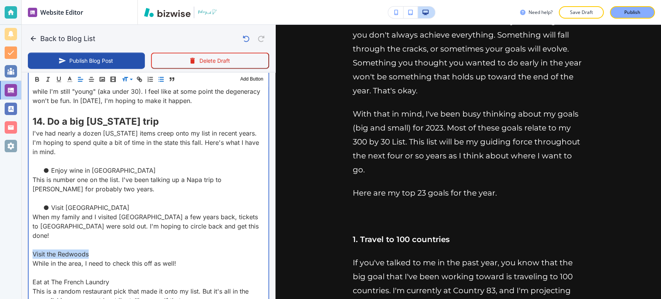
drag, startPoint x: 88, startPoint y: 191, endPoint x: 15, endPoint y: 193, distance: 72.8
click at [14, 193] on div "Website Editor Pages Edit, add, and delete pages or manage your page order Upda…" at bounding box center [330, 149] width 661 height 299
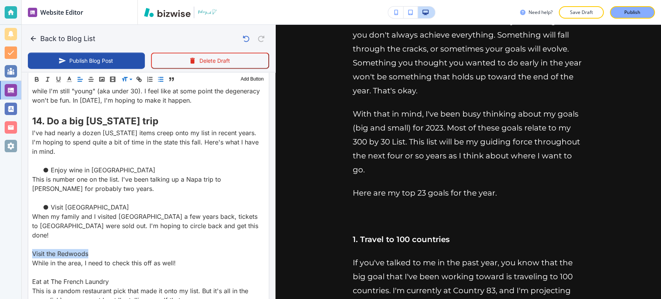
click at [163, 78] on icon "button" at bounding box center [160, 79] width 7 height 7
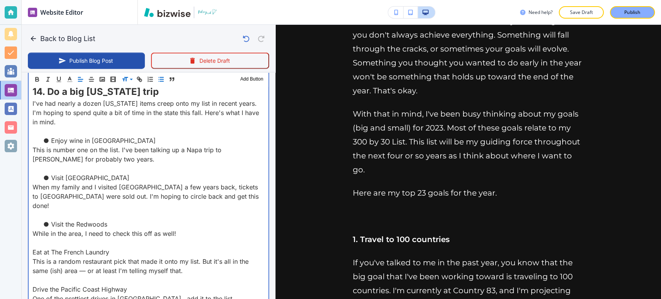
scroll to position [1300, 0]
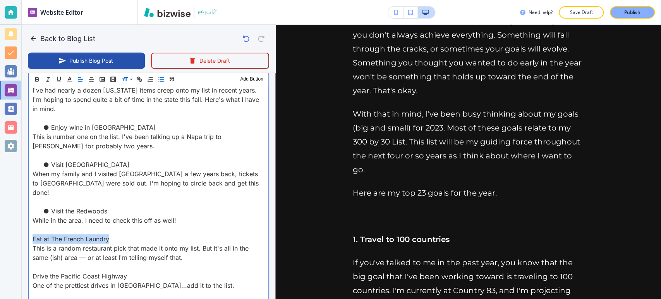
drag, startPoint x: 110, startPoint y: 176, endPoint x: 39, endPoint y: 176, distance: 70.9
click at [29, 179] on div "Last year, I published my 2022 New Year's Resolutions. I did a lot of things in…" at bounding box center [149, 67] width 240 height 2034
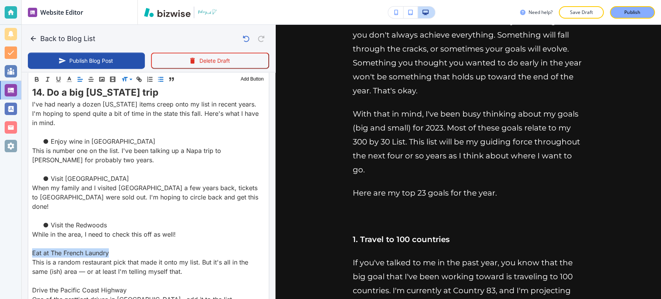
click at [161, 77] on icon "button" at bounding box center [160, 79] width 7 height 7
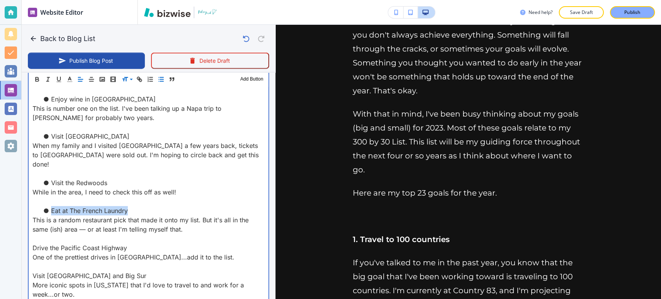
scroll to position [1343, 0]
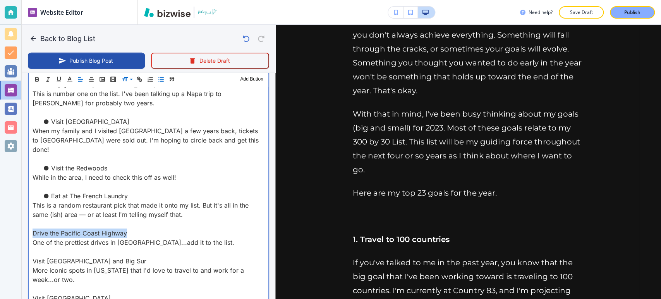
drag, startPoint x: 125, startPoint y: 169, endPoint x: 34, endPoint y: 169, distance: 91.4
click at [33, 228] on p "Drive the Pacific Coast Highway" at bounding box center [149, 232] width 232 height 9
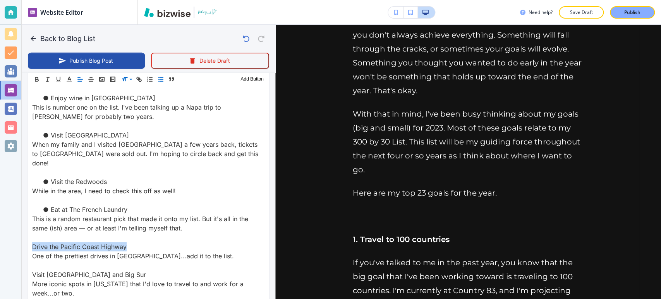
click at [161, 79] on icon "button" at bounding box center [160, 79] width 7 height 7
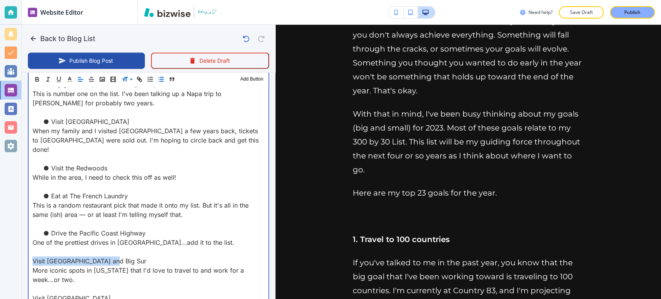
drag, startPoint x: 113, startPoint y: 197, endPoint x: 49, endPoint y: 170, distance: 70.1
click at [19, 198] on div "Website Editor Pages Edit, add, and delete pages or manage your page order Upda…" at bounding box center [330, 149] width 661 height 299
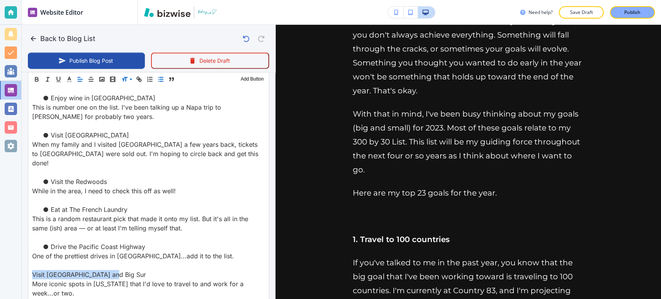
click at [160, 79] on line "button" at bounding box center [161, 79] width 3 height 0
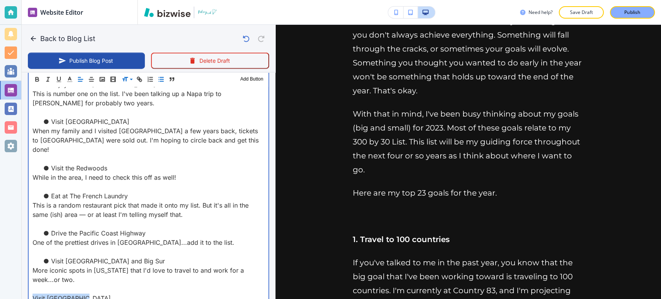
drag, startPoint x: 77, startPoint y: 237, endPoint x: 28, endPoint y: 235, distance: 48.4
click at [24, 237] on div "Blog Content Header 1 Header 2 Header 3 Body Text Add Button Last year, I publi…" at bounding box center [149, 18] width 254 height 2077
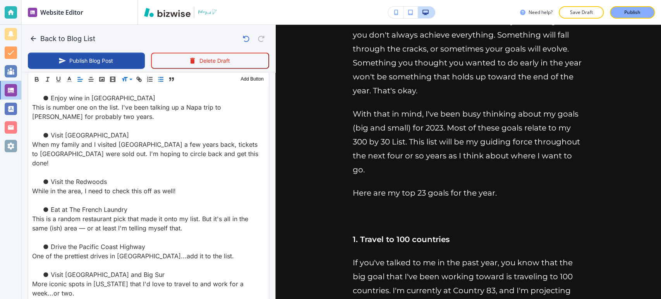
click at [159, 77] on icon "button" at bounding box center [160, 79] width 7 height 7
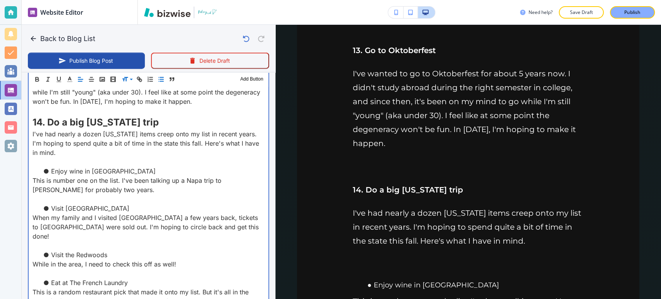
scroll to position [1214, 0]
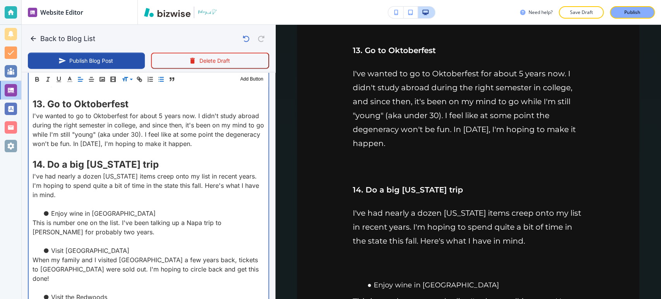
click at [32, 189] on div "Last year, I published my 2022 New Year's Resolutions. I did a lot of things in…" at bounding box center [149, 153] width 240 height 2034
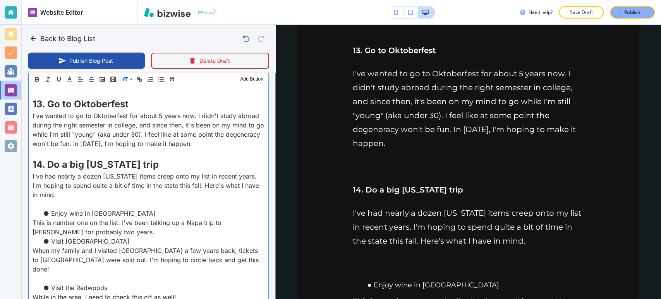
click at [31, 210] on div "Last year, I published my 2022 New Year's Resolutions. I did a lot of things in…" at bounding box center [149, 148] width 240 height 2025
click at [35, 274] on p at bounding box center [149, 278] width 232 height 9
click at [34, 292] on p at bounding box center [149, 296] width 232 height 9
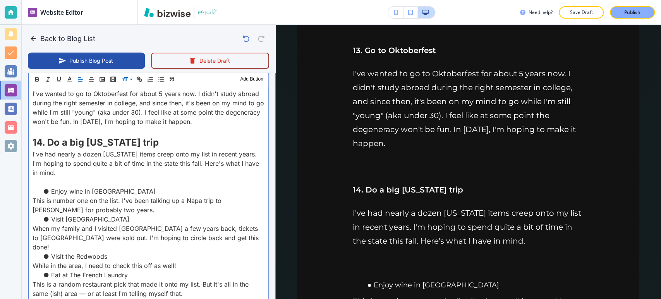
scroll to position [1257, 0]
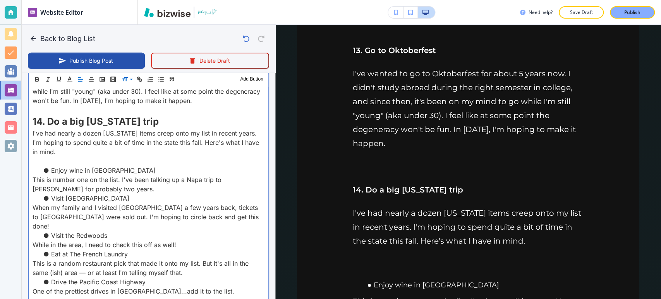
click at [33, 296] on p at bounding box center [149, 300] width 232 height 9
click at [32, 268] on div "Last year, I published my 2022 New Year's Resolutions. I did a lot of things in…" at bounding box center [149, 86] width 240 height 1987
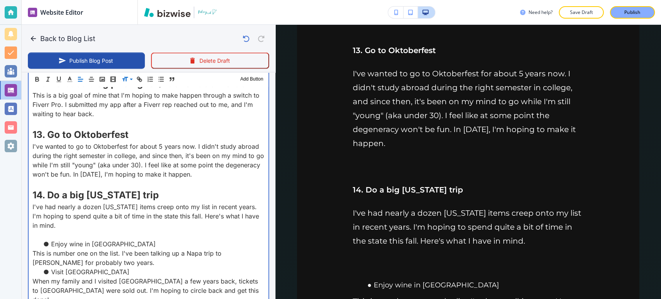
scroll to position [1171, 0]
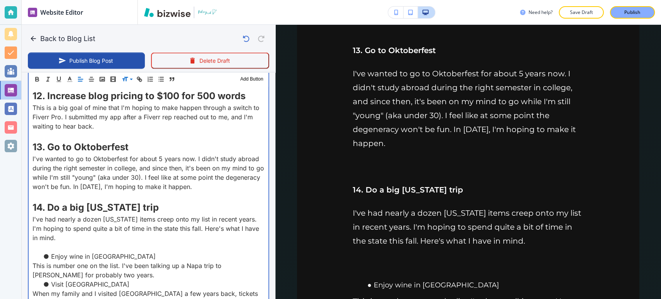
click at [57, 215] on p "I've had nearly a dozen [US_STATE] items creep onto my list in recent years. I'…" at bounding box center [149, 229] width 232 height 28
click at [31, 194] on div "Last year, I published my 2022 New Year's Resolutions. I did a lot of things in…" at bounding box center [149, 168] width 240 height 1978
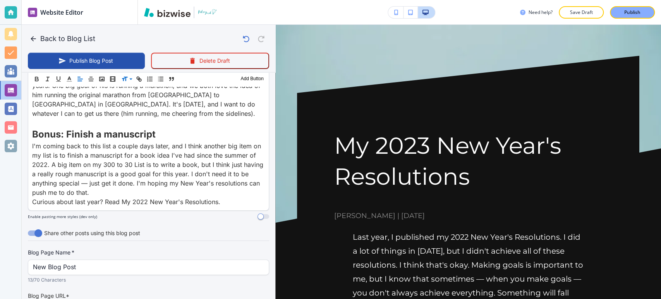
scroll to position [2093, 0]
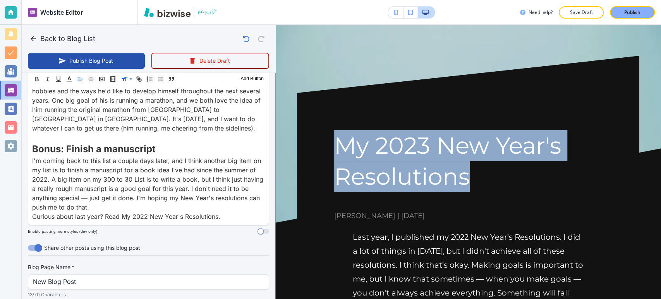
drag, startPoint x: 336, startPoint y: 146, endPoint x: 474, endPoint y: 189, distance: 144.5
click at [474, 189] on h1 "My 2023 New Year's Resolutions" at bounding box center [468, 161] width 268 height 62
copy h1 "My 2023 New Year's Resolutions"
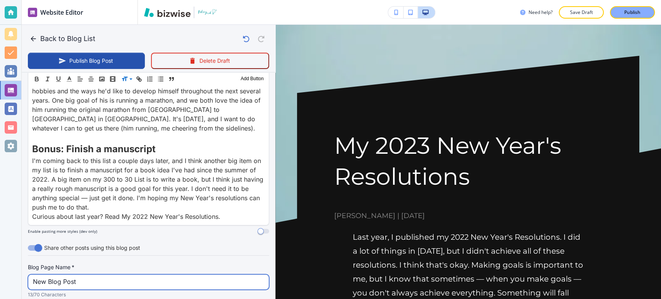
click at [182, 275] on input "New Blog Post" at bounding box center [148, 282] width 231 height 15
paste input "My 2023 New Year's Resolutions"
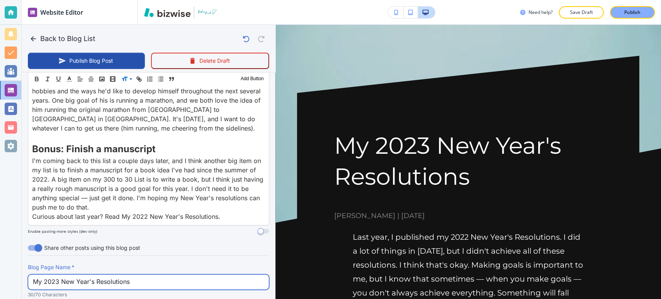
type input "My 2023 New Year's Resolutions"
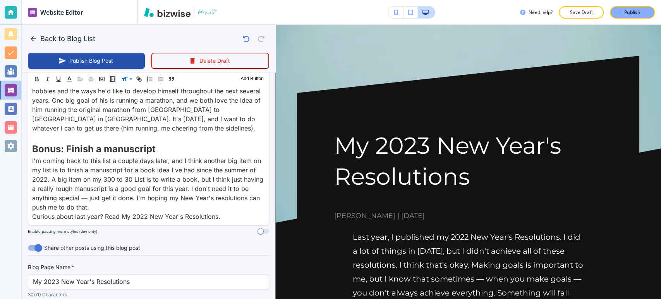
drag, startPoint x: 178, startPoint y: 216, endPoint x: 90, endPoint y: 216, distance: 87.9
type input "my-2023-new-year-s-resolutions"
drag, startPoint x: 560, startPoint y: 236, endPoint x: 515, endPoint y: 239, distance: 45.8
click at [495, 239] on p "Last year, I published my 2022 New Year's Resolutions. I did a lot of things in…" at bounding box center [468, 292] width 231 height 125
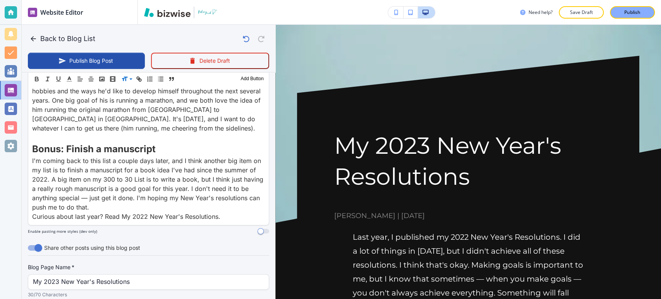
click at [574, 240] on p "Last year, I published my 2022 New Year's Resolutions. I did a lot of things in…" at bounding box center [468, 292] width 231 height 125
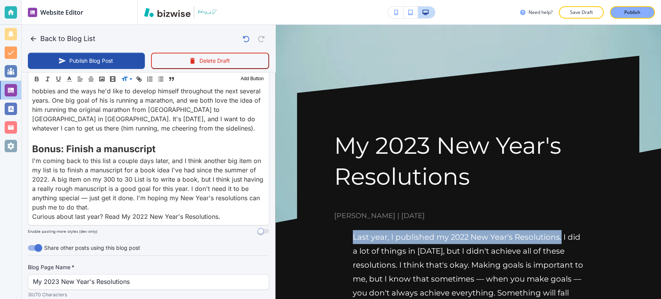
drag, startPoint x: 562, startPoint y: 238, endPoint x: 335, endPoint y: 225, distance: 227.3
copy p "Last year, I published my 2022 New Year's Resolutions."
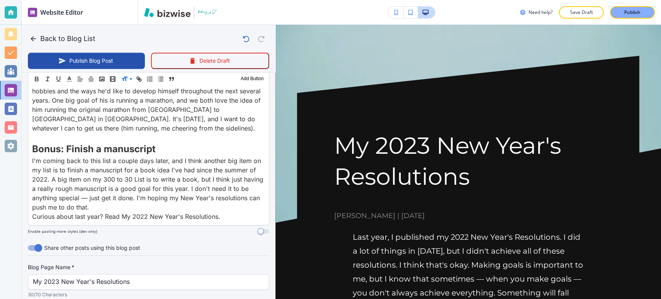
paste input "Last year, I published my 2022 New Year's Resolutions"
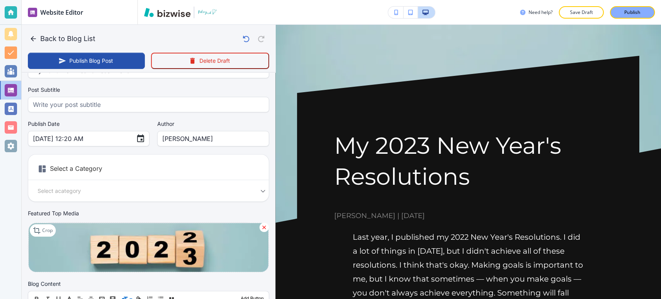
scroll to position [0, 0]
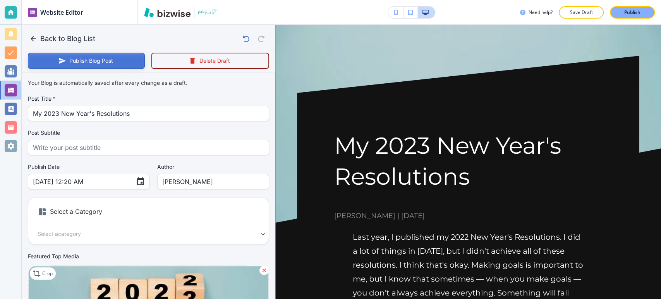
type input "Last year, I published my 2022 New Year's Resolutions."
click at [103, 59] on button "Publish Blog Post" at bounding box center [86, 61] width 117 height 16
click at [52, 37] on button "Back to Blog List" at bounding box center [63, 38] width 70 height 15
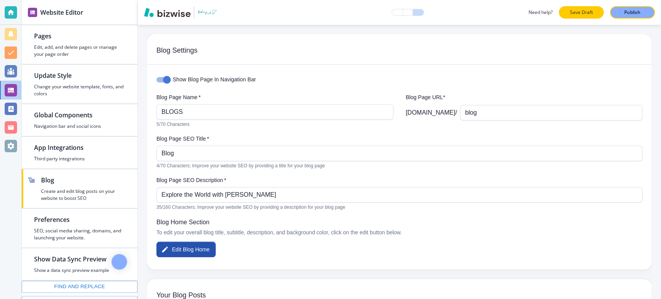
click at [568, 10] on button "Save Draft" at bounding box center [581, 12] width 45 height 12
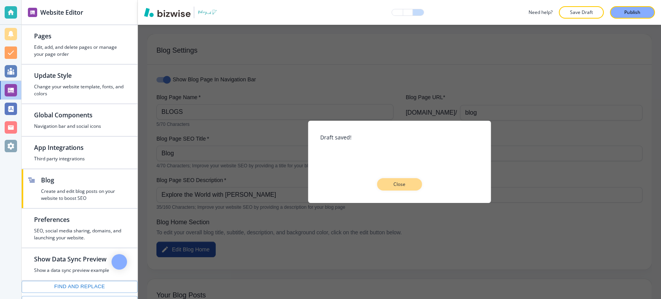
click at [398, 186] on p "Close" at bounding box center [399, 184] width 25 height 7
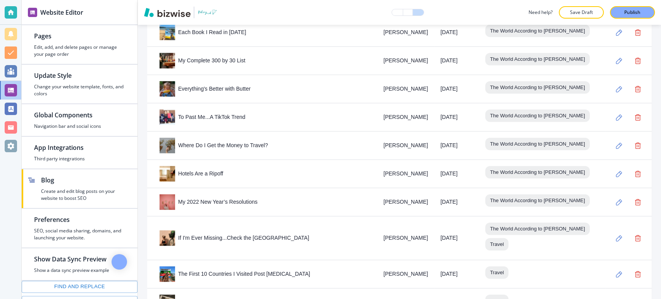
scroll to position [3265, 0]
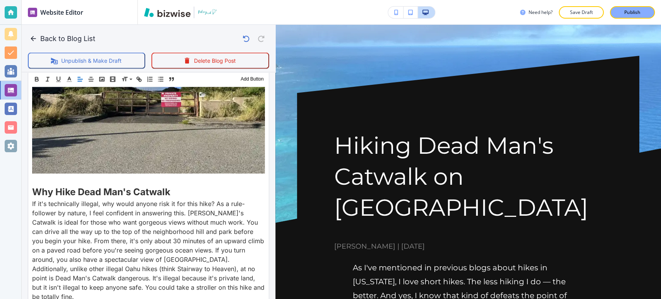
scroll to position [1118, 0]
drag, startPoint x: 67, startPoint y: 39, endPoint x: 86, endPoint y: 36, distance: 19.2
click at [68, 39] on button "Back to Blog List" at bounding box center [63, 38] width 70 height 15
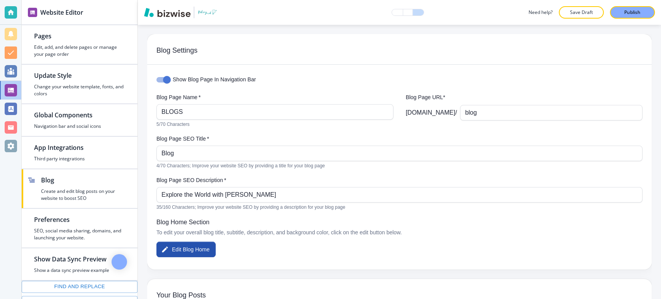
click at [589, 15] on p "Save Draft" at bounding box center [581, 12] width 25 height 7
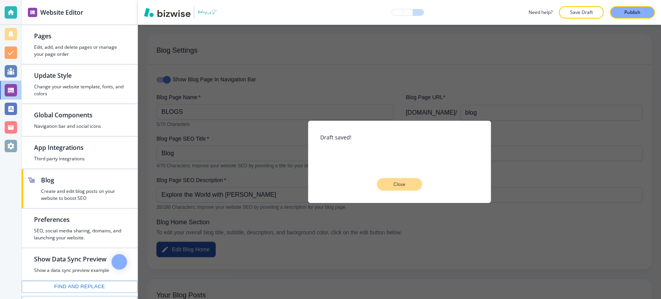
click at [404, 181] on p "Close" at bounding box center [399, 184] width 25 height 7
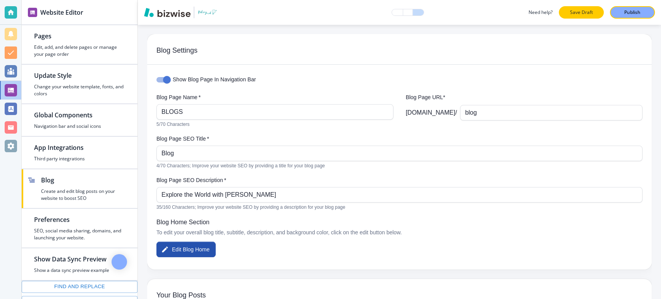
click at [582, 12] on p "Save Draft" at bounding box center [581, 12] width 25 height 7
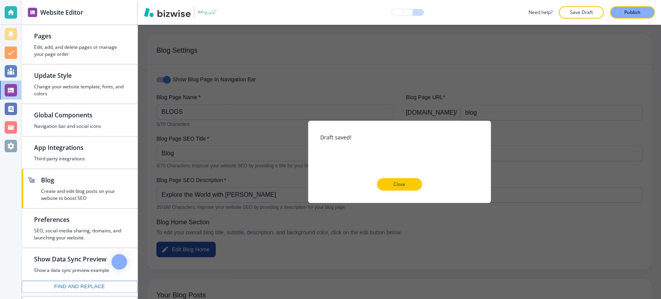
click at [407, 192] on div at bounding box center [399, 197] width 158 height 12
click at [410, 182] on p "Close" at bounding box center [399, 184] width 25 height 7
